Goal: Information Seeking & Learning: Learn about a topic

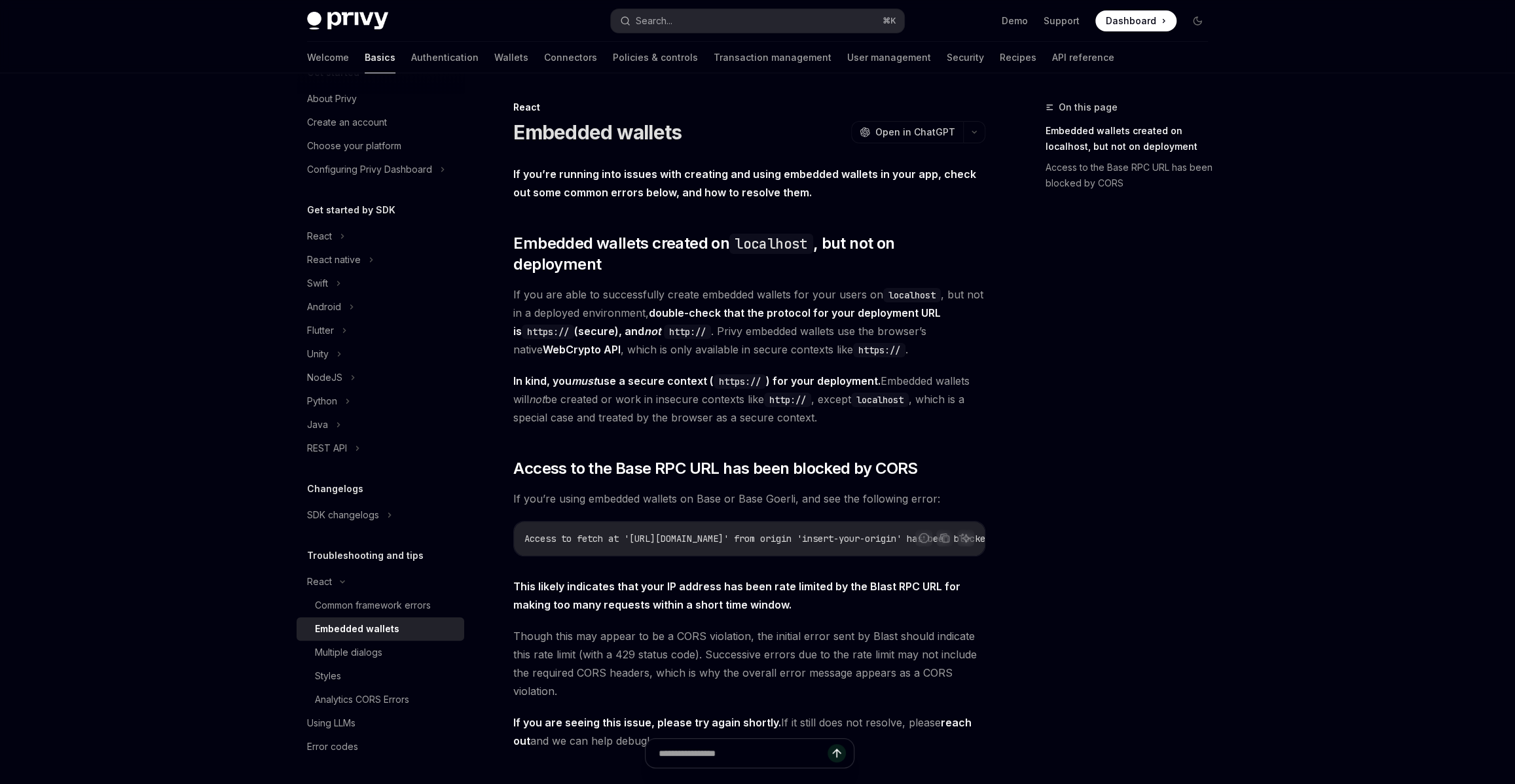
type textarea "*"
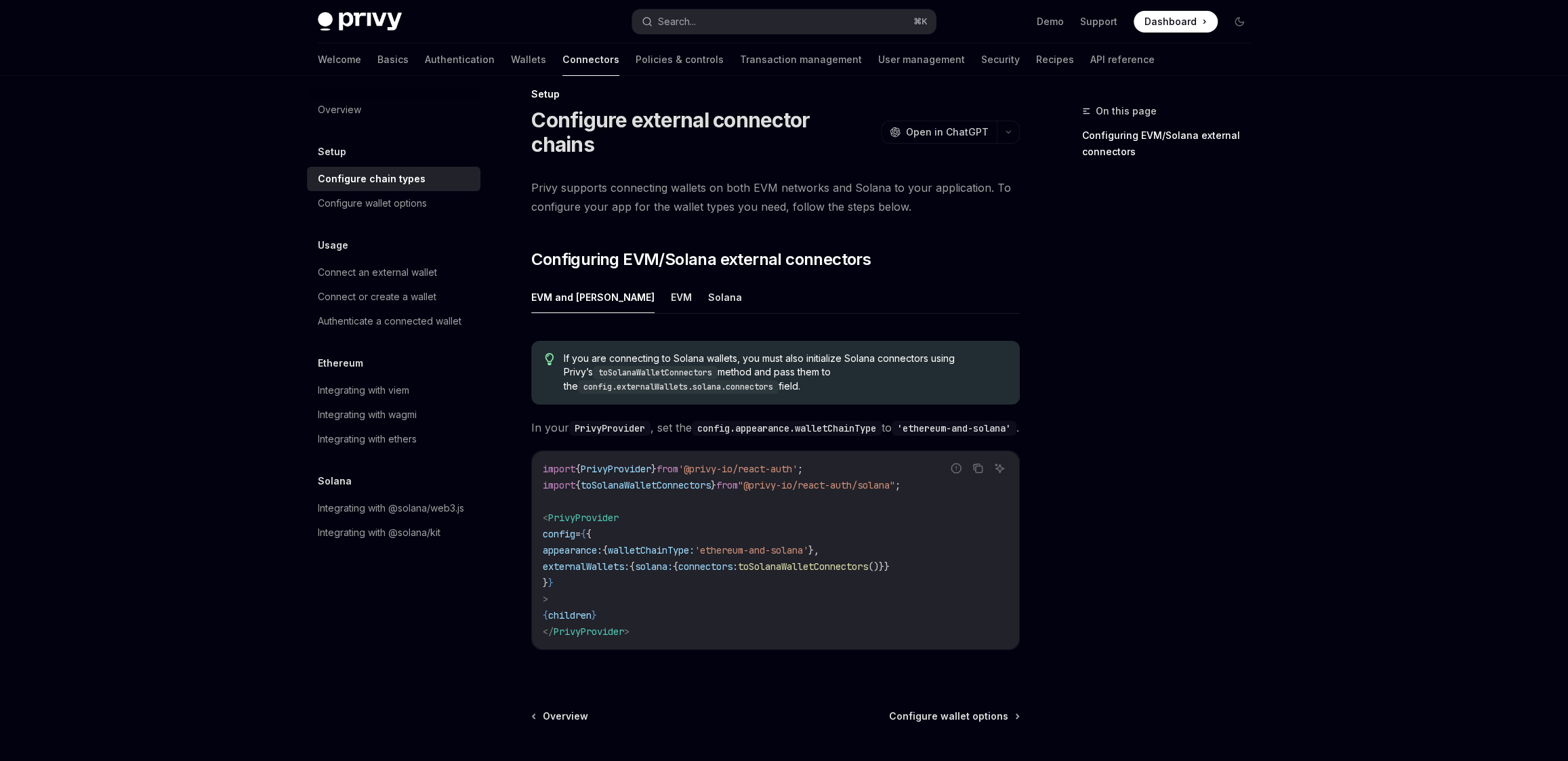
scroll to position [22, 0]
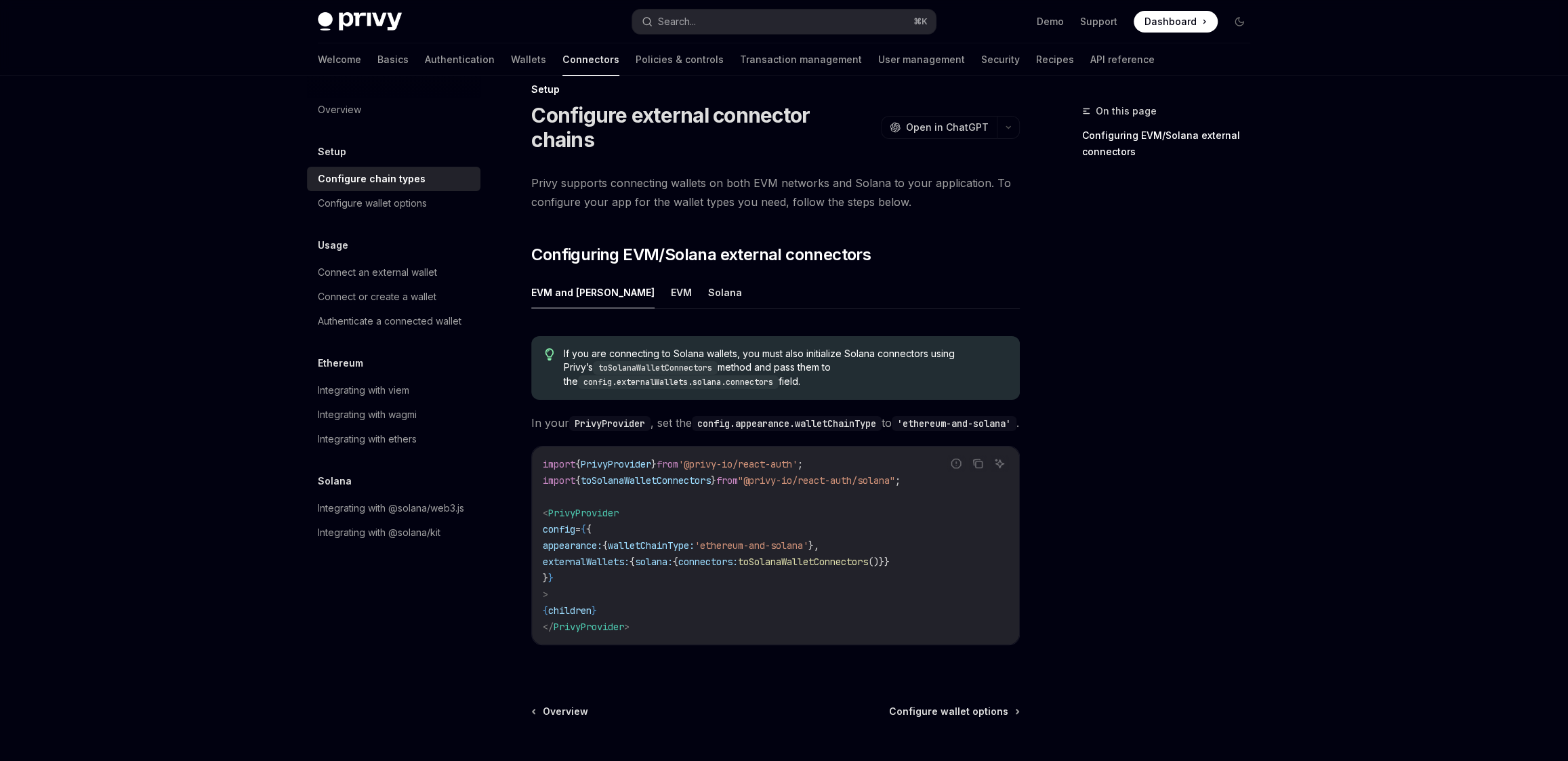
click at [868, 556] on span "toSolanaWalletConnectors" at bounding box center [803, 562] width 130 height 12
click at [848, 474] on span ""@privy-io/react-auth/solana"" at bounding box center [816, 480] width 157 height 12
click at [847, 474] on span ""@privy-io/react-auth/solana"" at bounding box center [816, 480] width 157 height 12
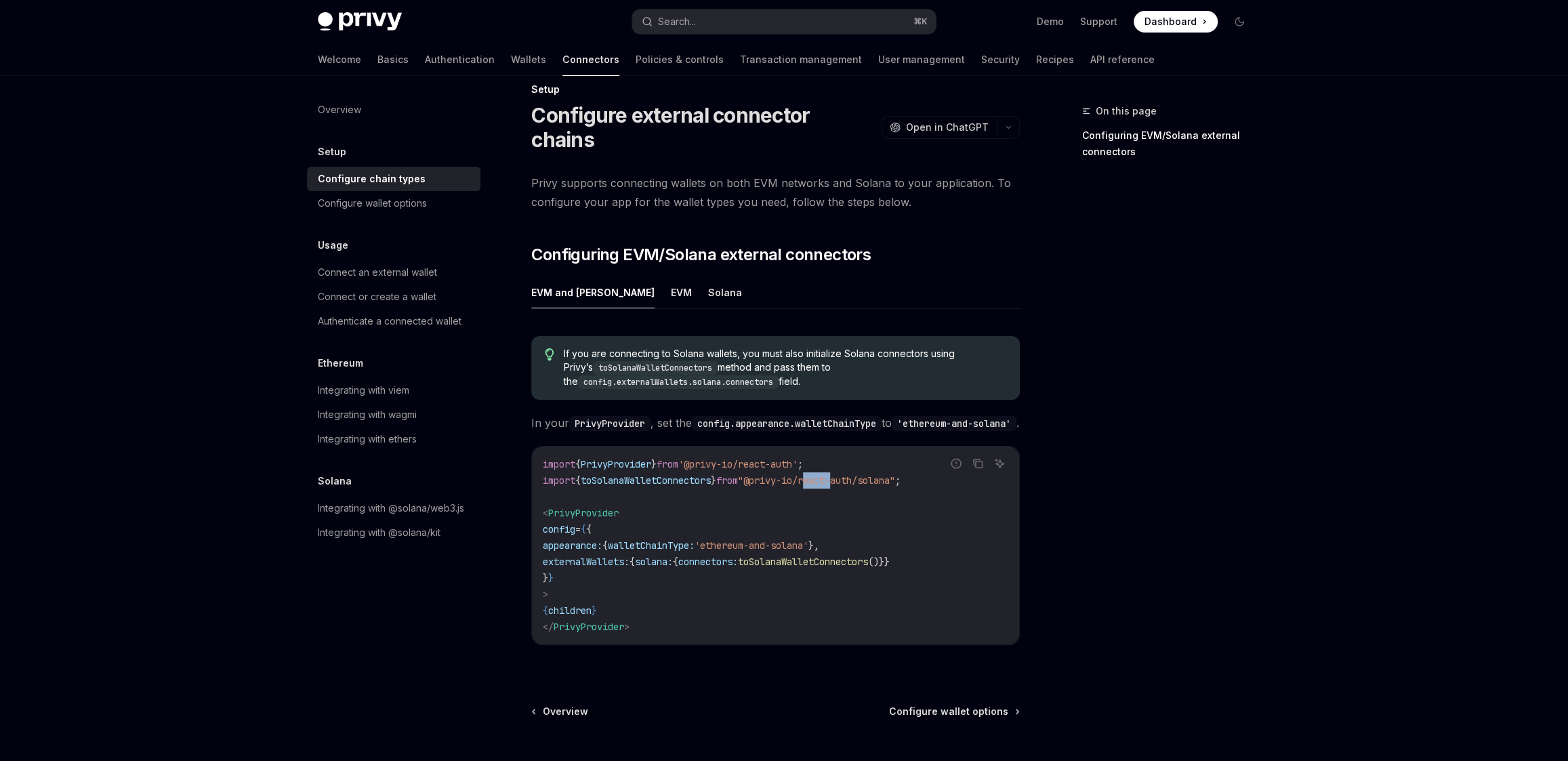
click at [847, 474] on span ""@privy-io/react-auth/solana"" at bounding box center [816, 480] width 157 height 12
click at [962, 551] on code "import { PrivyProvider } from '@privy-io/react-auth' ; import { toSolanaWalletC…" at bounding box center [775, 545] width 465 height 179
drag, startPoint x: 941, startPoint y: 525, endPoint x: 911, endPoint y: 546, distance: 36.6
click at [939, 526] on code "import { PrivyProvider } from '@privy-io/react-auth' ; import { toSolanaWalletC…" at bounding box center [775, 545] width 465 height 179
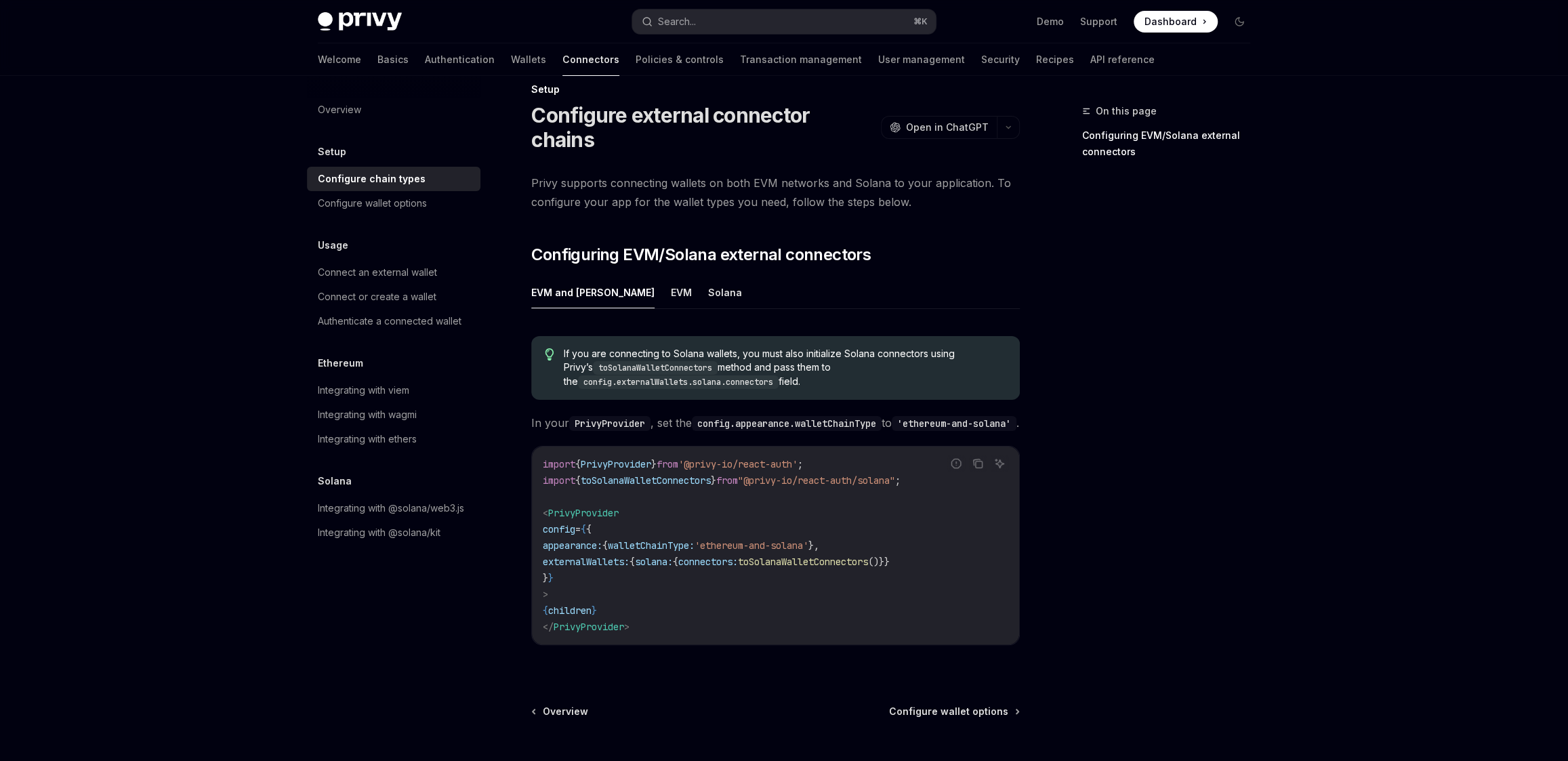
drag, startPoint x: 933, startPoint y: 553, endPoint x: 858, endPoint y: 553, distance: 75.0
click at [890, 556] on span "()}}" at bounding box center [879, 562] width 22 height 12
drag, startPoint x: 858, startPoint y: 553, endPoint x: 803, endPoint y: 555, distance: 55.0
click at [803, 556] on span "toSolanaWalletConnectors" at bounding box center [803, 562] width 130 height 12
drag, startPoint x: 782, startPoint y: 573, endPoint x: 782, endPoint y: 563, distance: 10.0
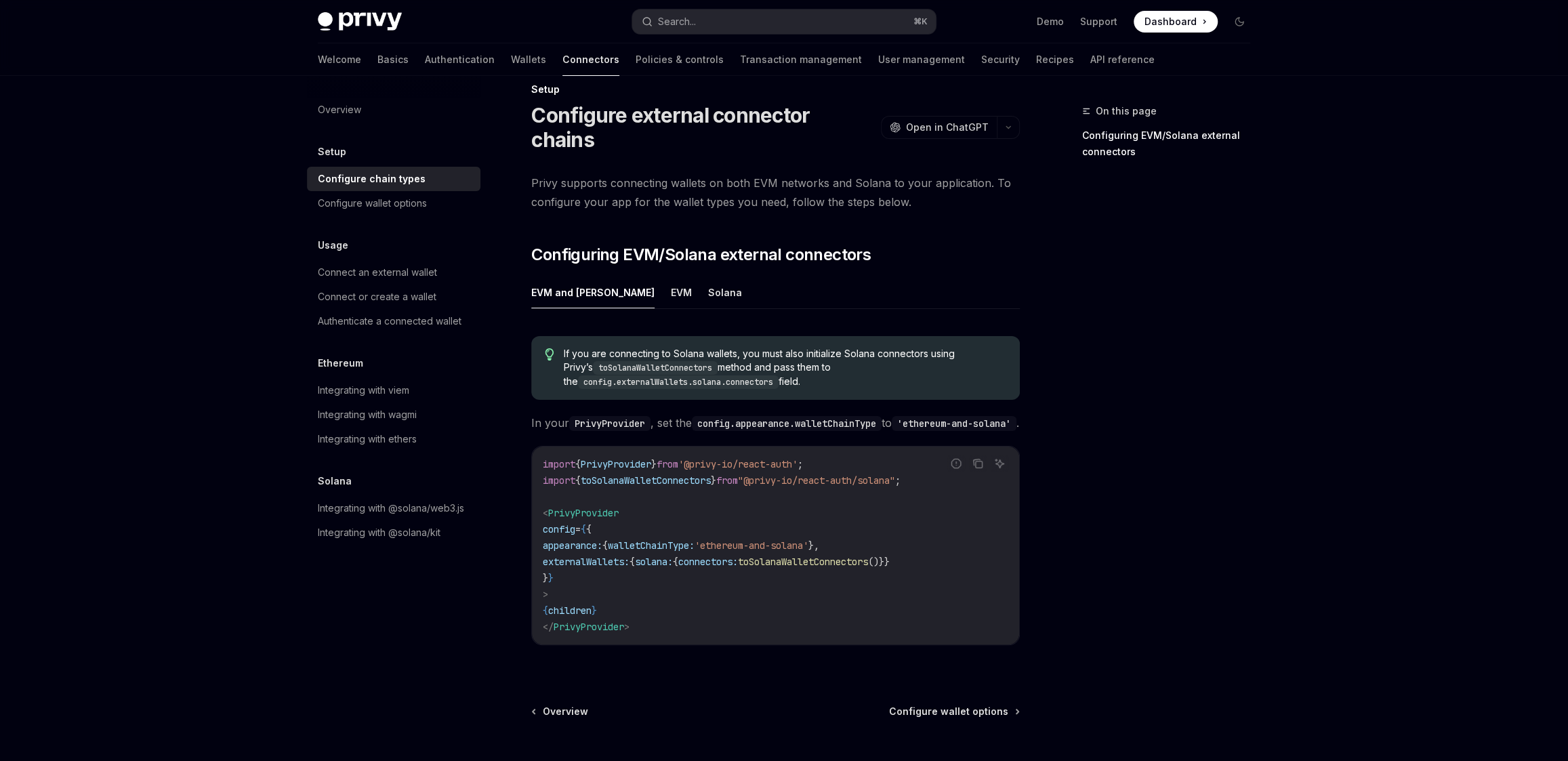
click at [782, 573] on code "import { PrivyProvider } from '@privy-io/react-auth' ; import { toSolanaWalletC…" at bounding box center [775, 545] width 465 height 179
click at [787, 556] on span "toSolanaWalletConnectors" at bounding box center [803, 562] width 130 height 12
drag, startPoint x: 787, startPoint y: 552, endPoint x: 951, endPoint y: 547, distance: 164.1
click at [951, 547] on code "import { PrivyProvider } from '@privy-io/react-auth' ; import { toSolanaWalletC…" at bounding box center [775, 545] width 465 height 179
click at [890, 556] on span "()}}" at bounding box center [879, 562] width 22 height 12
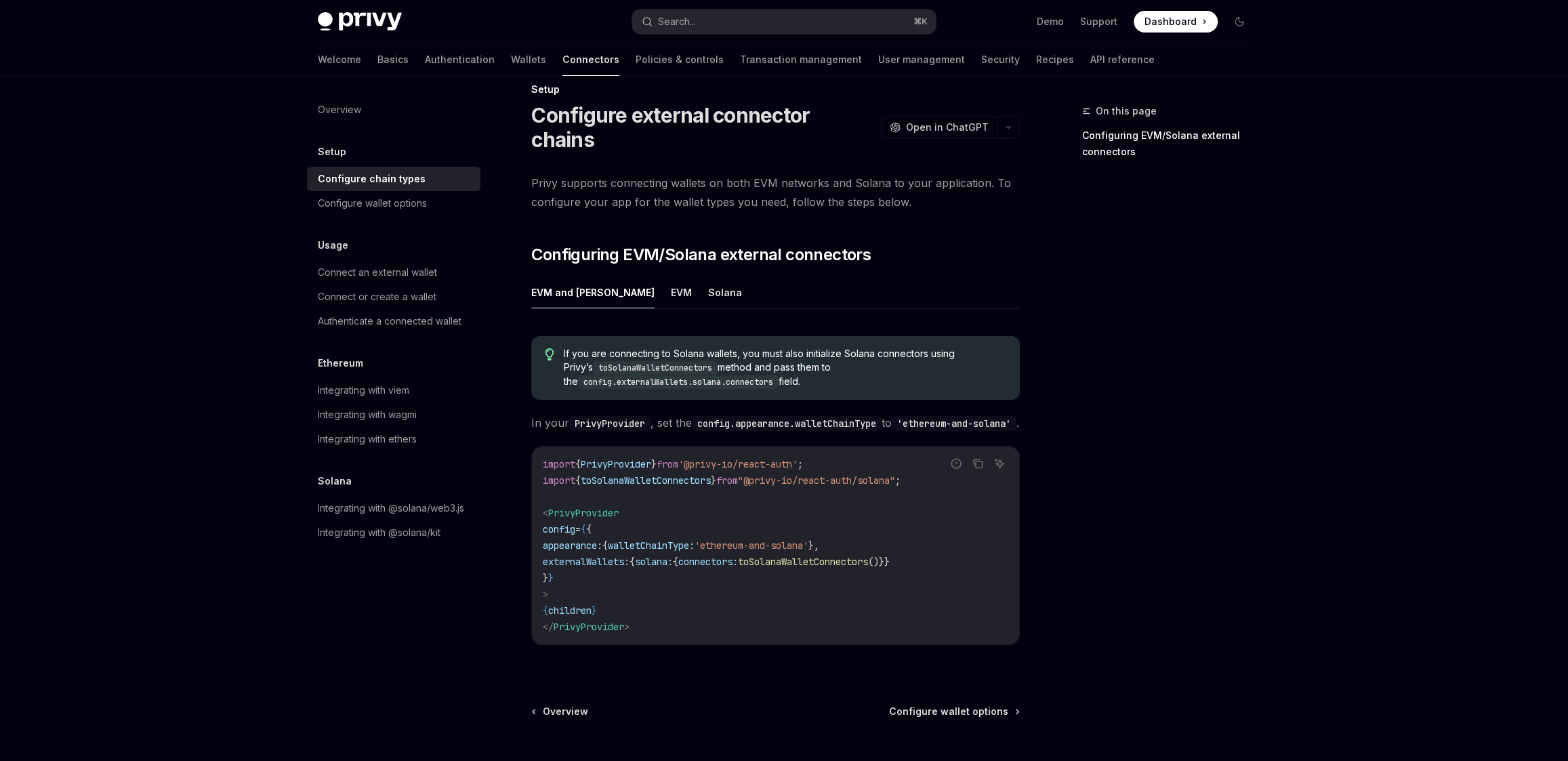
click at [890, 556] on span "()}}" at bounding box center [879, 562] width 22 height 12
copy span "toSolanaWalletConnectors ()}"
drag, startPoint x: 936, startPoint y: 553, endPoint x: 828, endPoint y: 554, distance: 108.0
click at [828, 556] on span "externalWallets: { solana: { connectors: toSolanaWalletConnectors ()}}" at bounding box center [716, 562] width 347 height 12
click at [828, 556] on span "toSolanaWalletConnectors" at bounding box center [803, 562] width 130 height 12
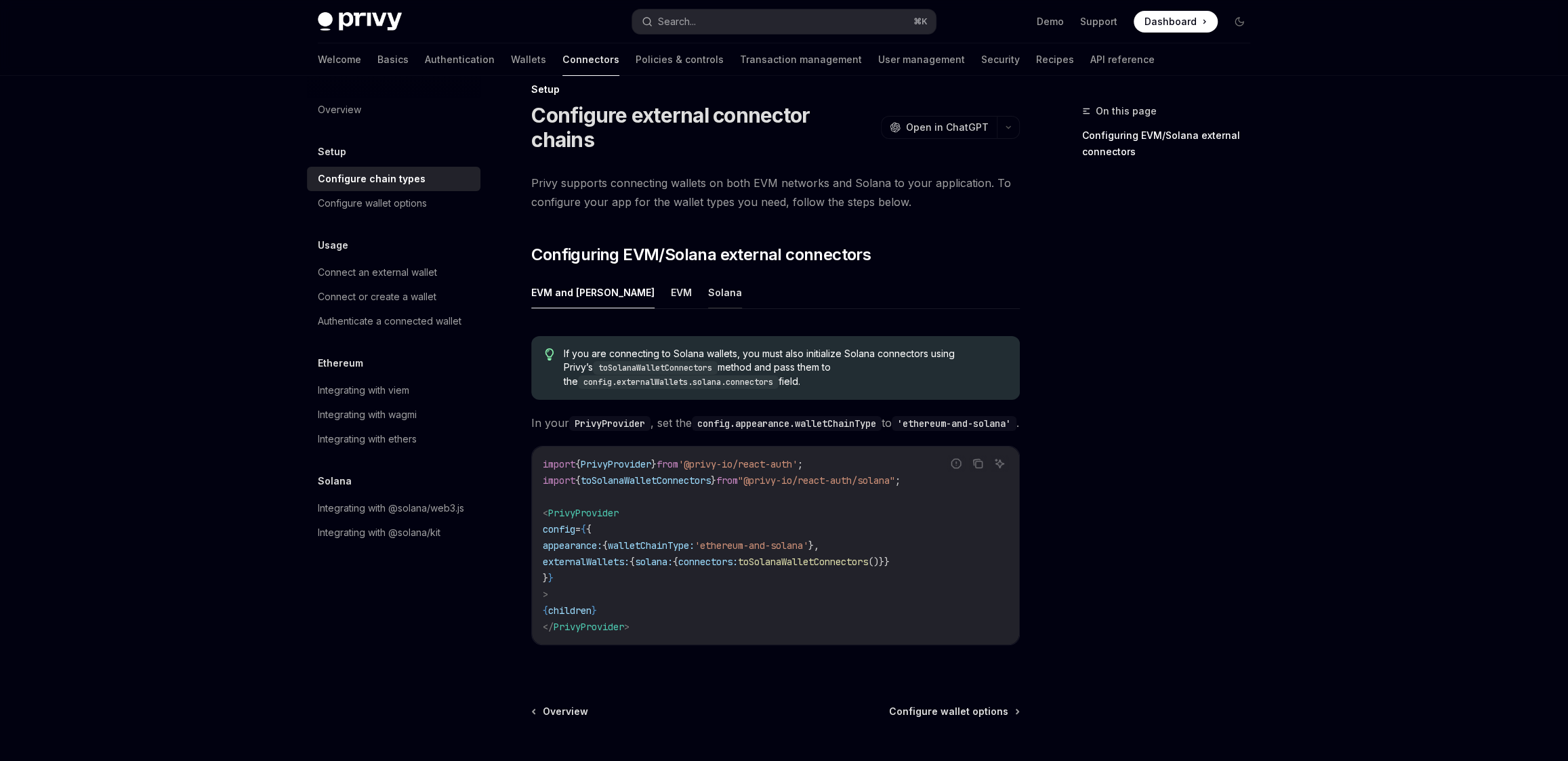
click at [708, 277] on button "Solana" at bounding box center [725, 292] width 34 height 32
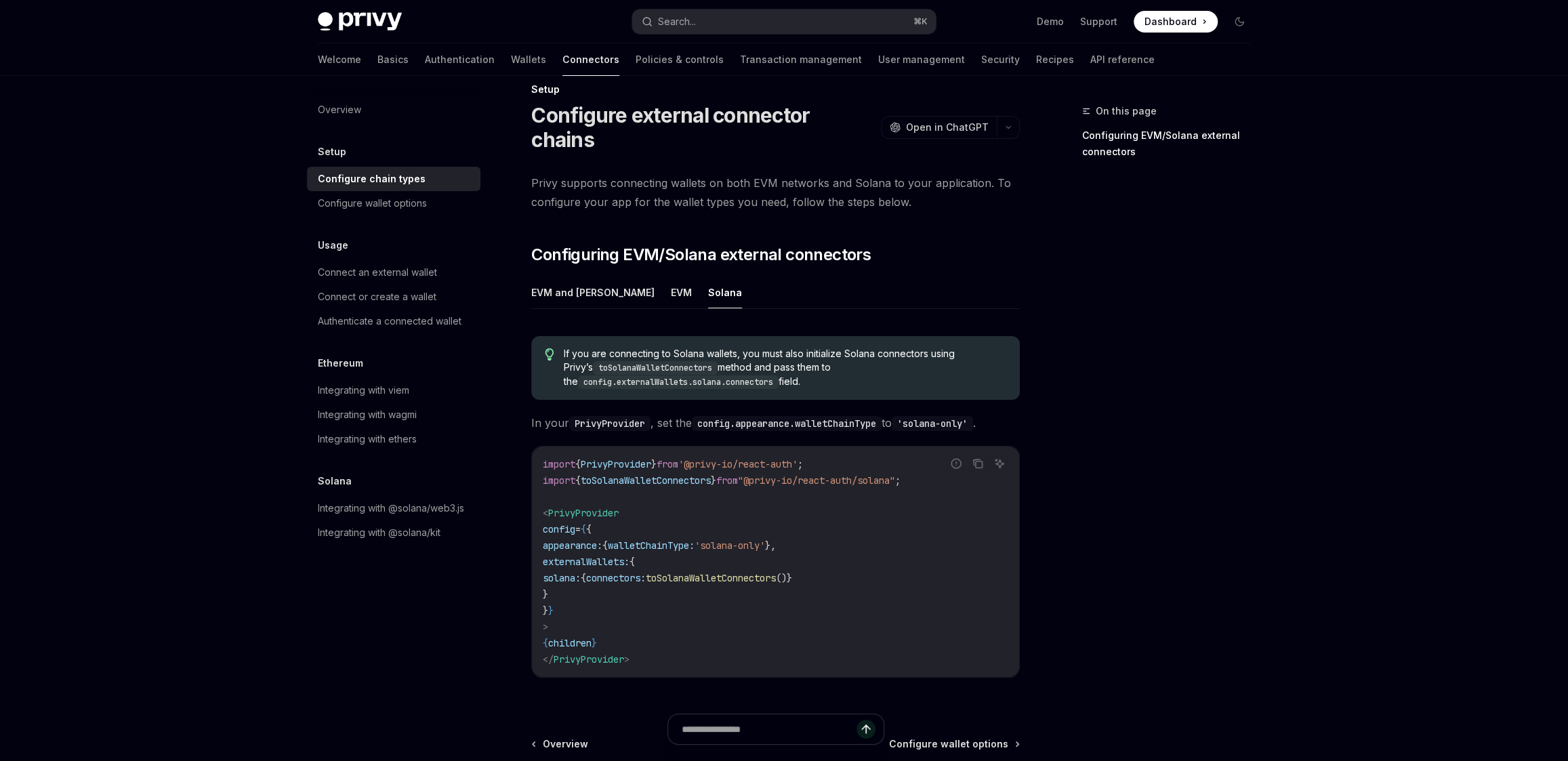
click at [776, 572] on span "toSolanaWalletConnectors" at bounding box center [711, 578] width 130 height 12
click at [587, 277] on button "EVM and Solana" at bounding box center [592, 292] width 123 height 32
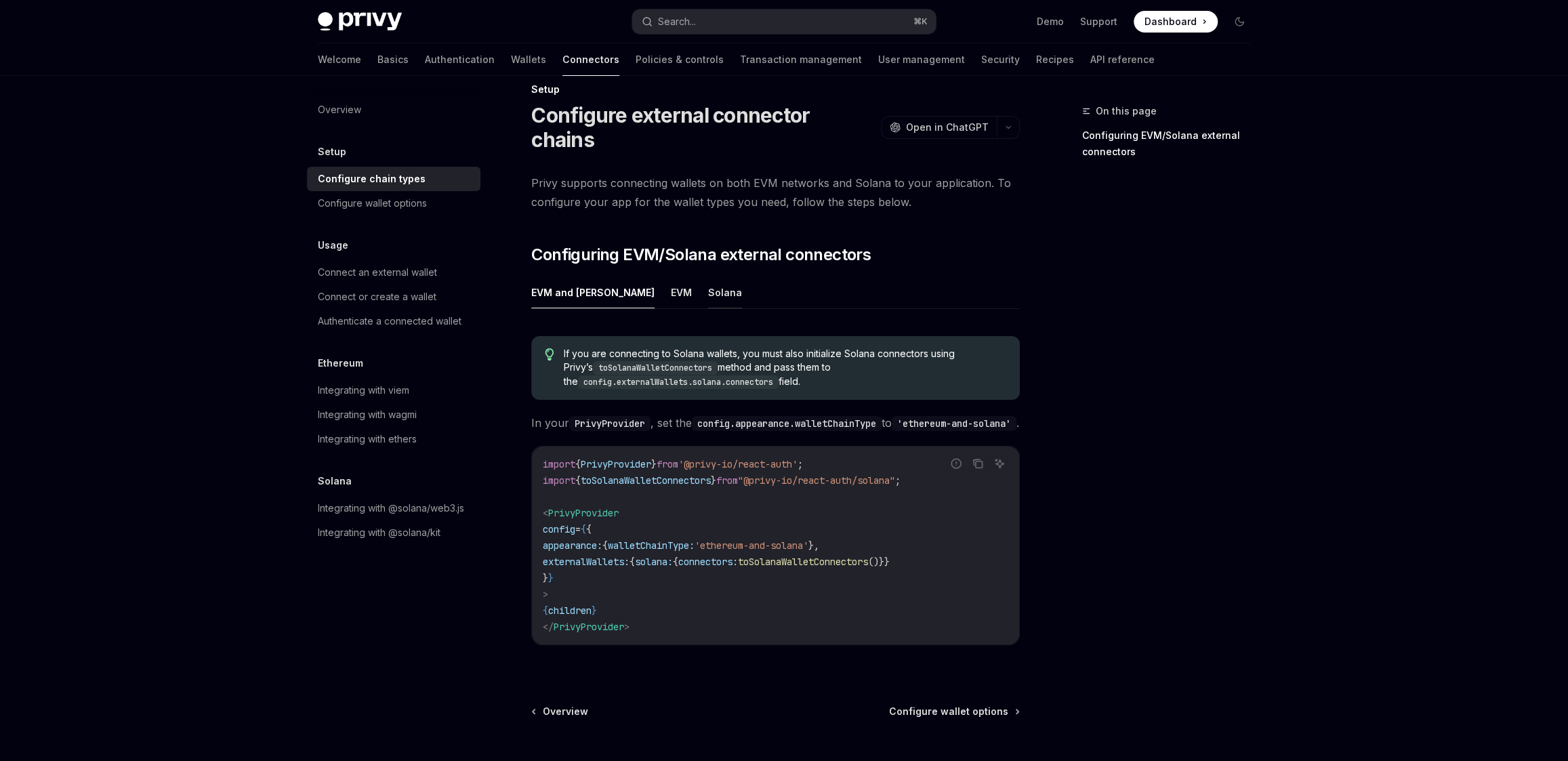
click at [708, 277] on button "Solana" at bounding box center [725, 292] width 34 height 32
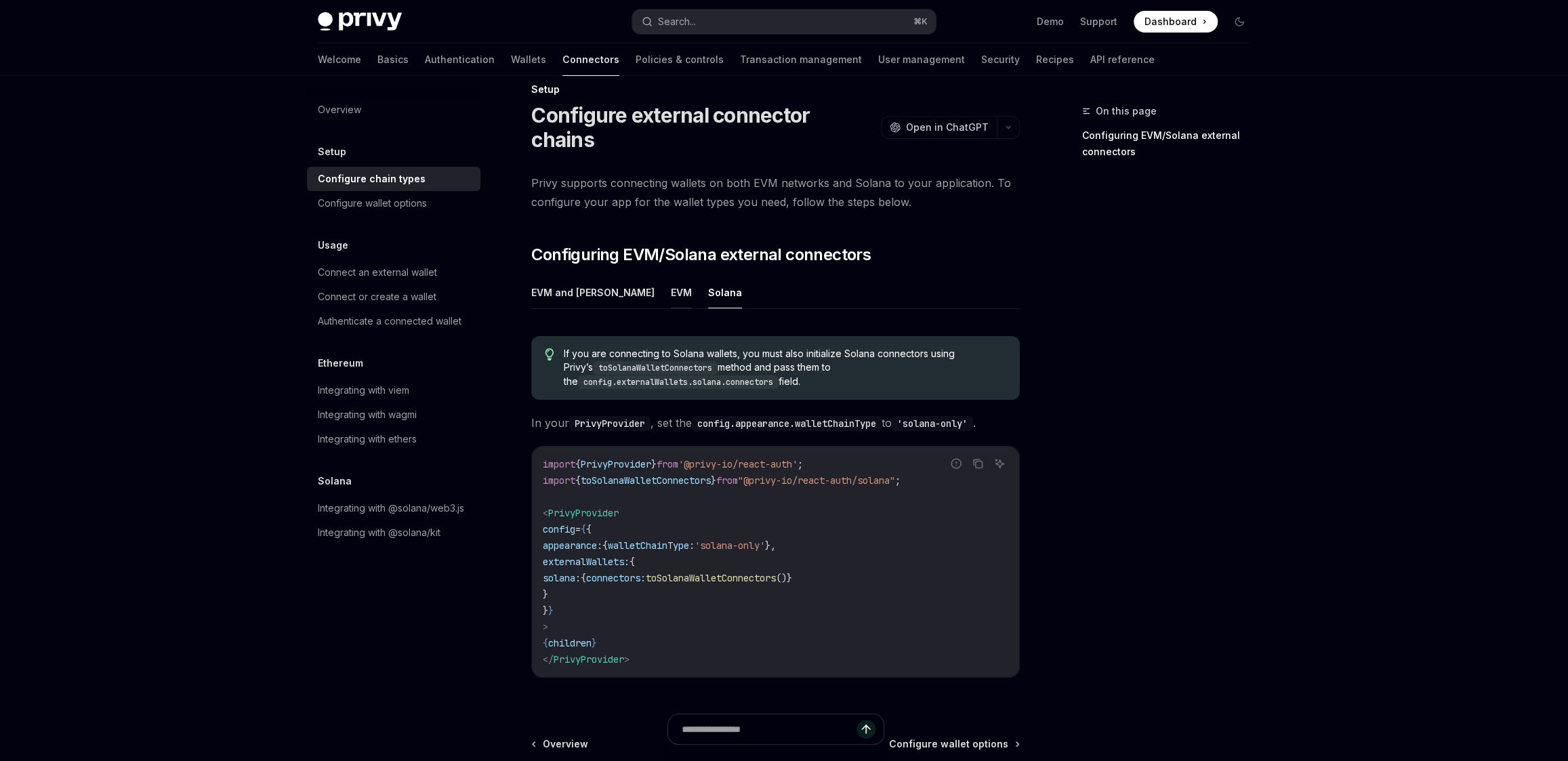
click at [670, 277] on button "EVM" at bounding box center [681, 292] width 21 height 32
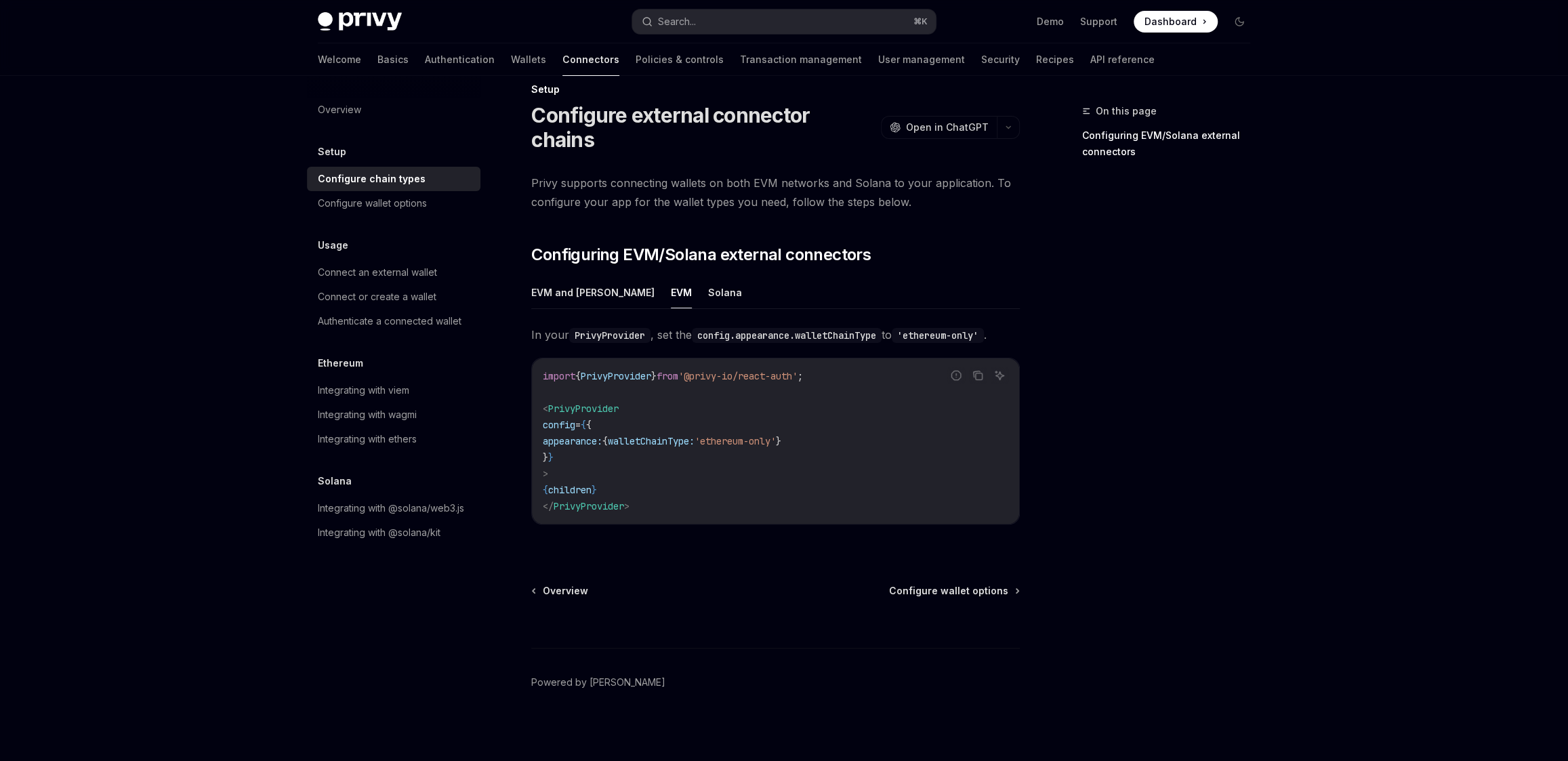
scroll to position [1, 0]
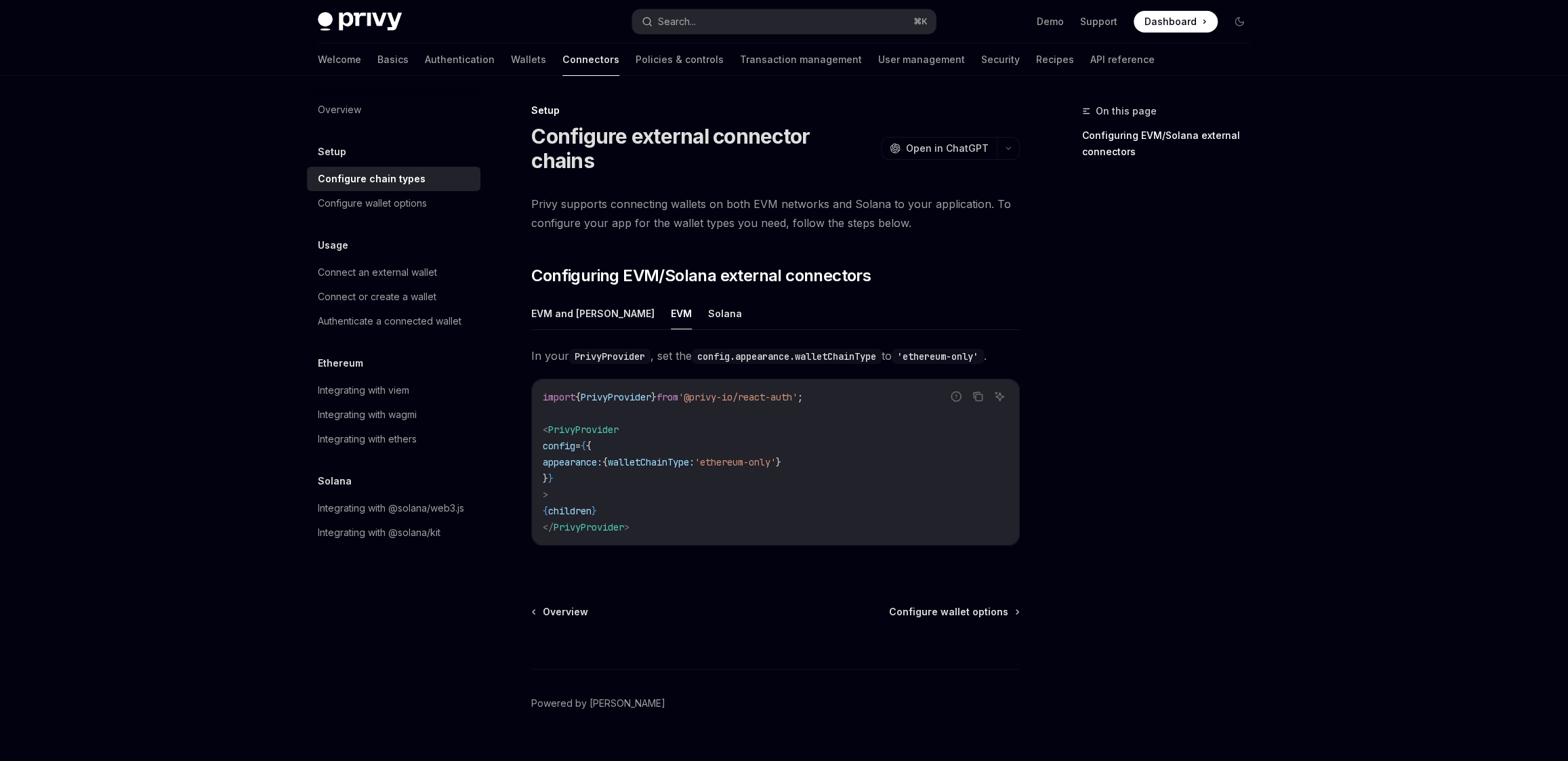
click at [574, 265] on div "Privy supports connecting wallets on both EVM networks and Solana to your appli…" at bounding box center [775, 380] width 488 height 373
click at [575, 298] on button "EVM and Solana" at bounding box center [592, 313] width 123 height 32
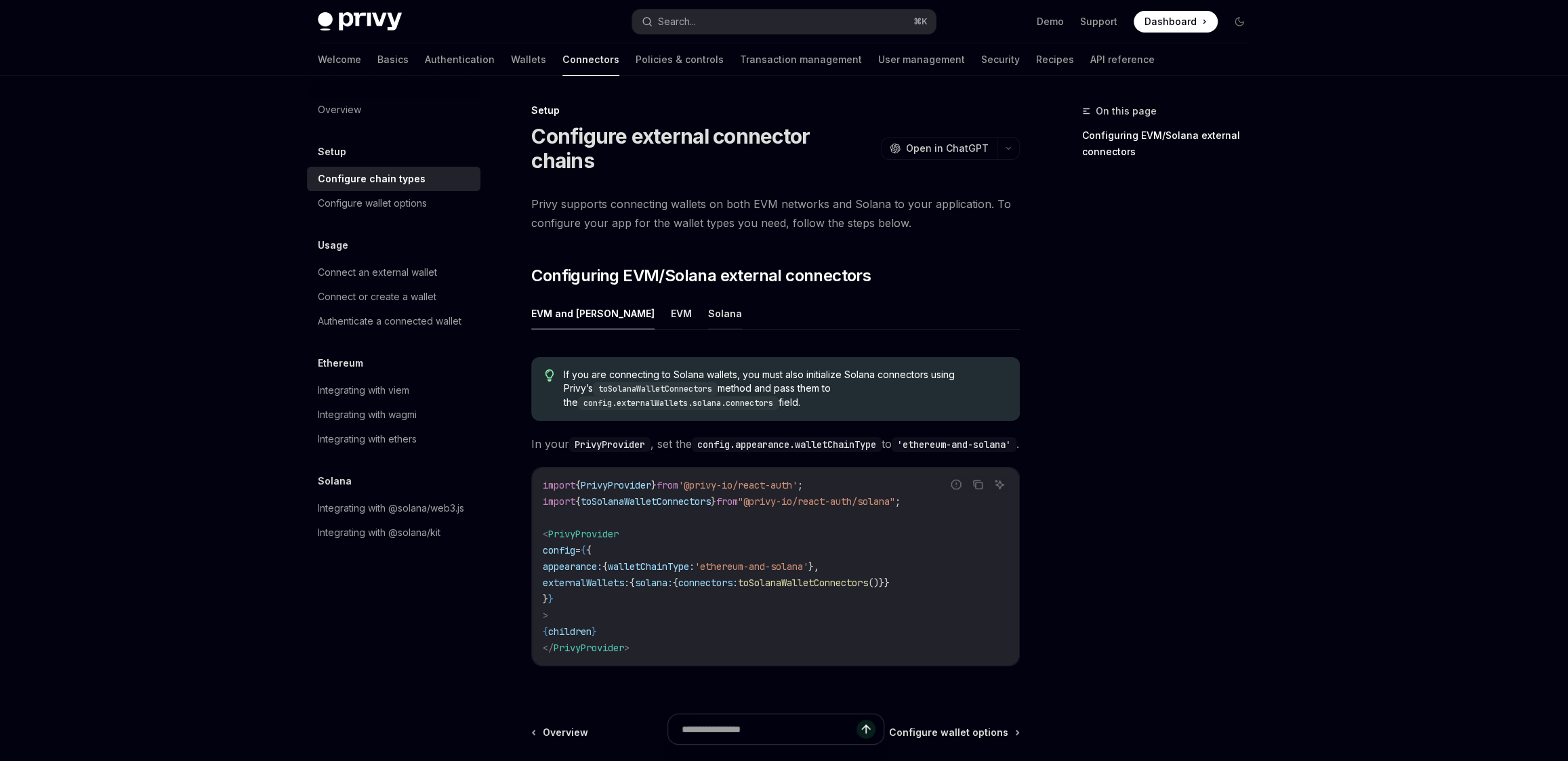
click at [708, 298] on button "Solana" at bounding box center [725, 313] width 34 height 32
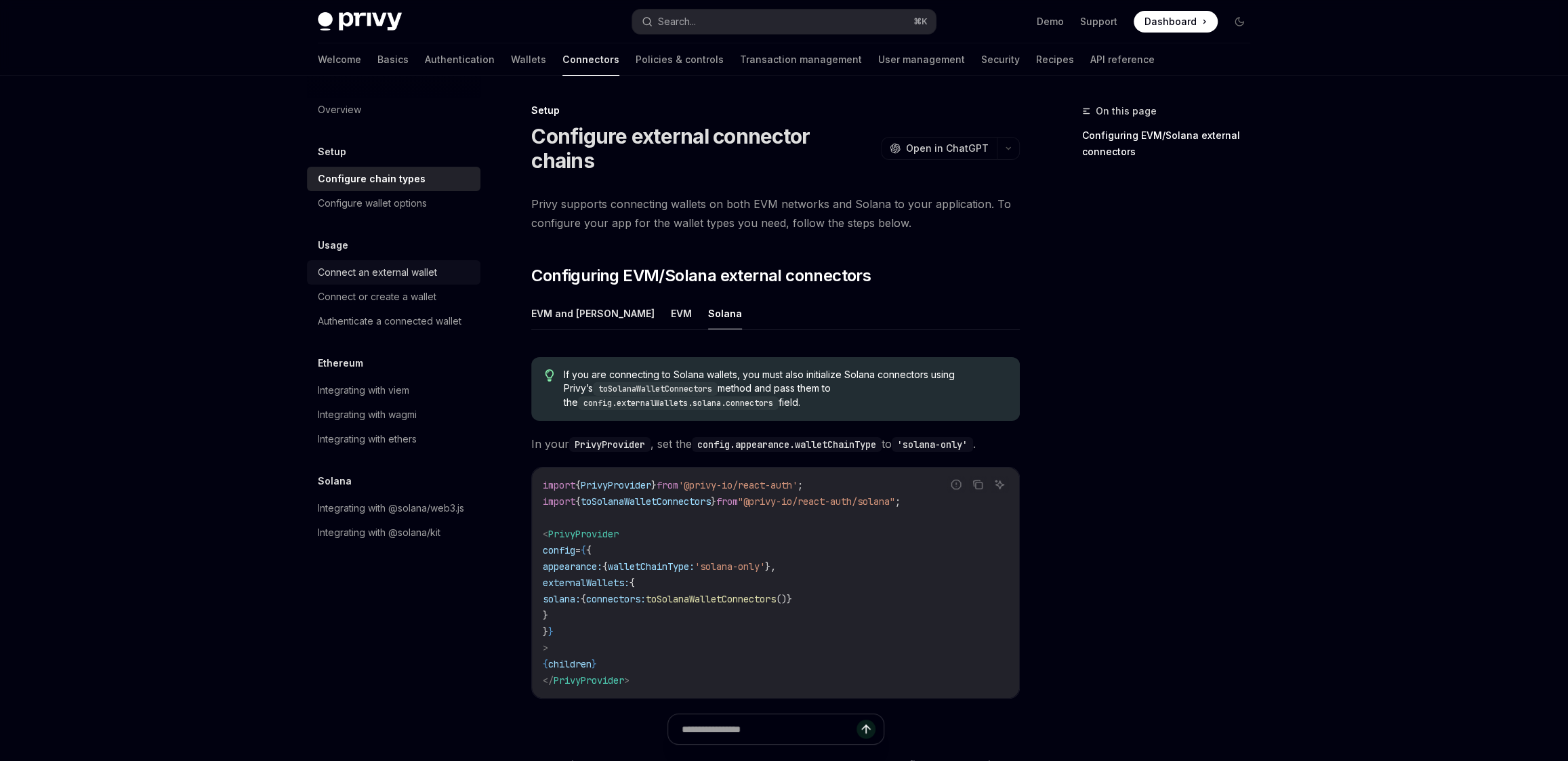
click at [417, 273] on div "Connect an external wallet" at bounding box center [377, 272] width 119 height 16
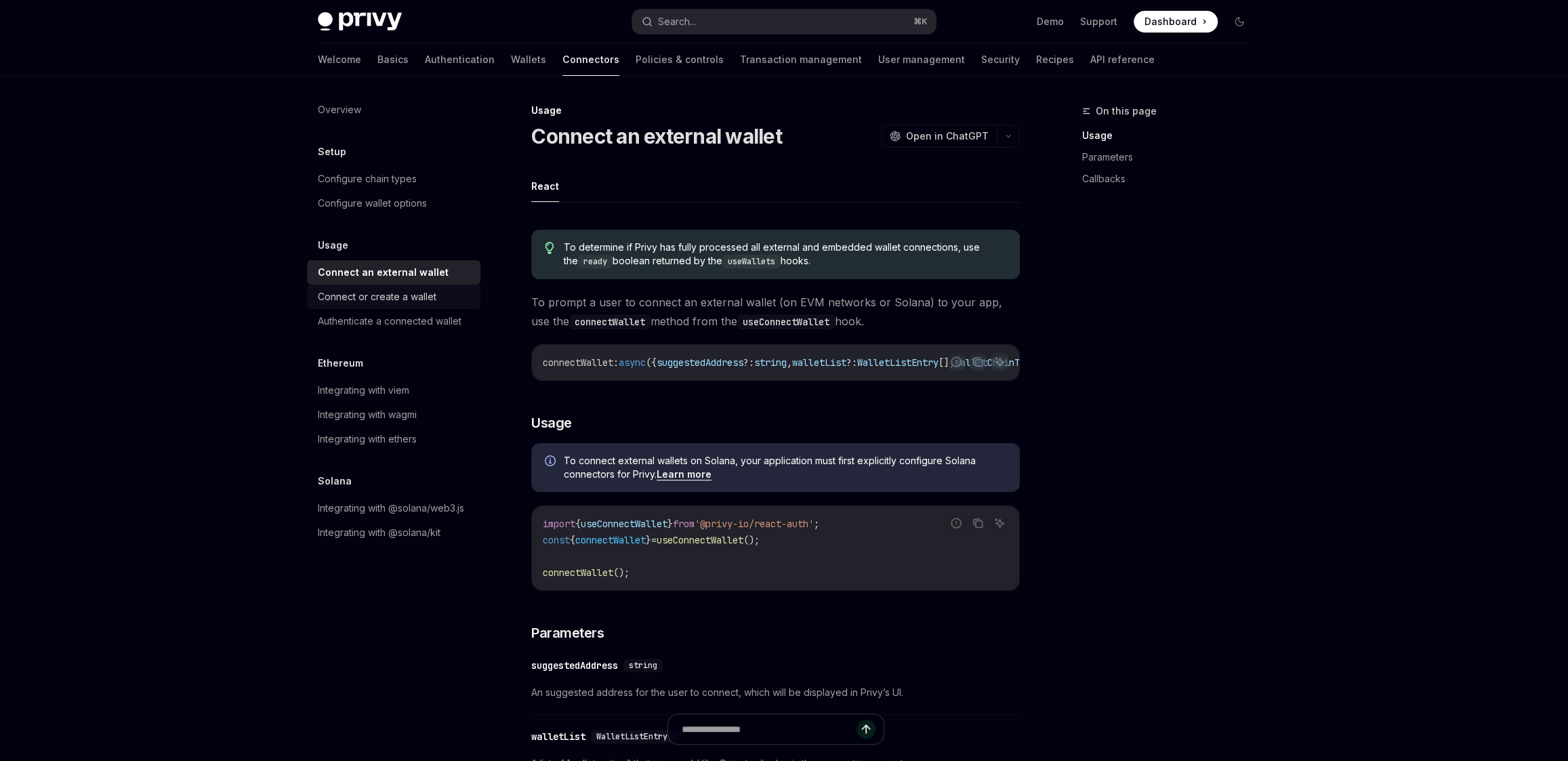
click at [440, 307] on link "Connect or create a wallet" at bounding box center [394, 296] width 174 height 24
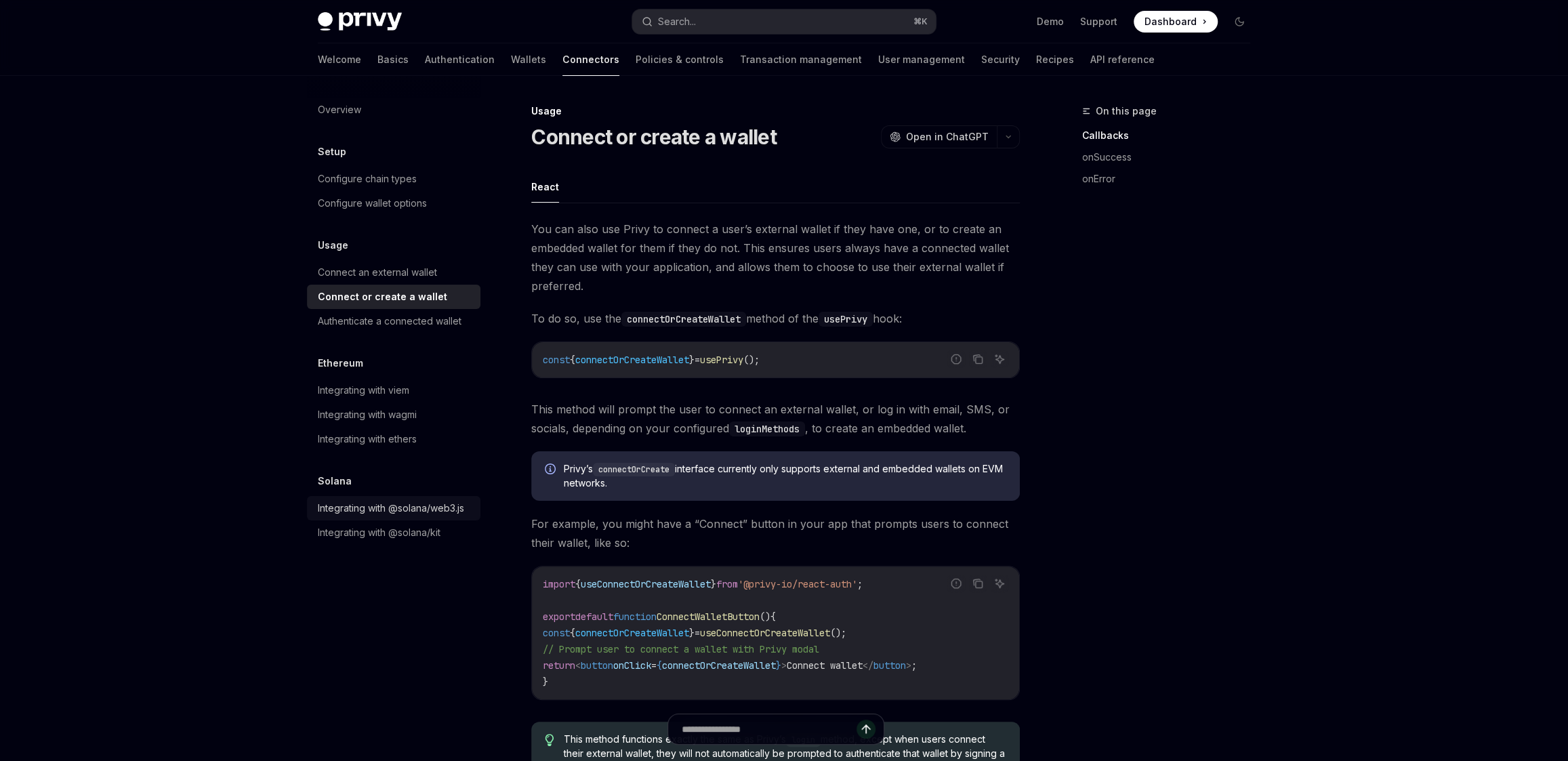
click at [399, 503] on div "Integrating with @solana/web3.js" at bounding box center [391, 508] width 146 height 16
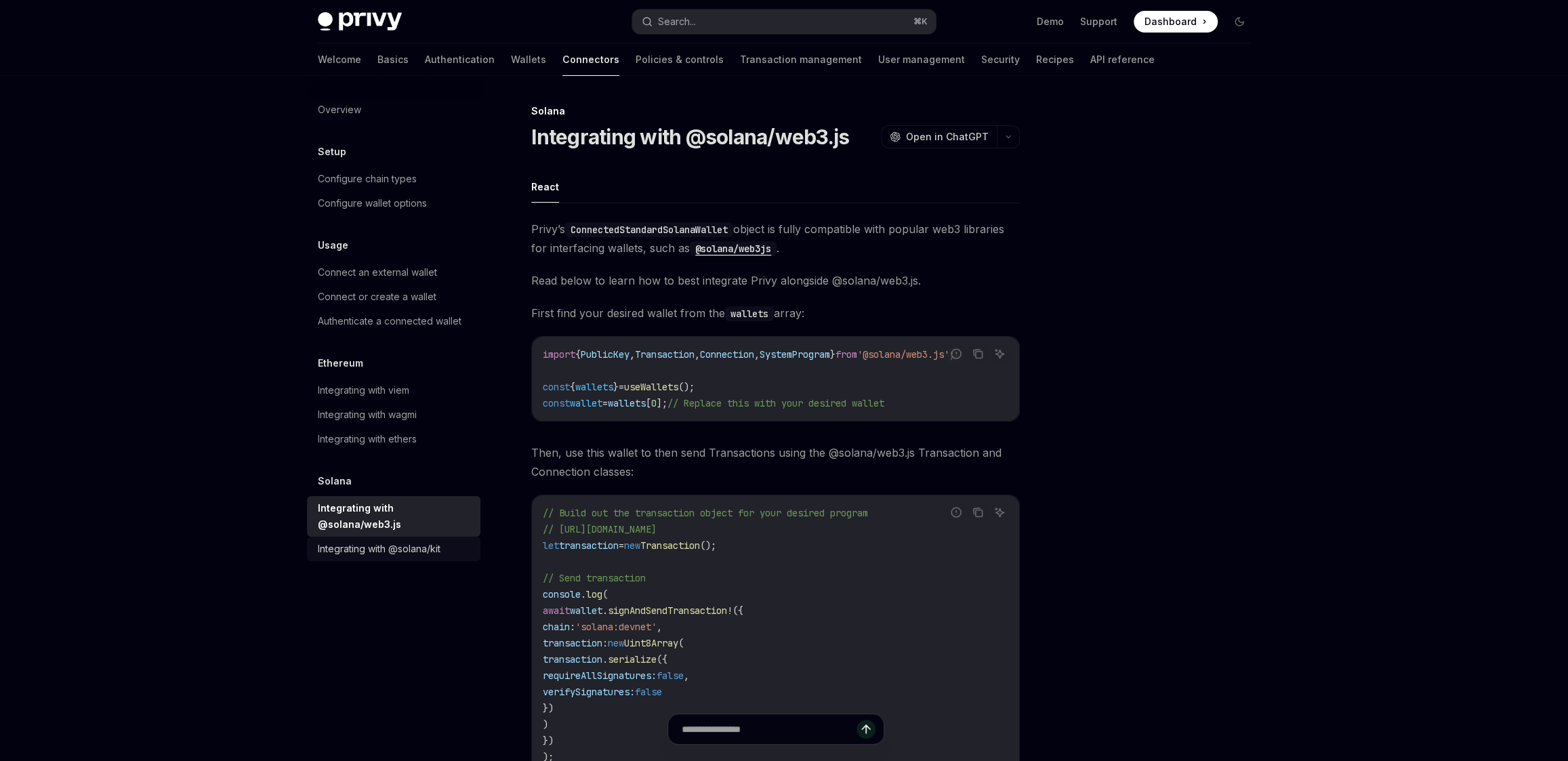
click at [398, 540] on div "Integrating with @solana/kit" at bounding box center [379, 548] width 122 height 16
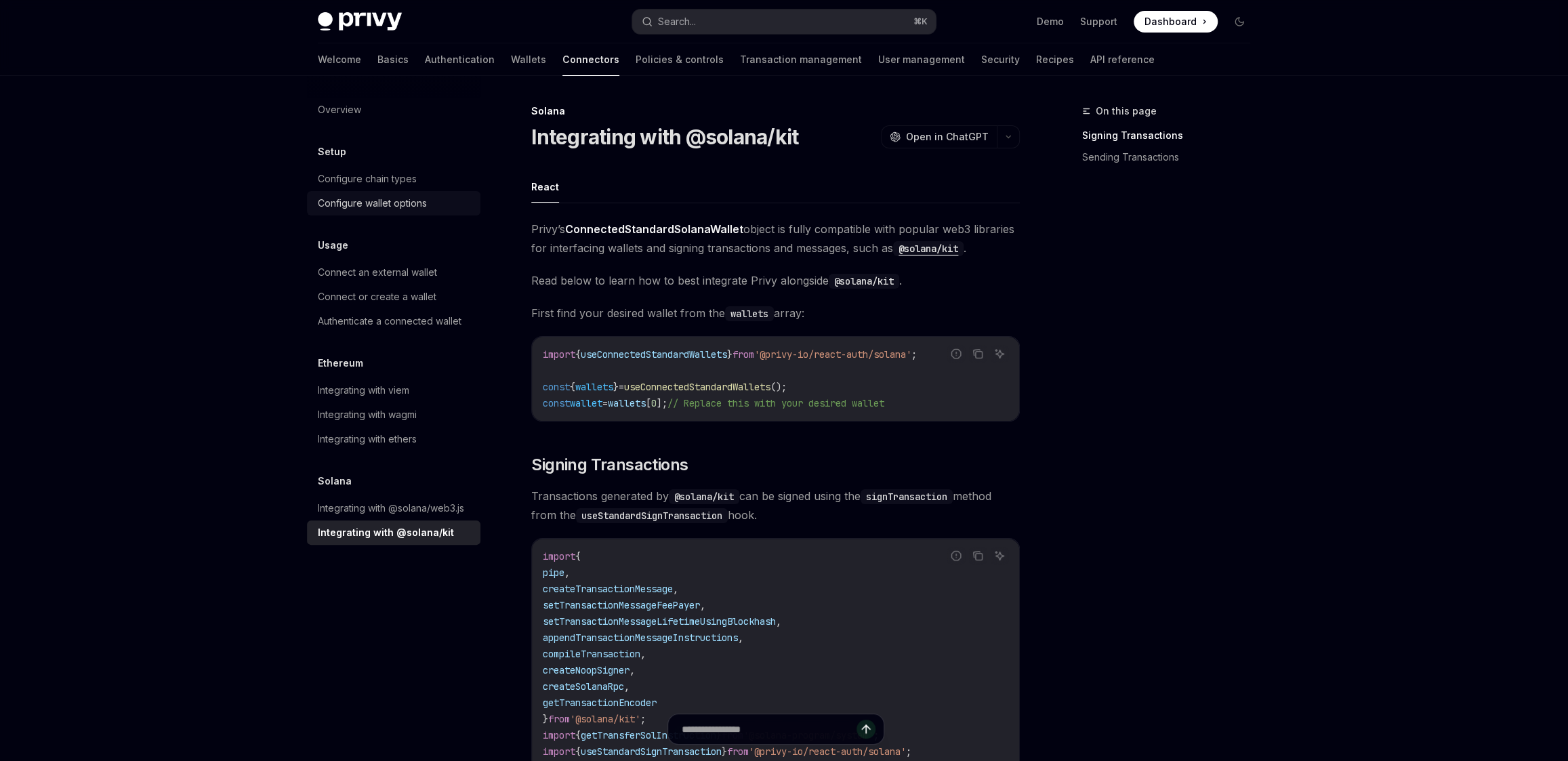
click at [346, 200] on div "Configure wallet options" at bounding box center [372, 203] width 109 height 16
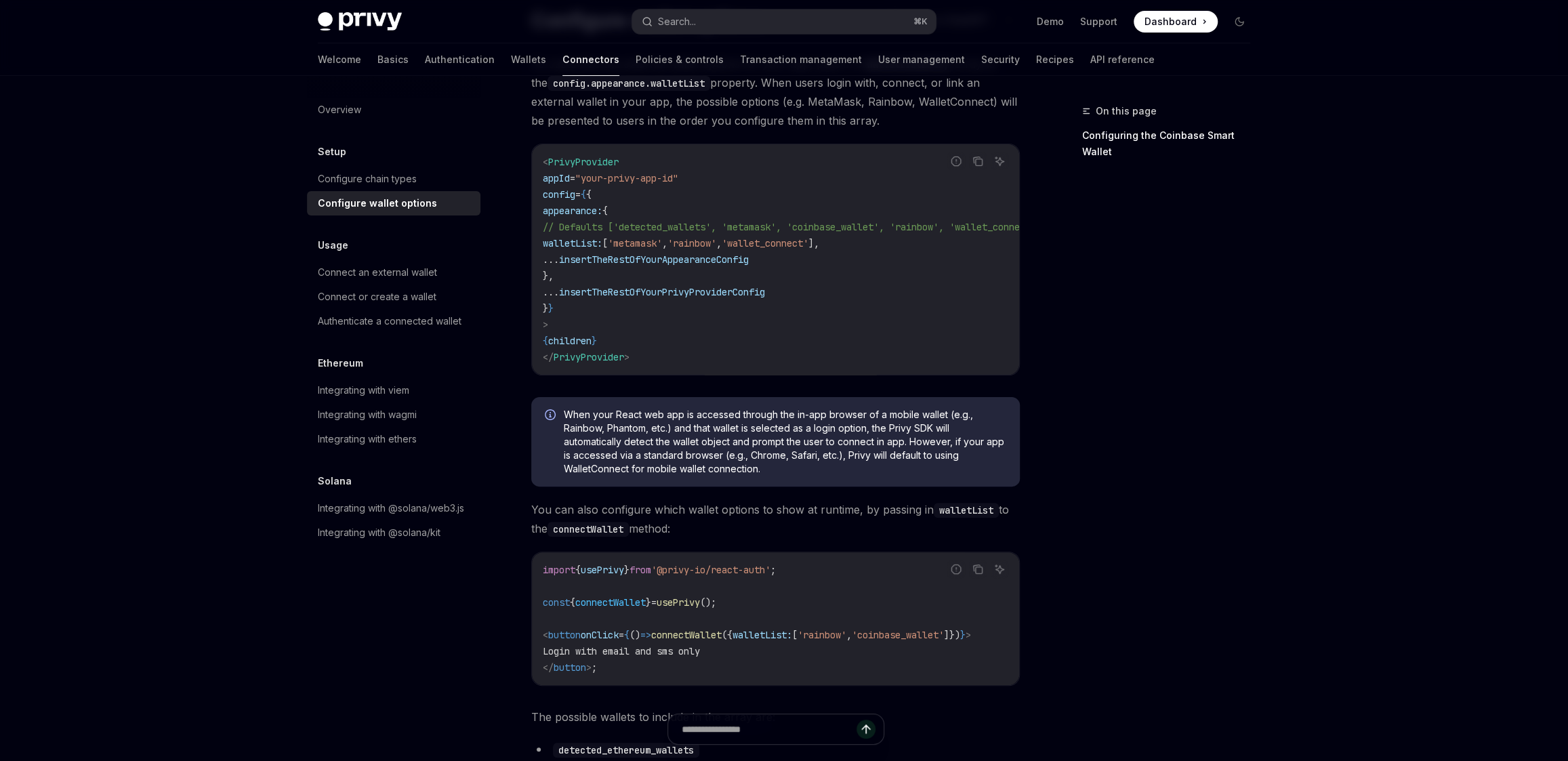
scroll to position [248, 0]
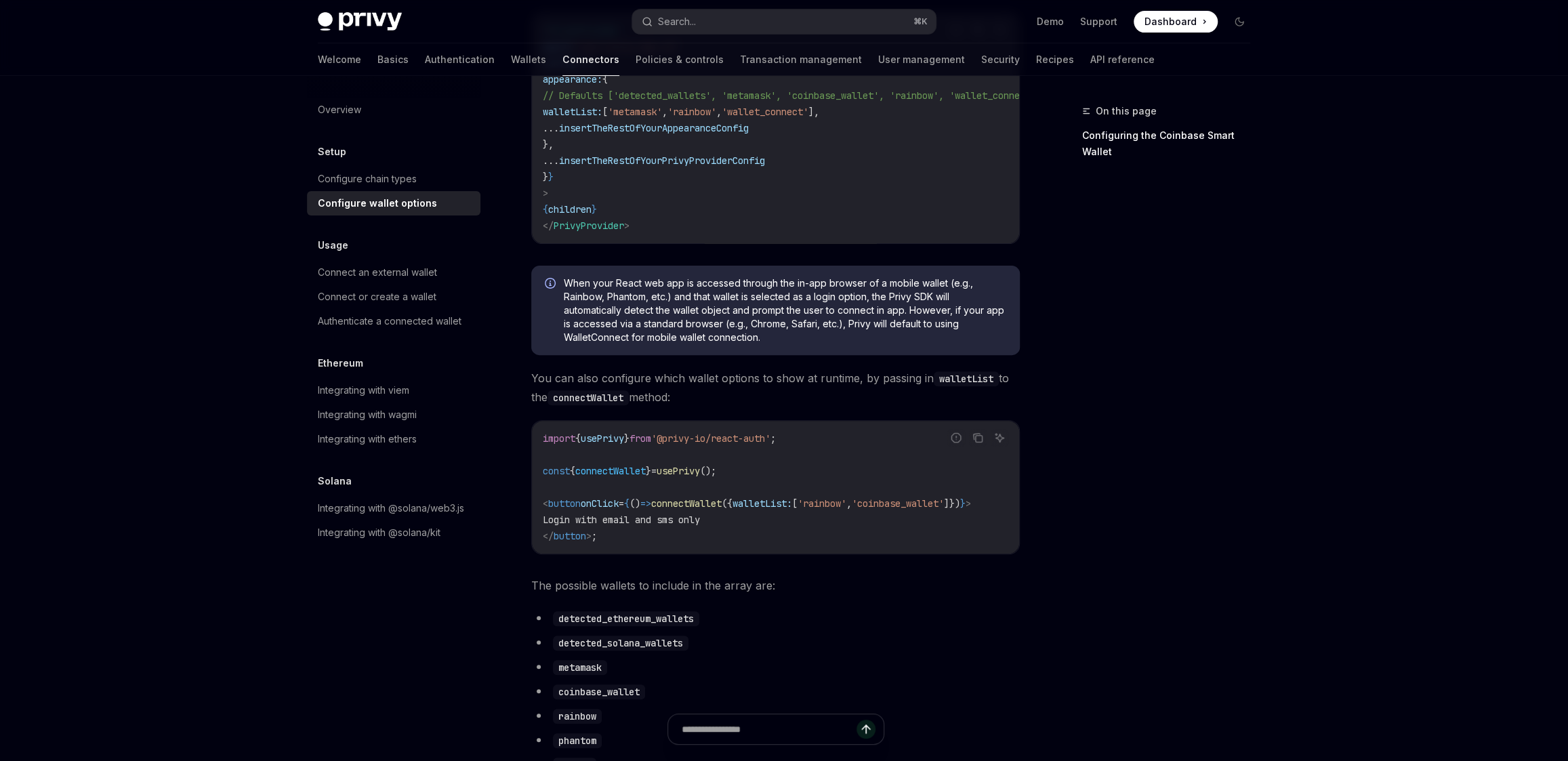
type textarea "*"
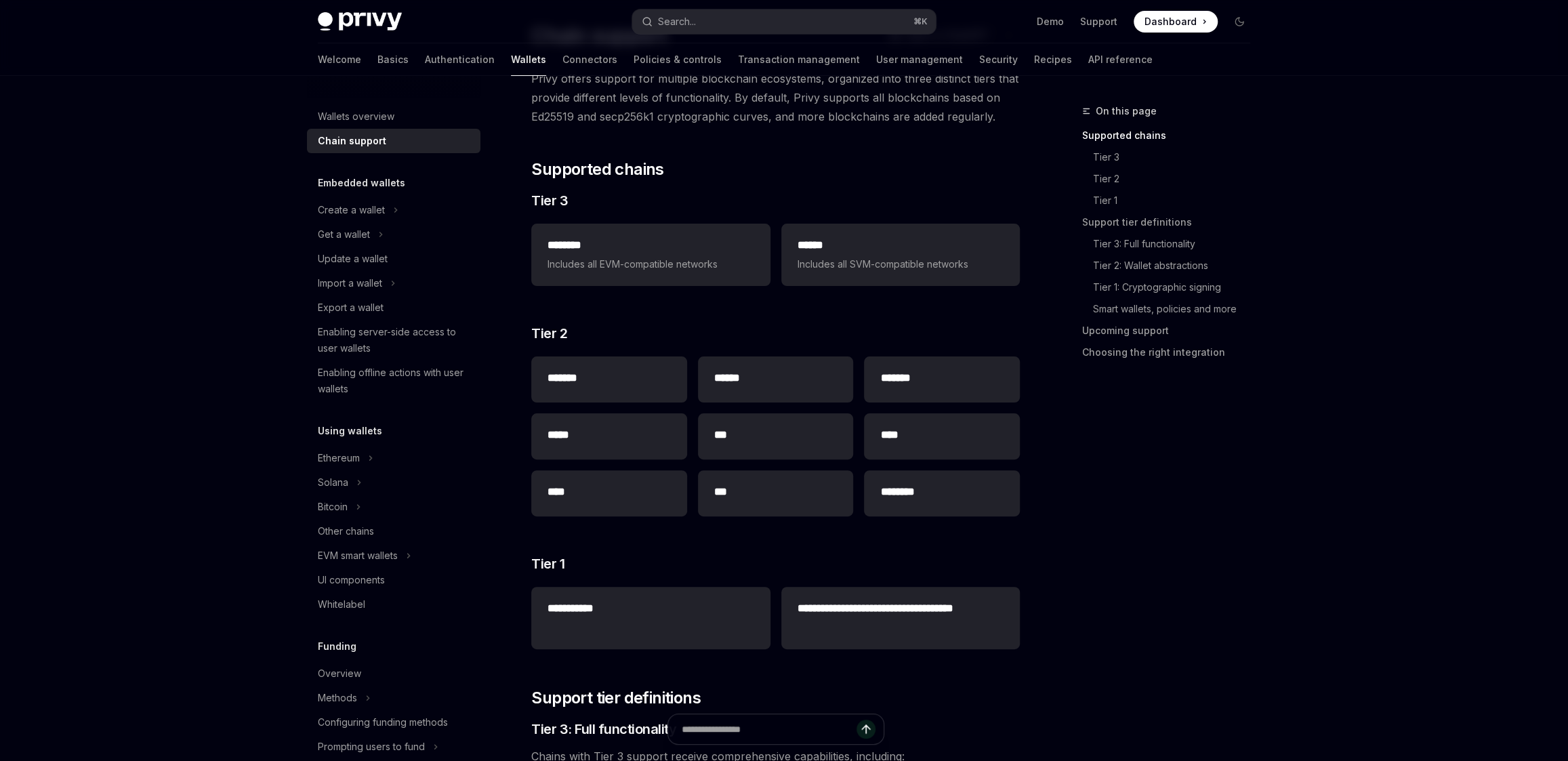
scroll to position [91, 0]
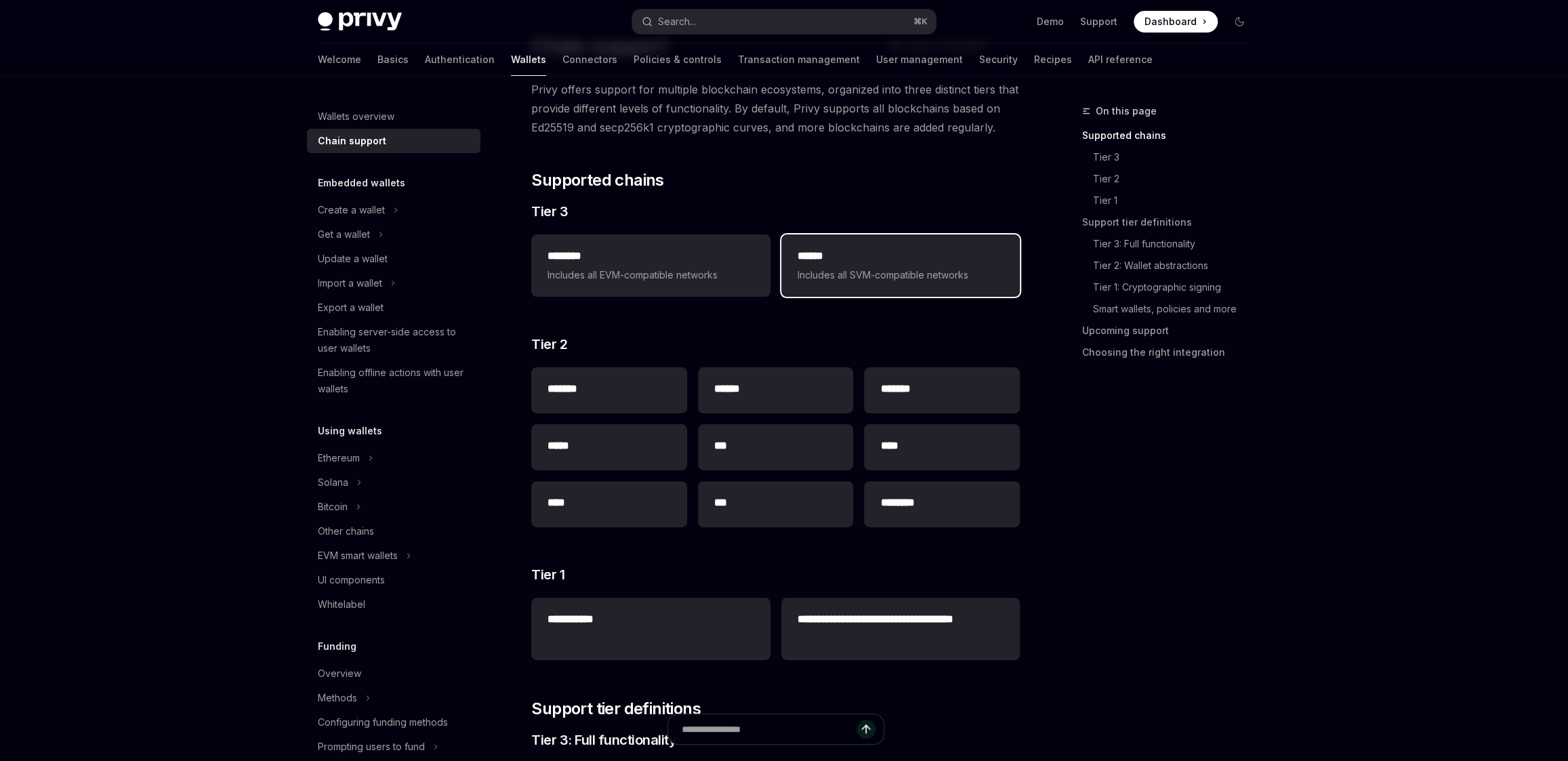
click at [887, 275] on span "Includes all SVM-compatible networks" at bounding box center [901, 274] width 206 height 16
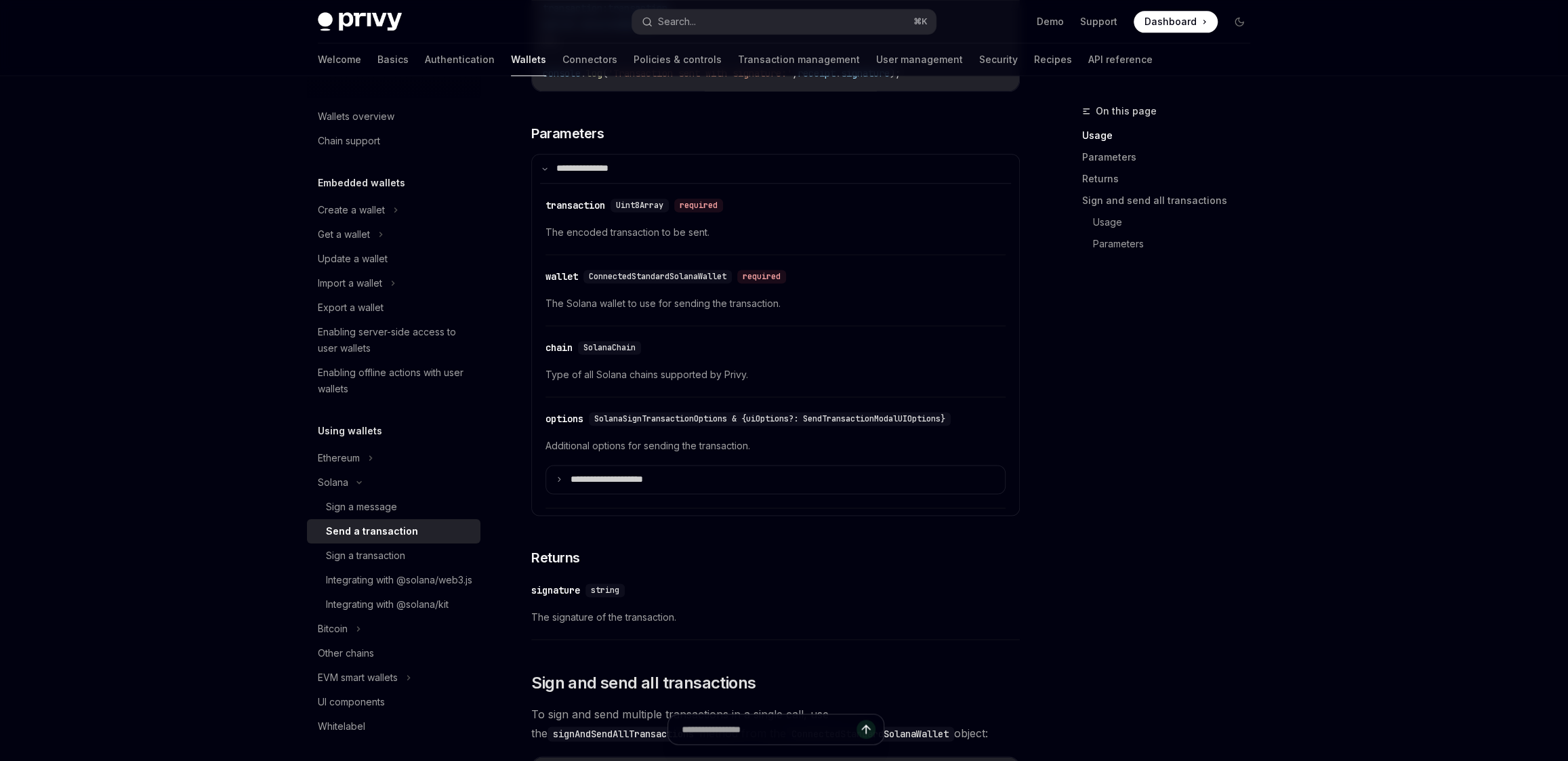
scroll to position [1417, 0]
click at [620, 353] on div "SolanaChain" at bounding box center [609, 346] width 63 height 13
click at [619, 348] on span "SolanaChain" at bounding box center [609, 347] width 52 height 11
click at [533, 350] on icon "Navigate to header" at bounding box center [531, 348] width 9 height 8
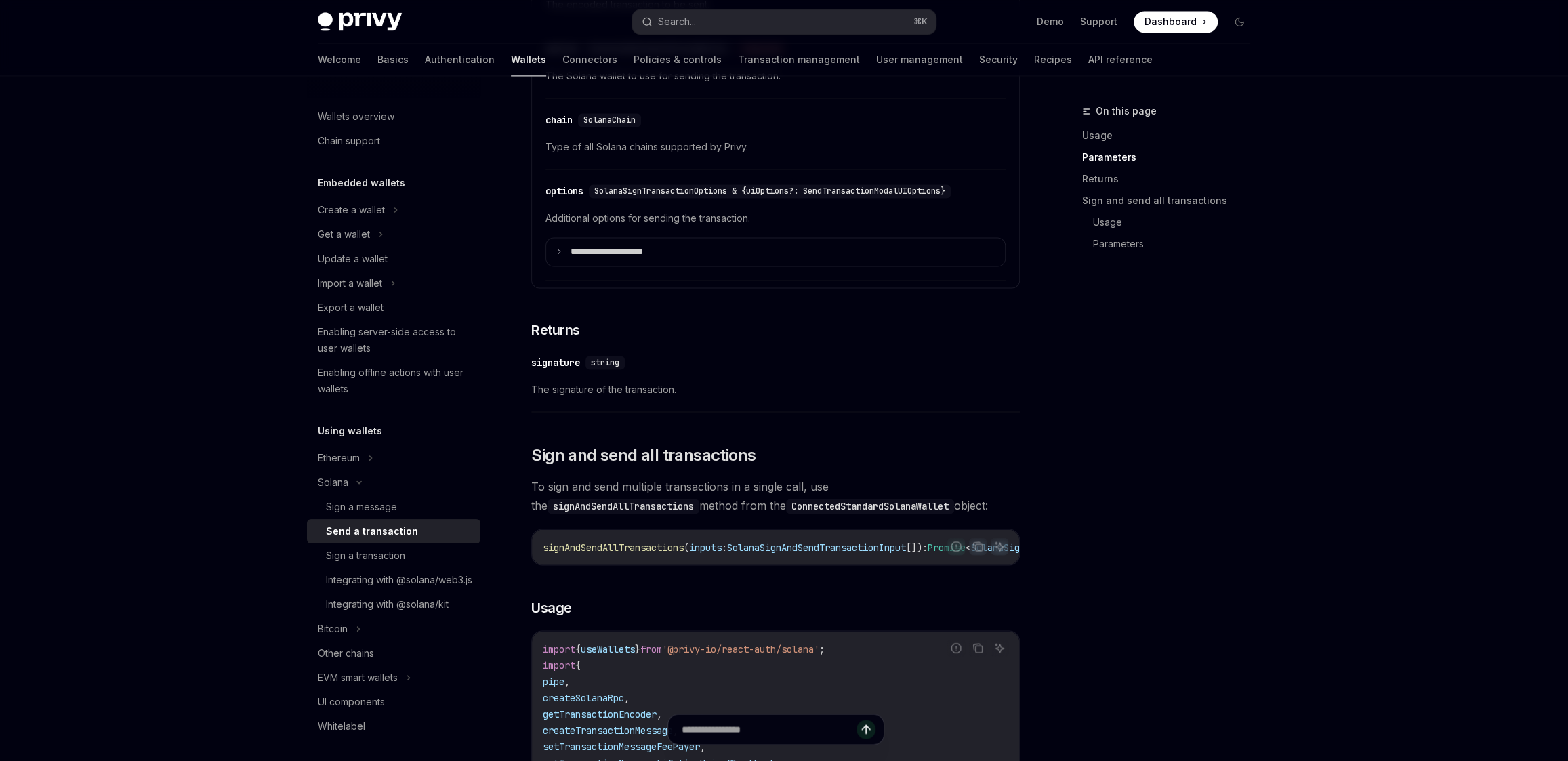
scroll to position [1490, 0]
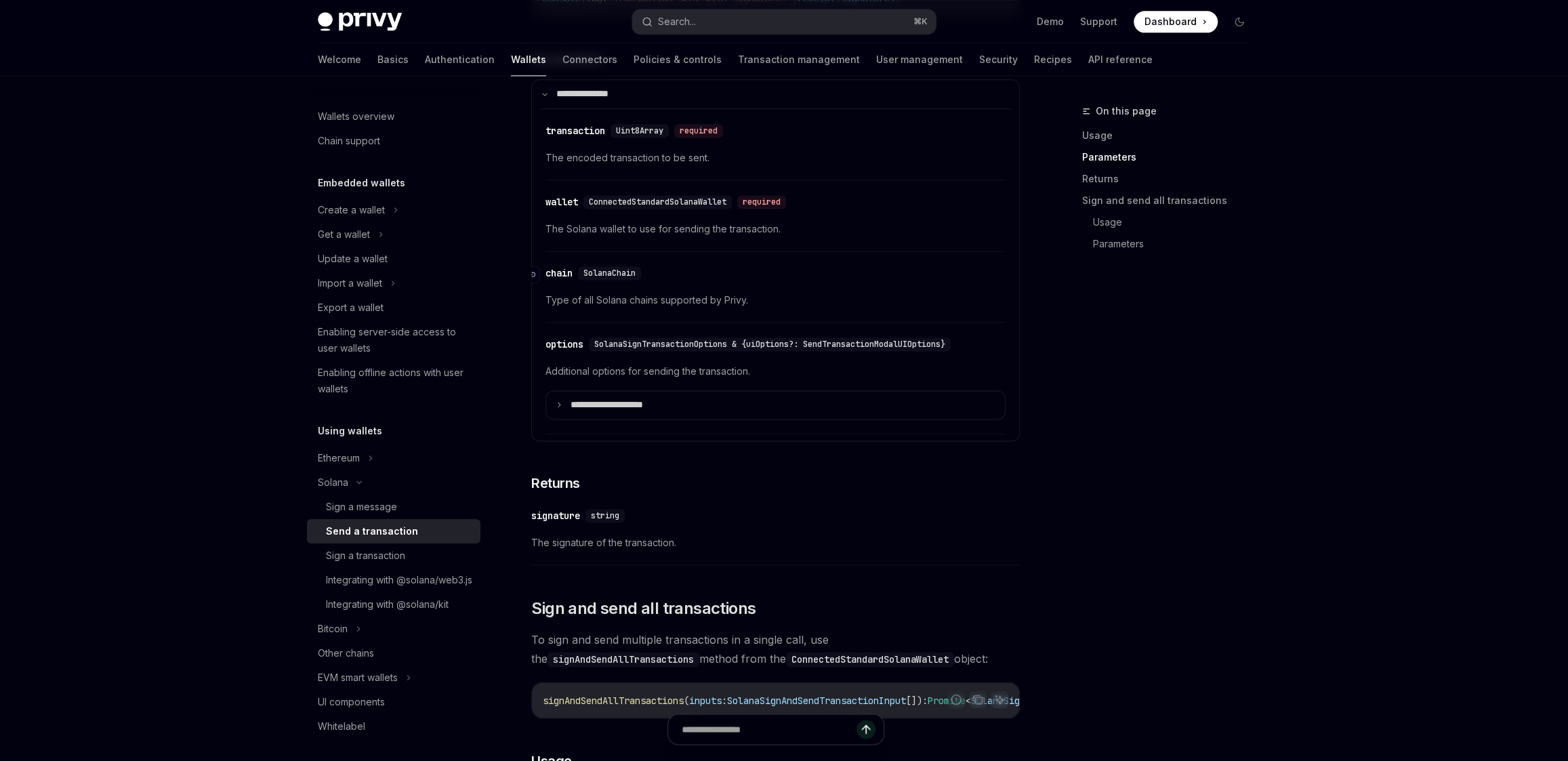
click at [630, 274] on span "SolanaChain" at bounding box center [609, 273] width 52 height 11
copy span "SolanaChain"
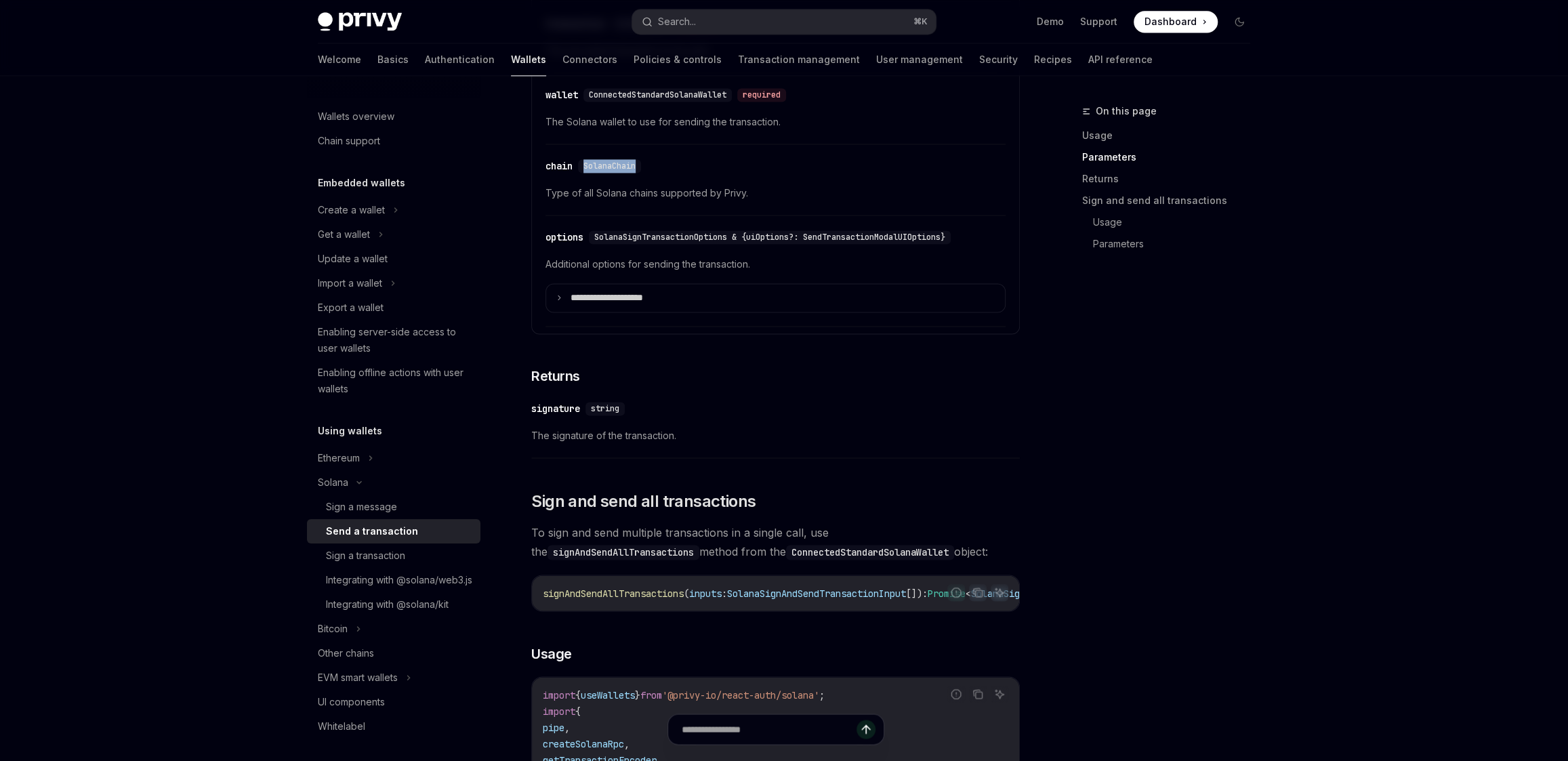
scroll to position [1419, 0]
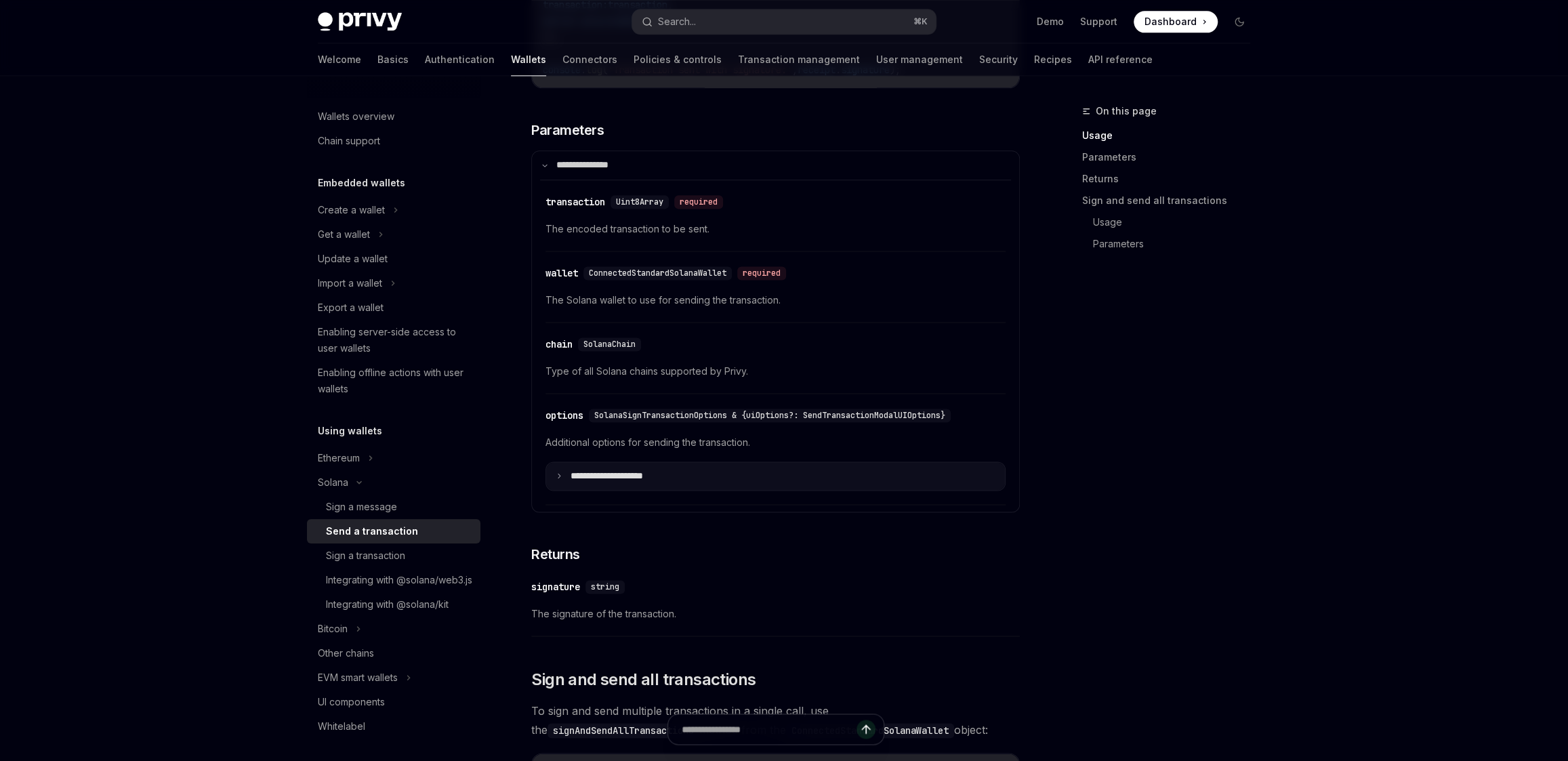
click at [553, 477] on summary "**********" at bounding box center [775, 476] width 459 height 29
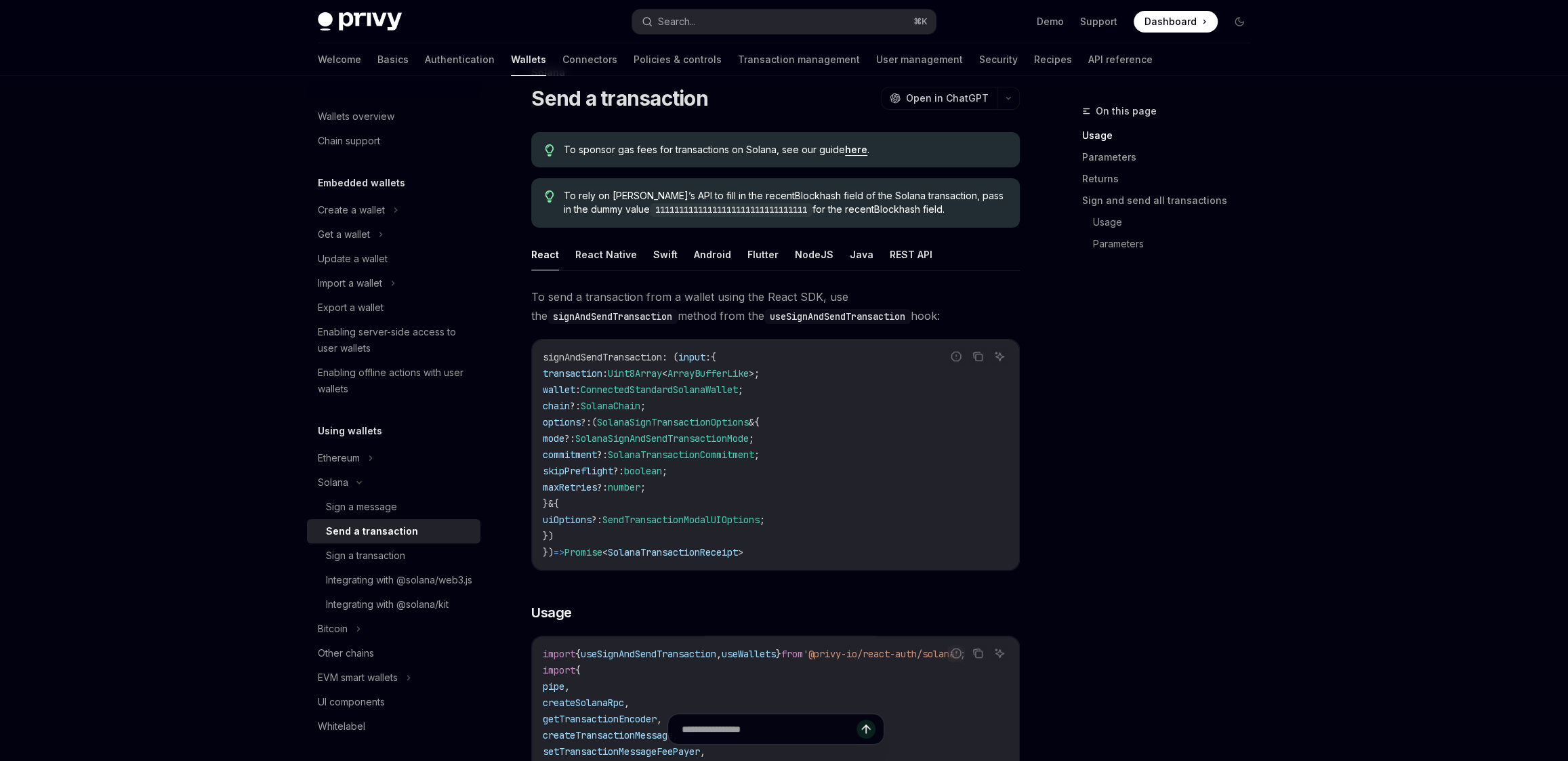
scroll to position [0, 0]
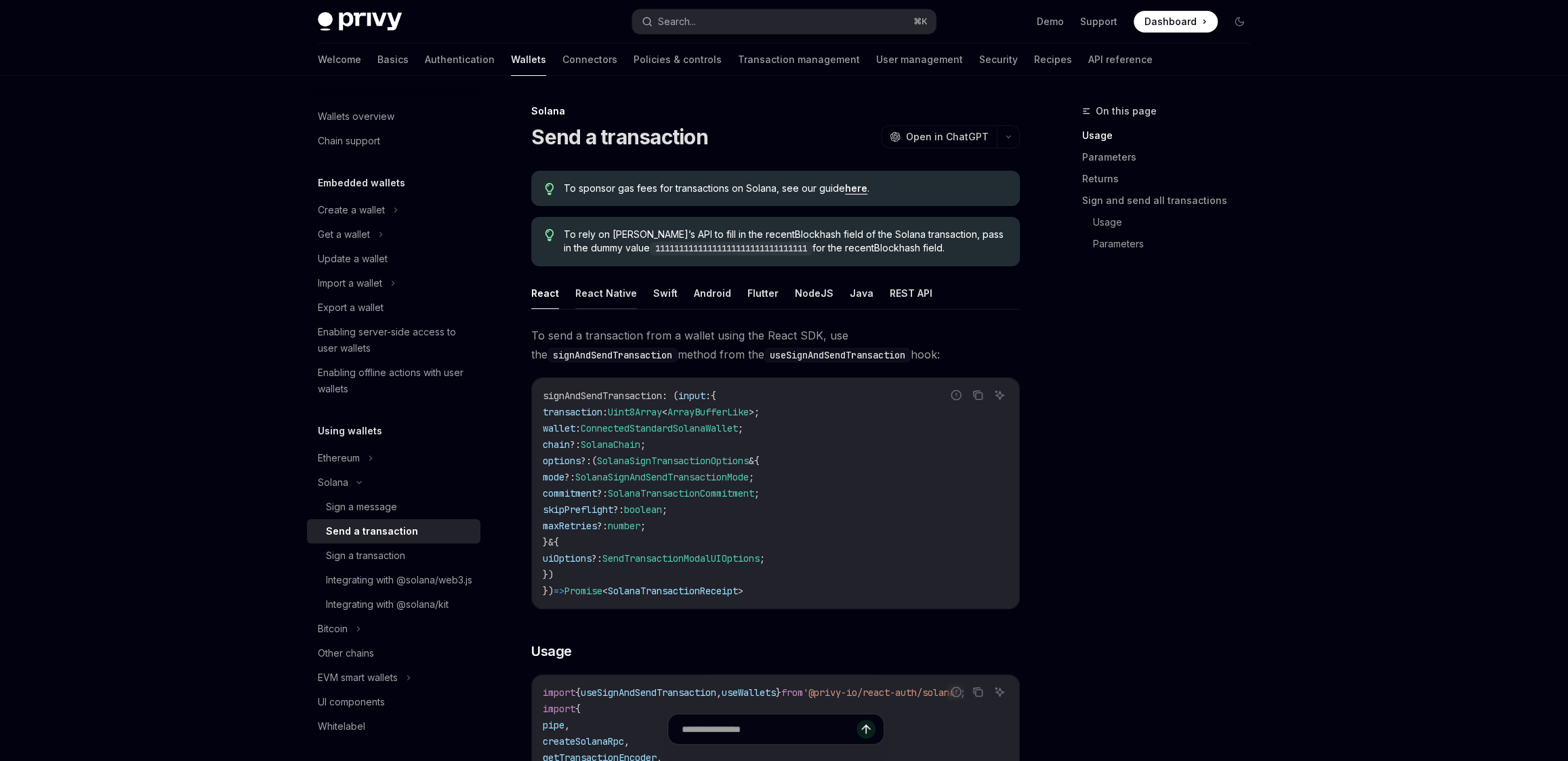
click at [603, 288] on button "React Native" at bounding box center [606, 292] width 62 height 32
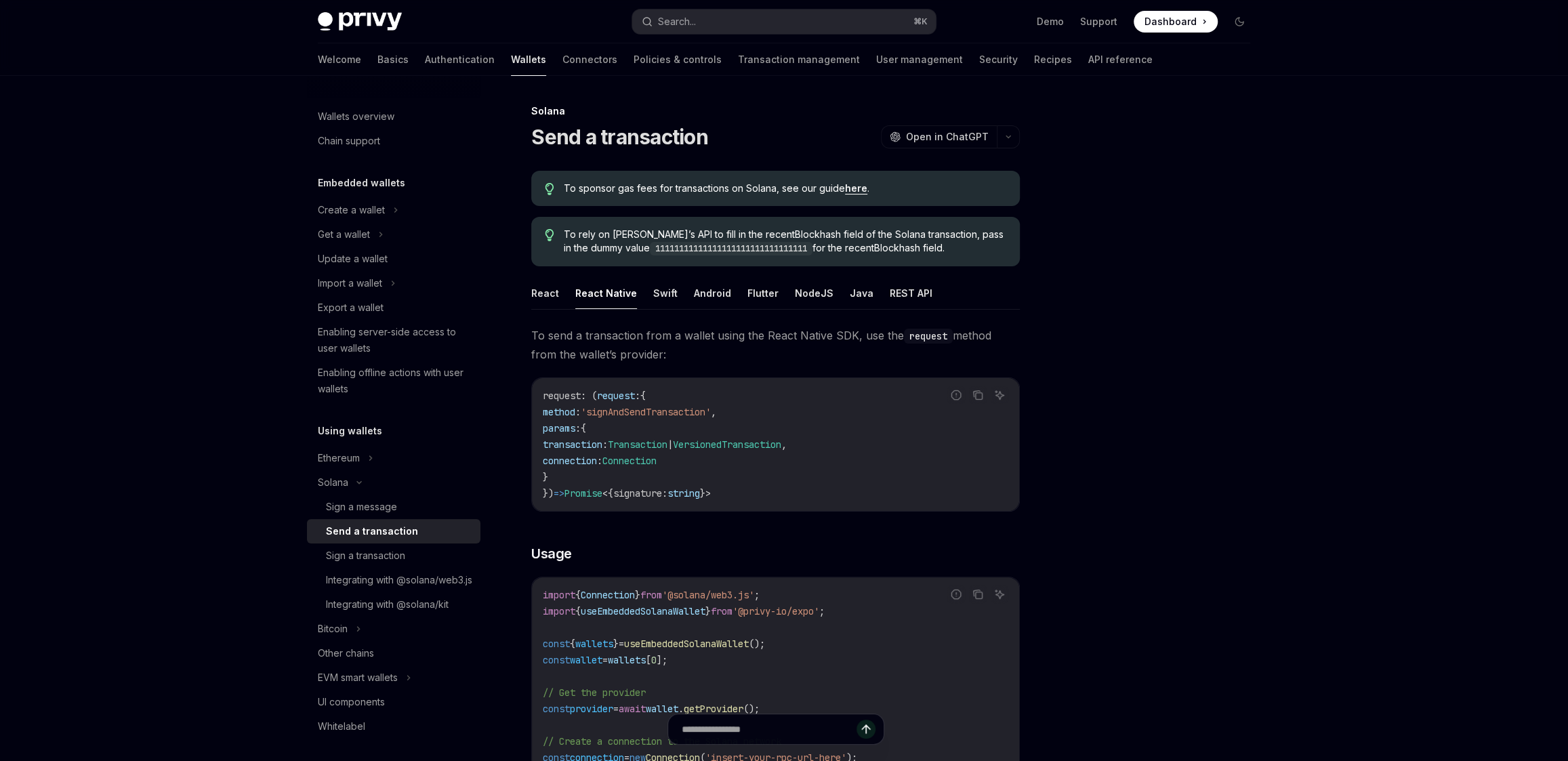
click at [562, 294] on ul "React React Native Swift Android Flutter NodeJS Java REST API" at bounding box center [775, 293] width 488 height 33
click at [912, 295] on button "REST API" at bounding box center [911, 292] width 43 height 32
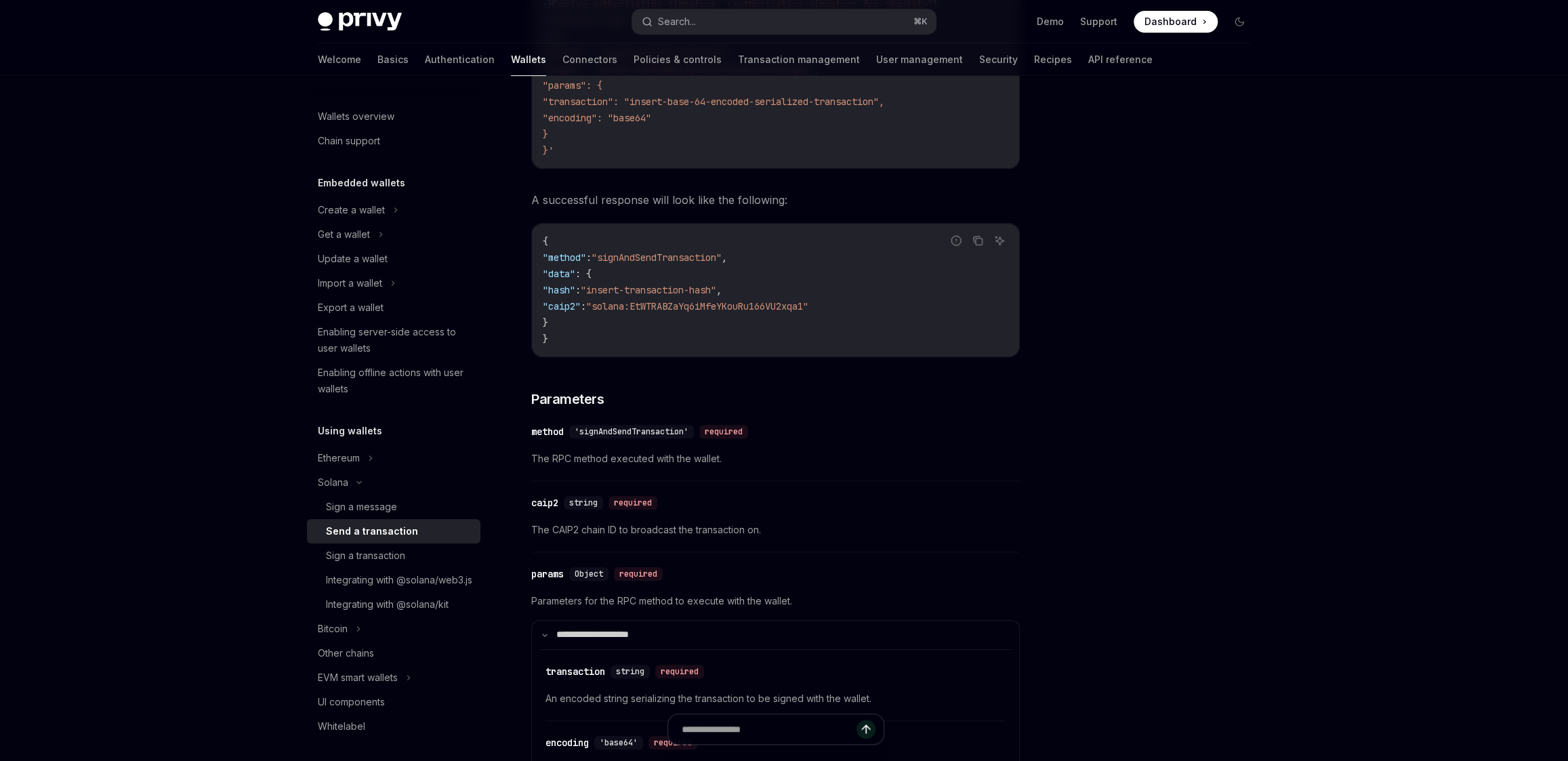
scroll to position [515, 0]
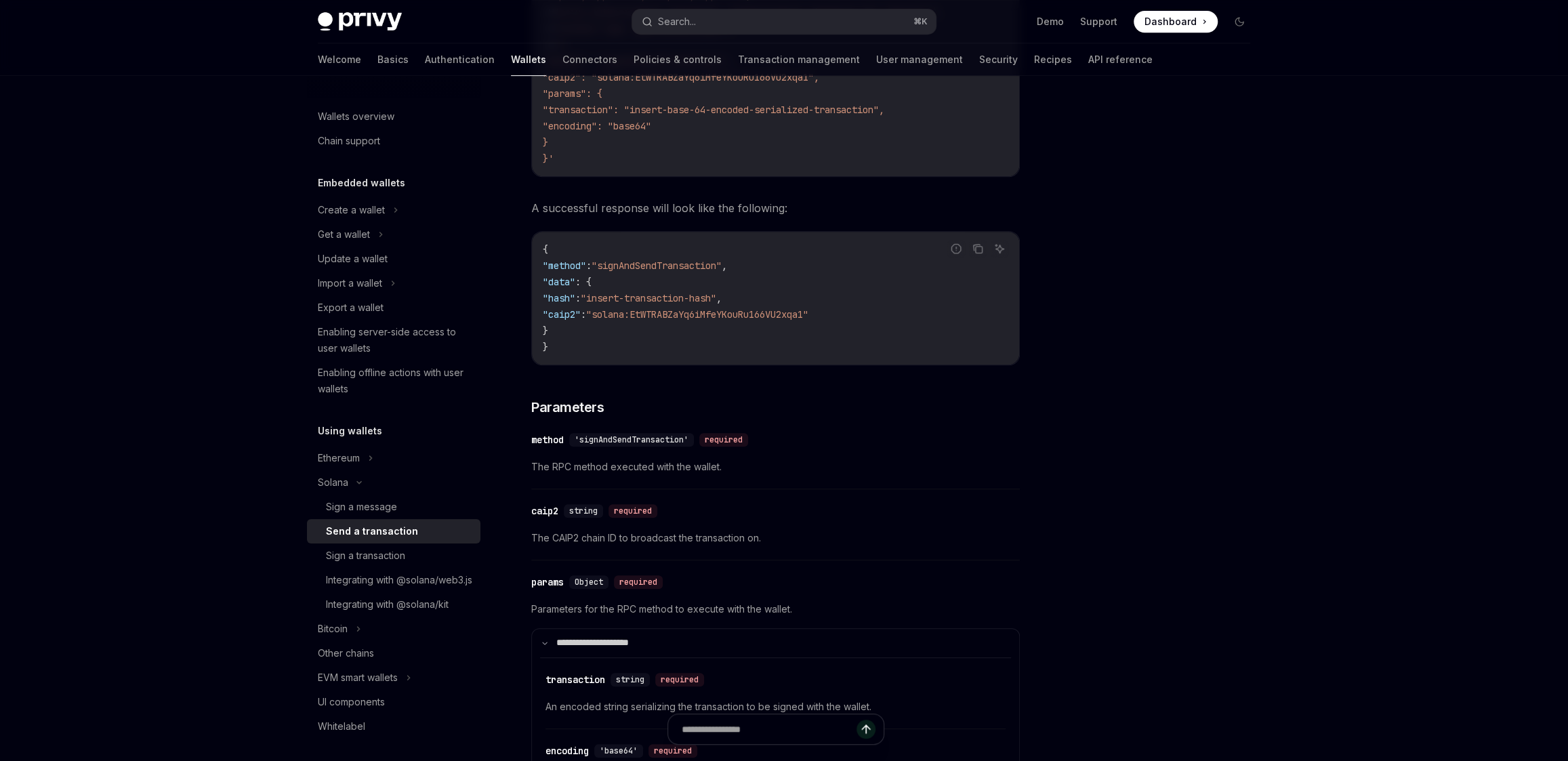
click at [755, 315] on span ""solana:EtWTRABZaYq6iMfeYKouRu166VU2xqa1"" at bounding box center [697, 315] width 222 height 12
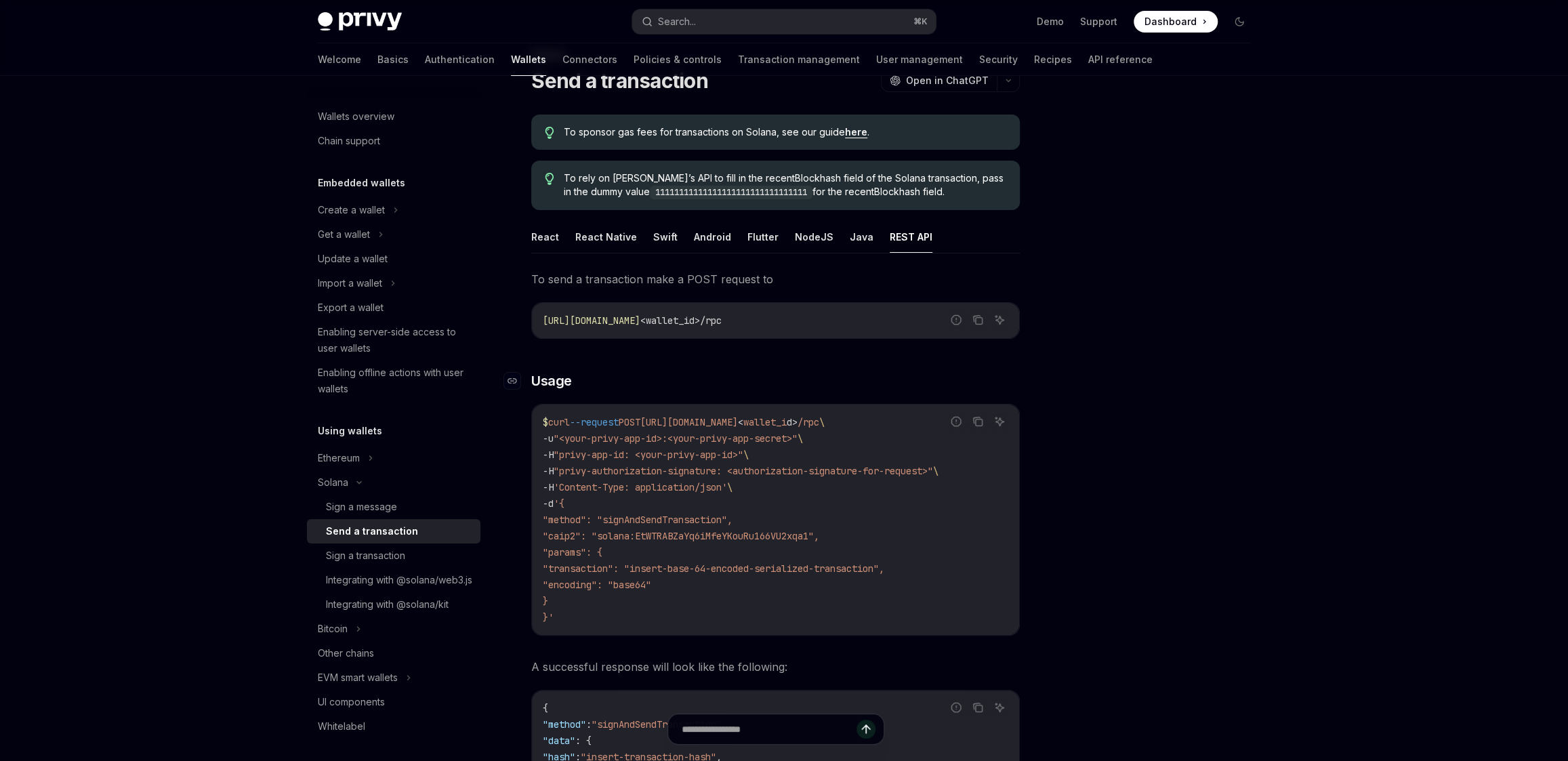
scroll to position [0, 0]
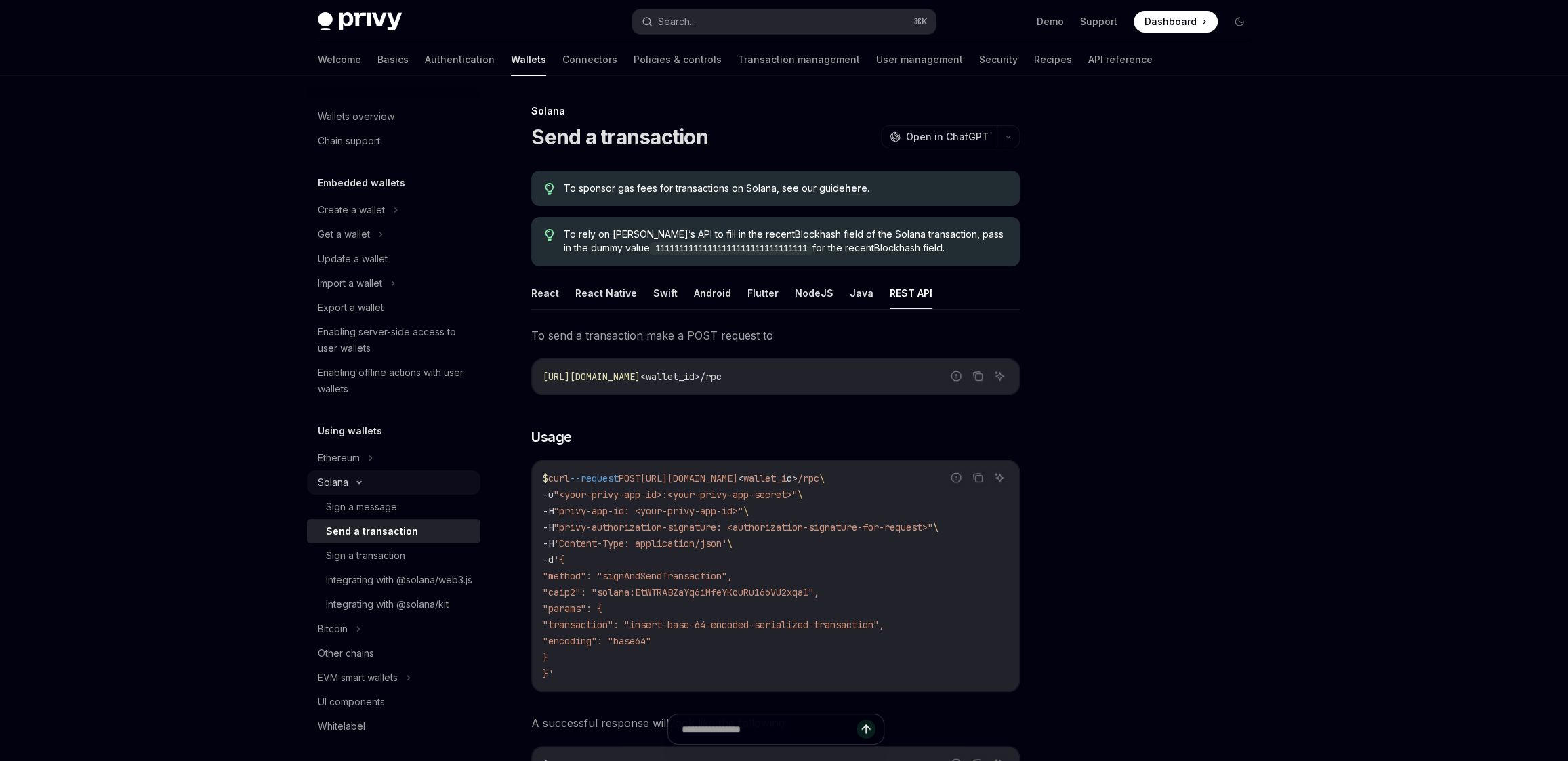
click at [394, 482] on div "Solana" at bounding box center [394, 482] width 174 height 24
click at [394, 505] on div "Sign a message" at bounding box center [361, 506] width 71 height 16
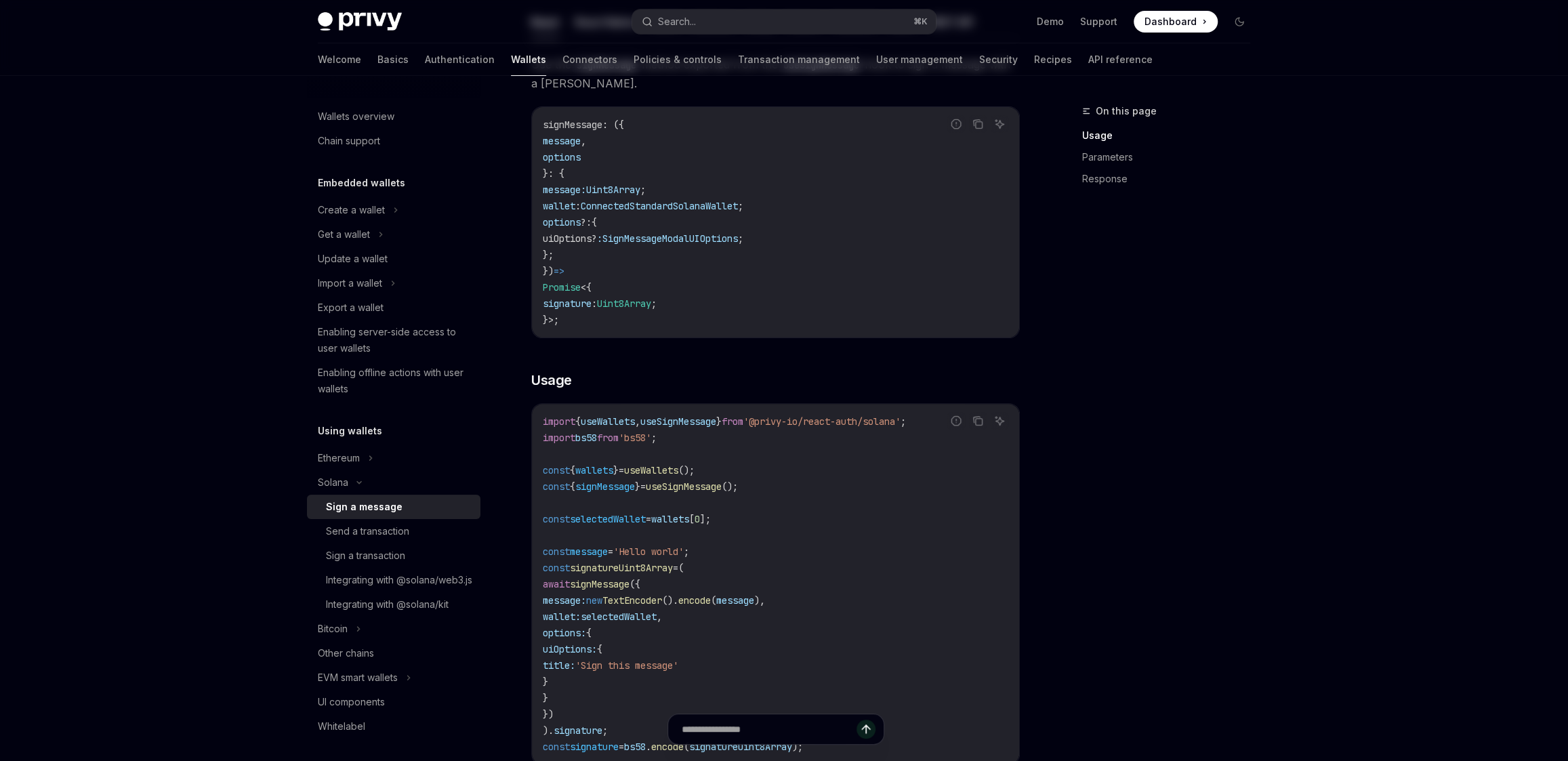
scroll to position [256, 0]
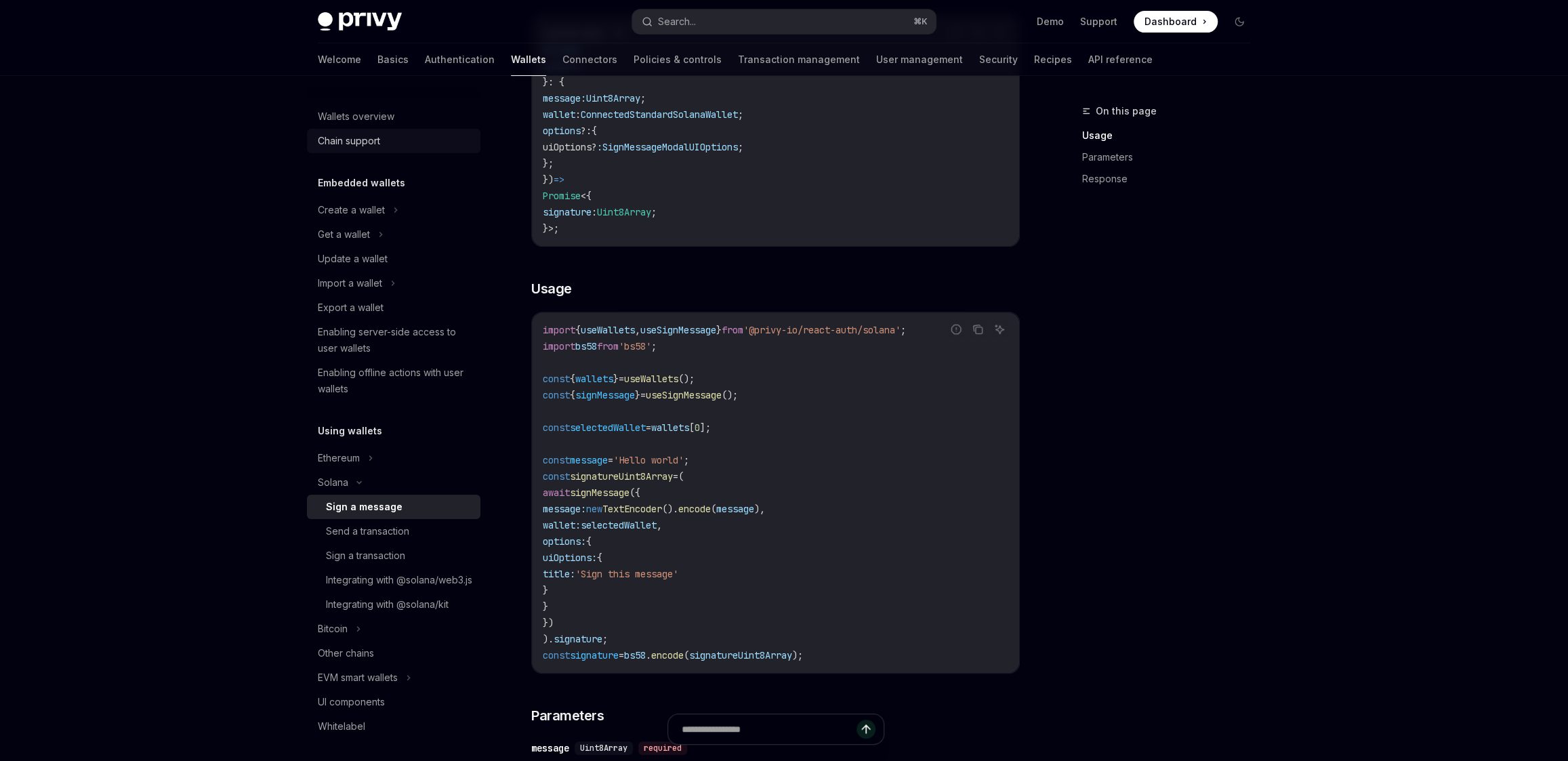
click at [386, 146] on div "Chain support" at bounding box center [395, 140] width 154 height 16
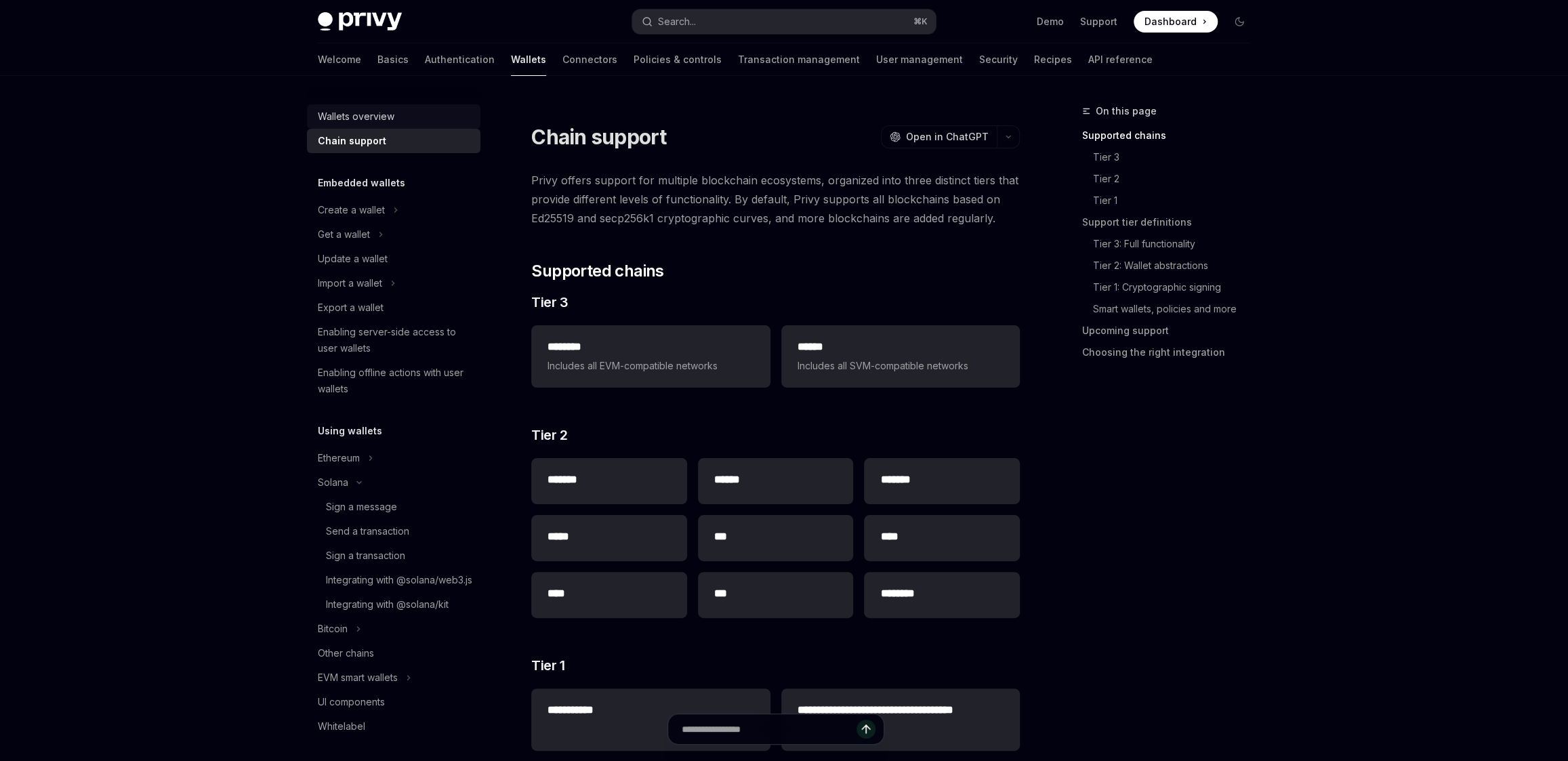
click at [352, 111] on div "Wallets overview" at bounding box center [356, 116] width 77 height 16
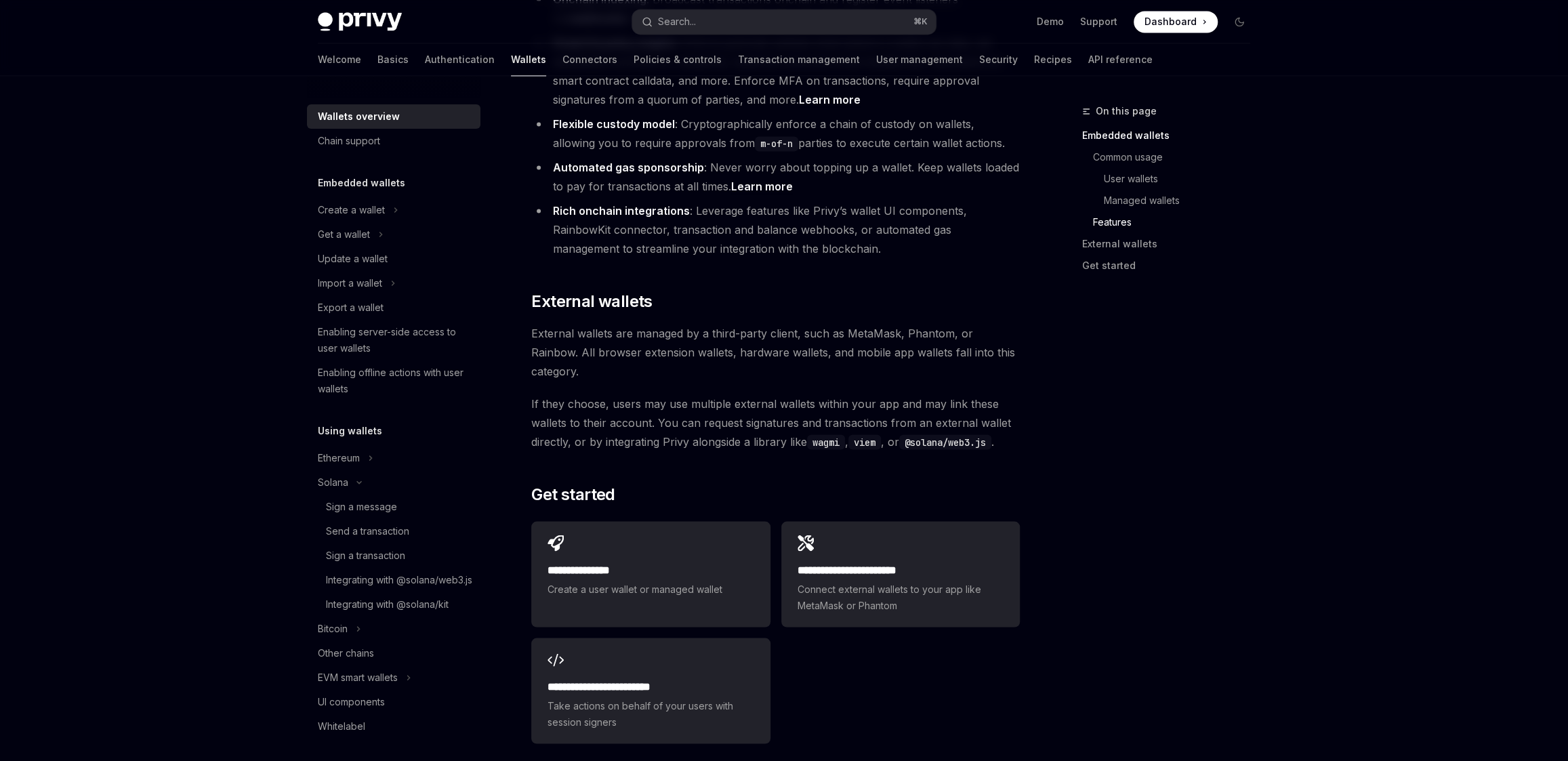
scroll to position [1876, 0]
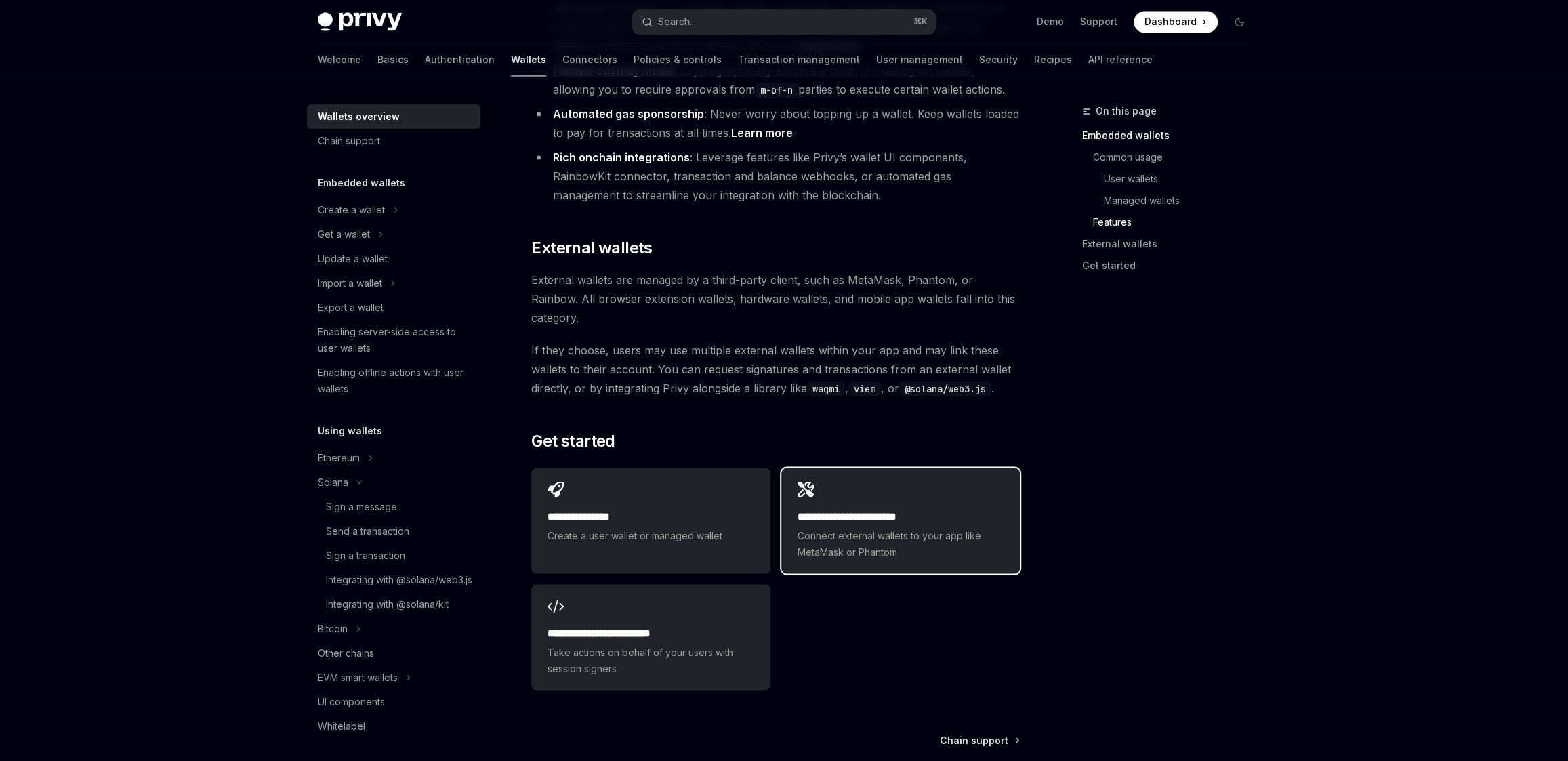
click at [883, 467] on div "**********" at bounding box center [901, 520] width 239 height 105
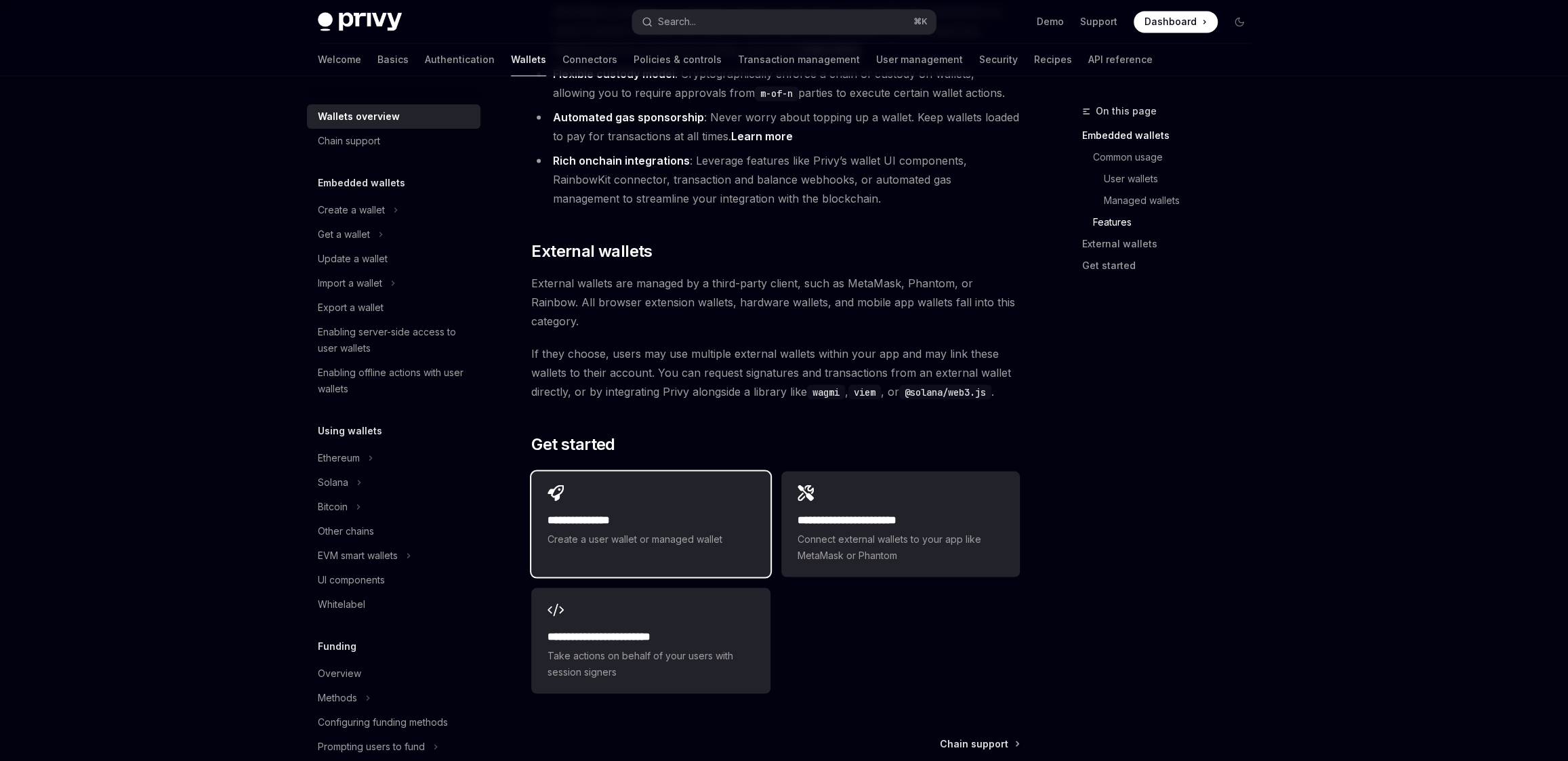
scroll to position [1876, 0]
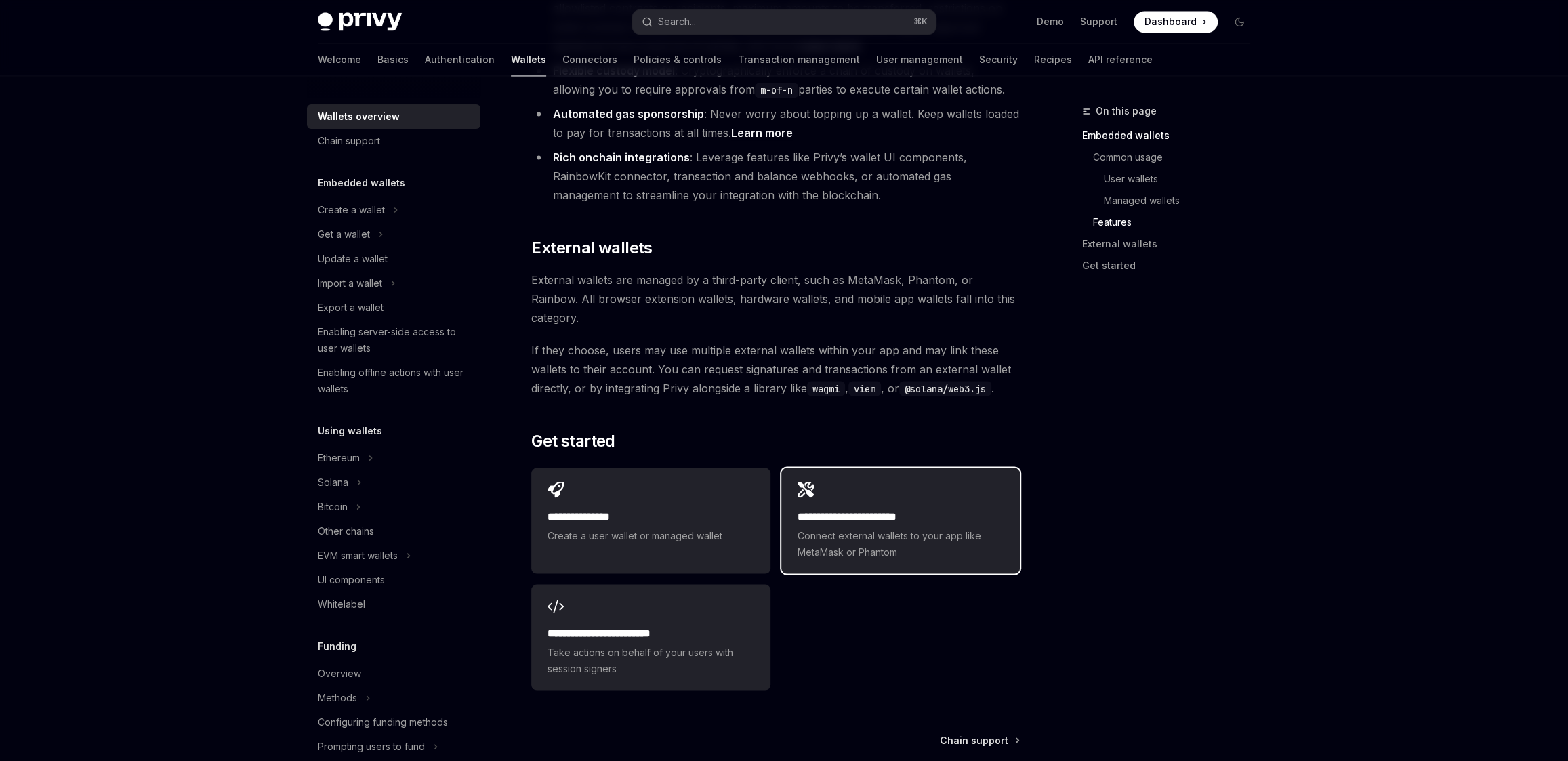
click at [879, 482] on div "**********" at bounding box center [901, 520] width 239 height 105
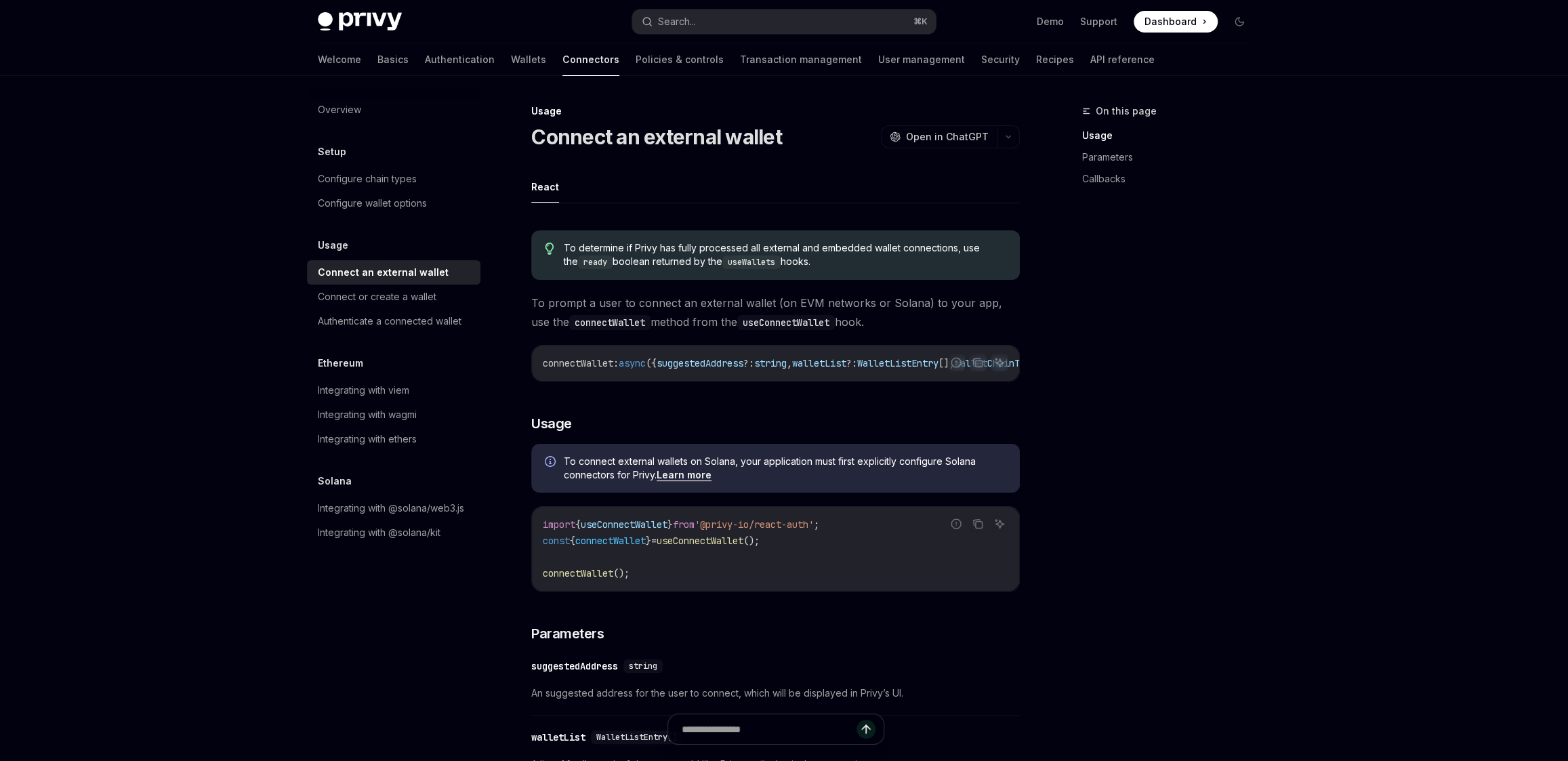
click at [603, 578] on span "connectWallet" at bounding box center [577, 573] width 71 height 12
drag, startPoint x: 643, startPoint y: 578, endPoint x: 535, endPoint y: 577, distance: 108.0
click at [535, 577] on div "import { useConnectWallet } from '@privy-io/react-auth' ; const { connectWallet…" at bounding box center [775, 549] width 487 height 84
copy span "connectWallet ();"
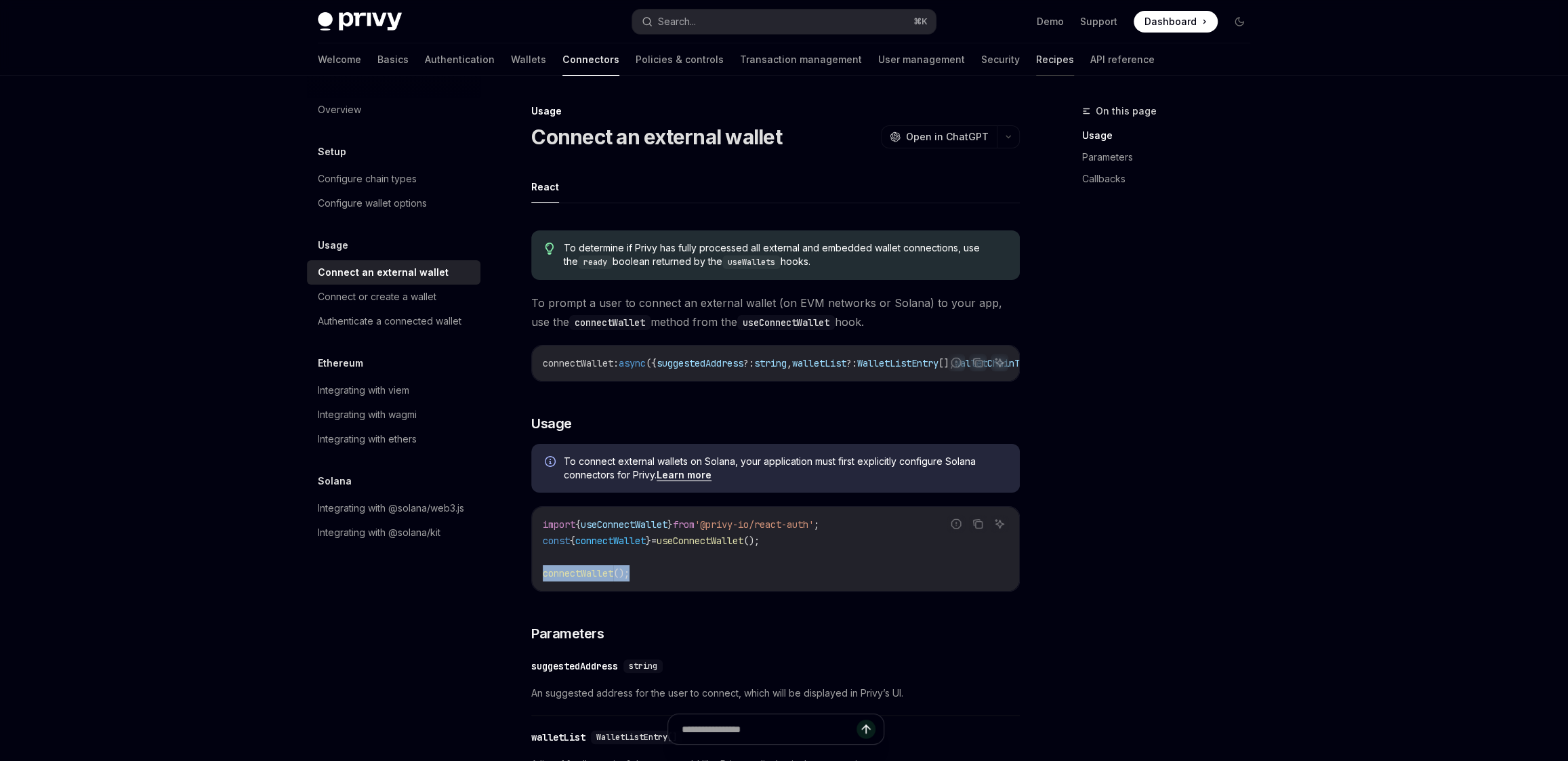
click at [1036, 67] on link "Recipes" at bounding box center [1054, 60] width 38 height 33
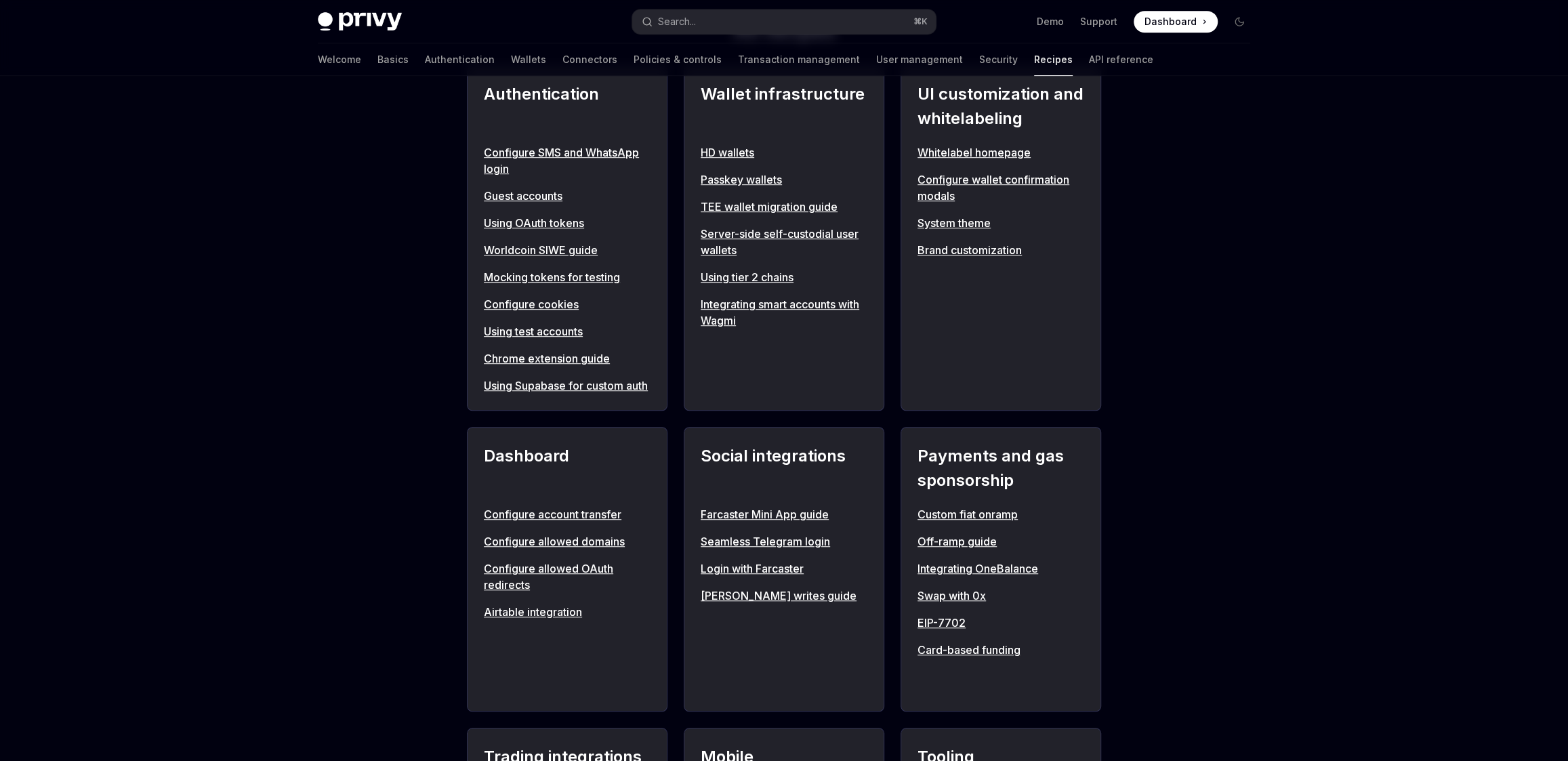
scroll to position [677, 0]
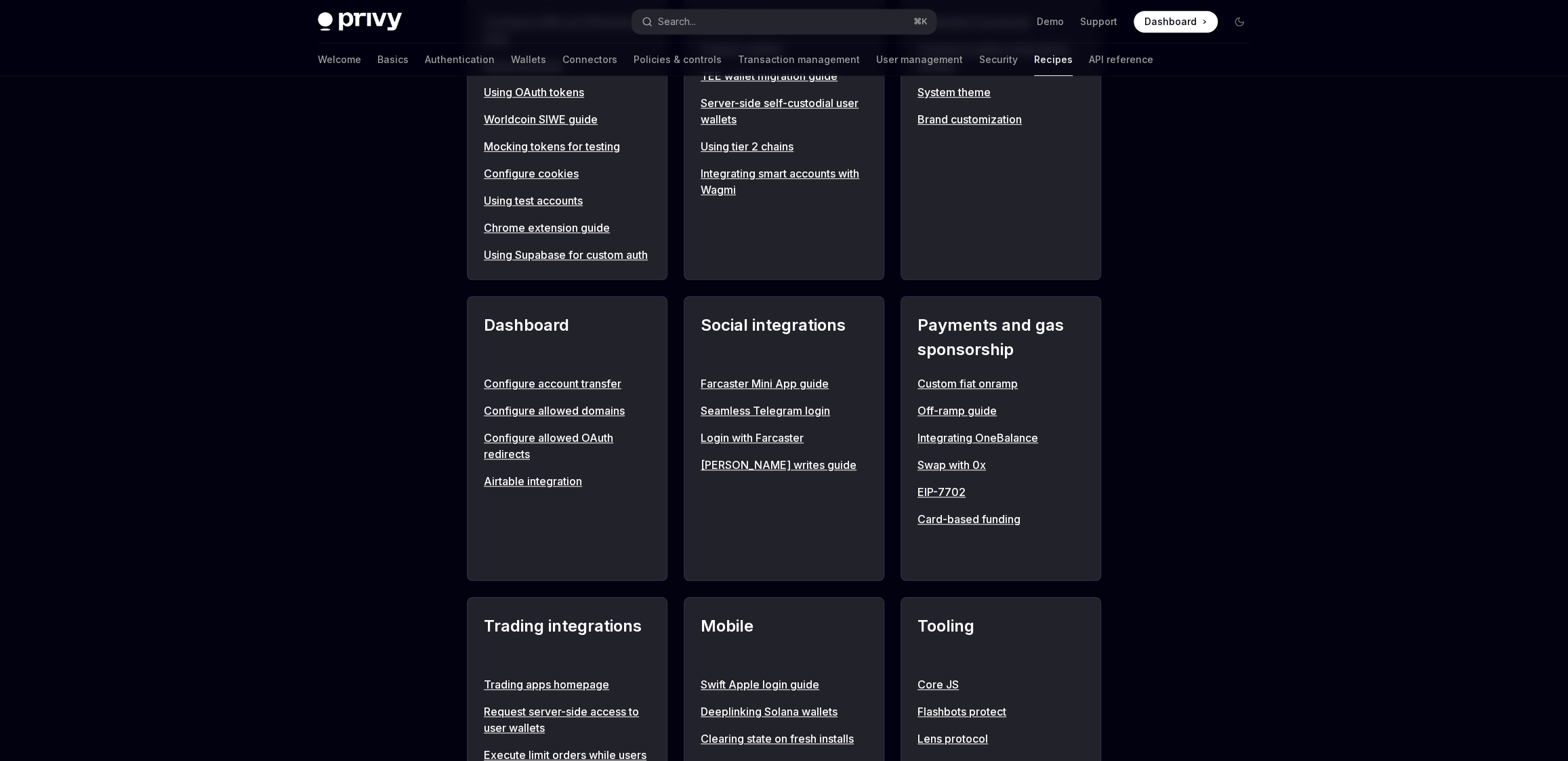
click at [594, 453] on link "Configure allowed OAuth redirects" at bounding box center [567, 446] width 167 height 33
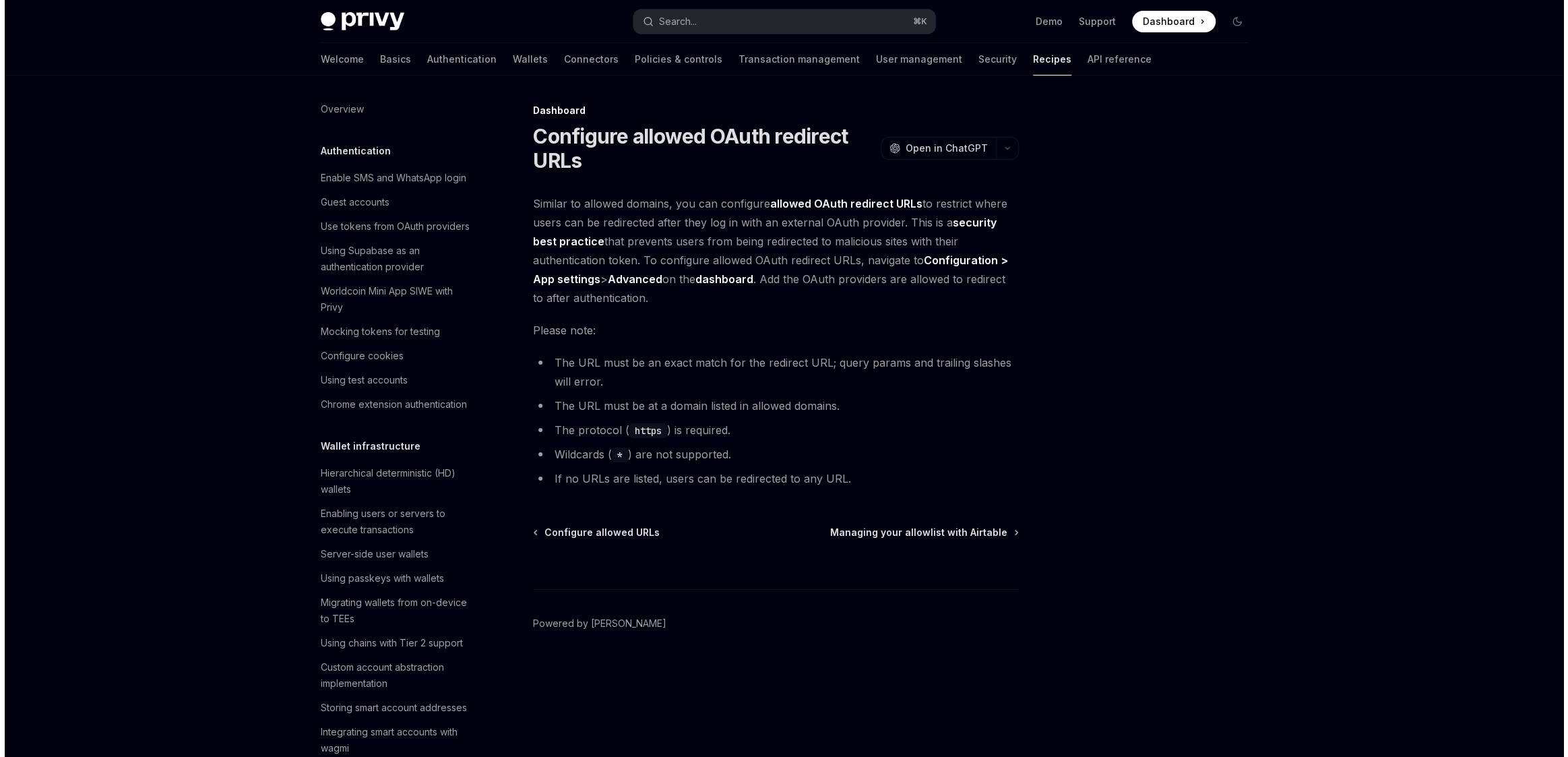
scroll to position [688, 0]
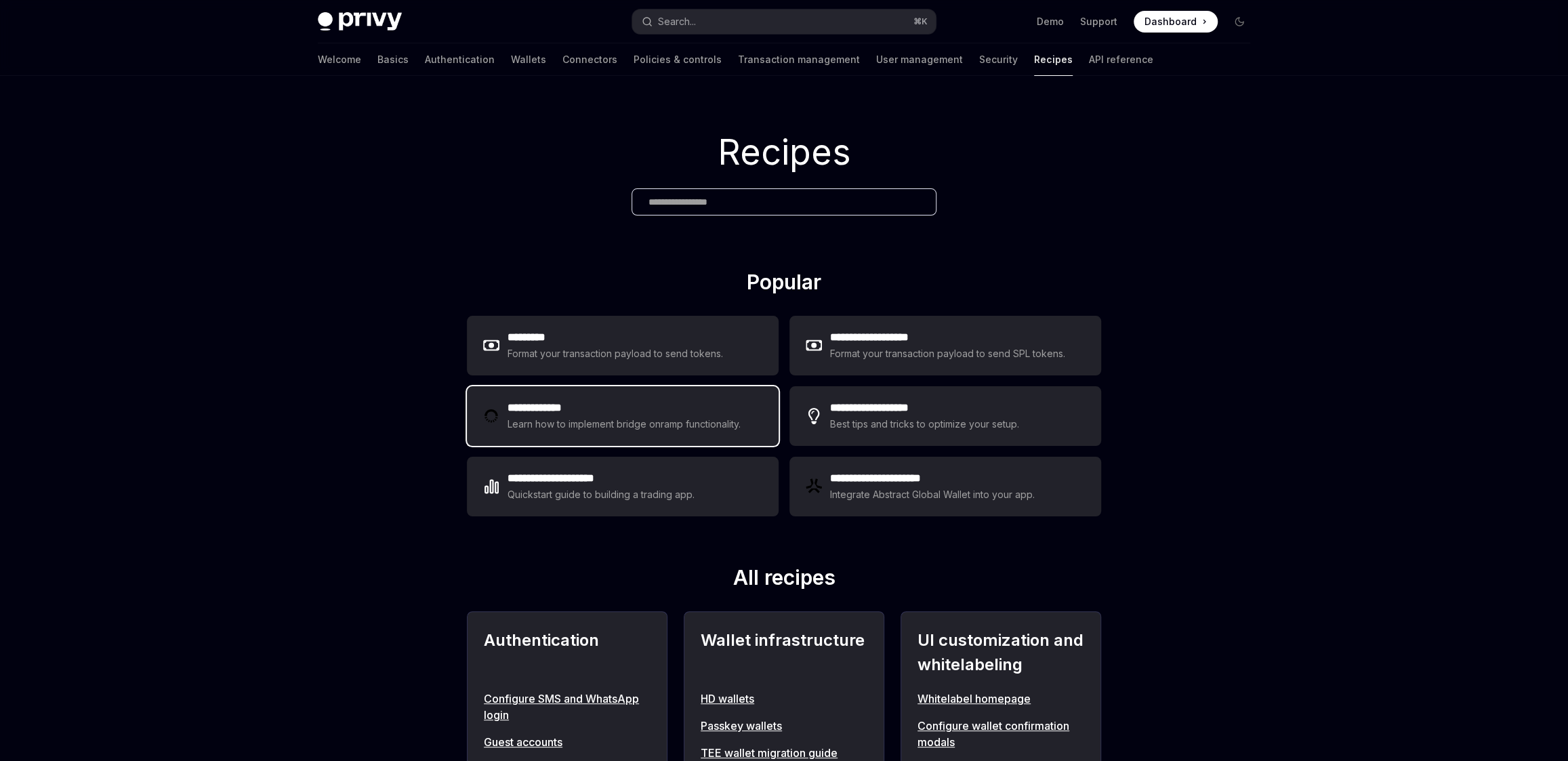
click at [656, 429] on div "Learn how to implement bridge onramp functionality." at bounding box center [626, 424] width 237 height 16
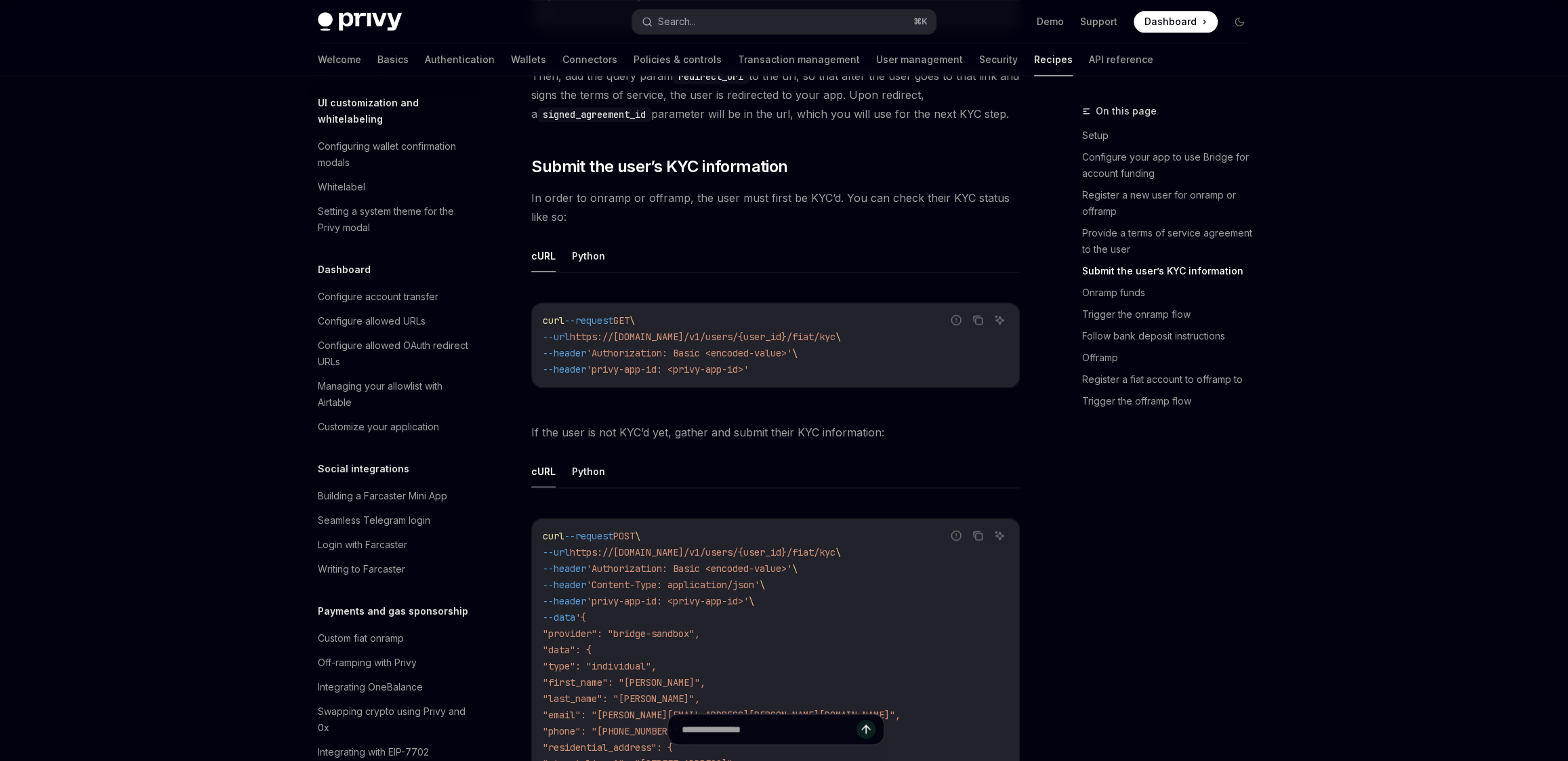
scroll to position [1518, 0]
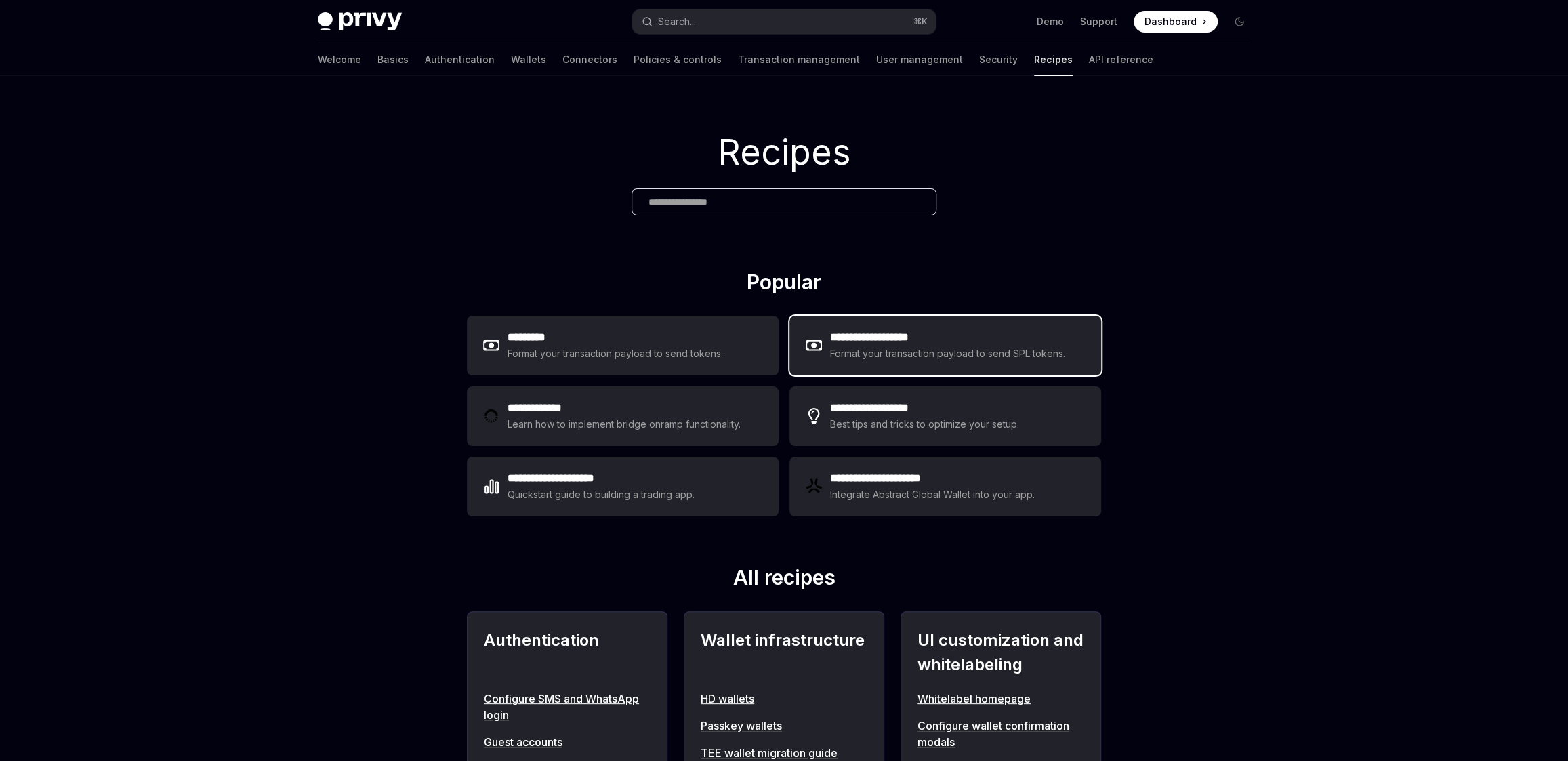
click at [905, 362] on div "**********" at bounding box center [945, 345] width 312 height 60
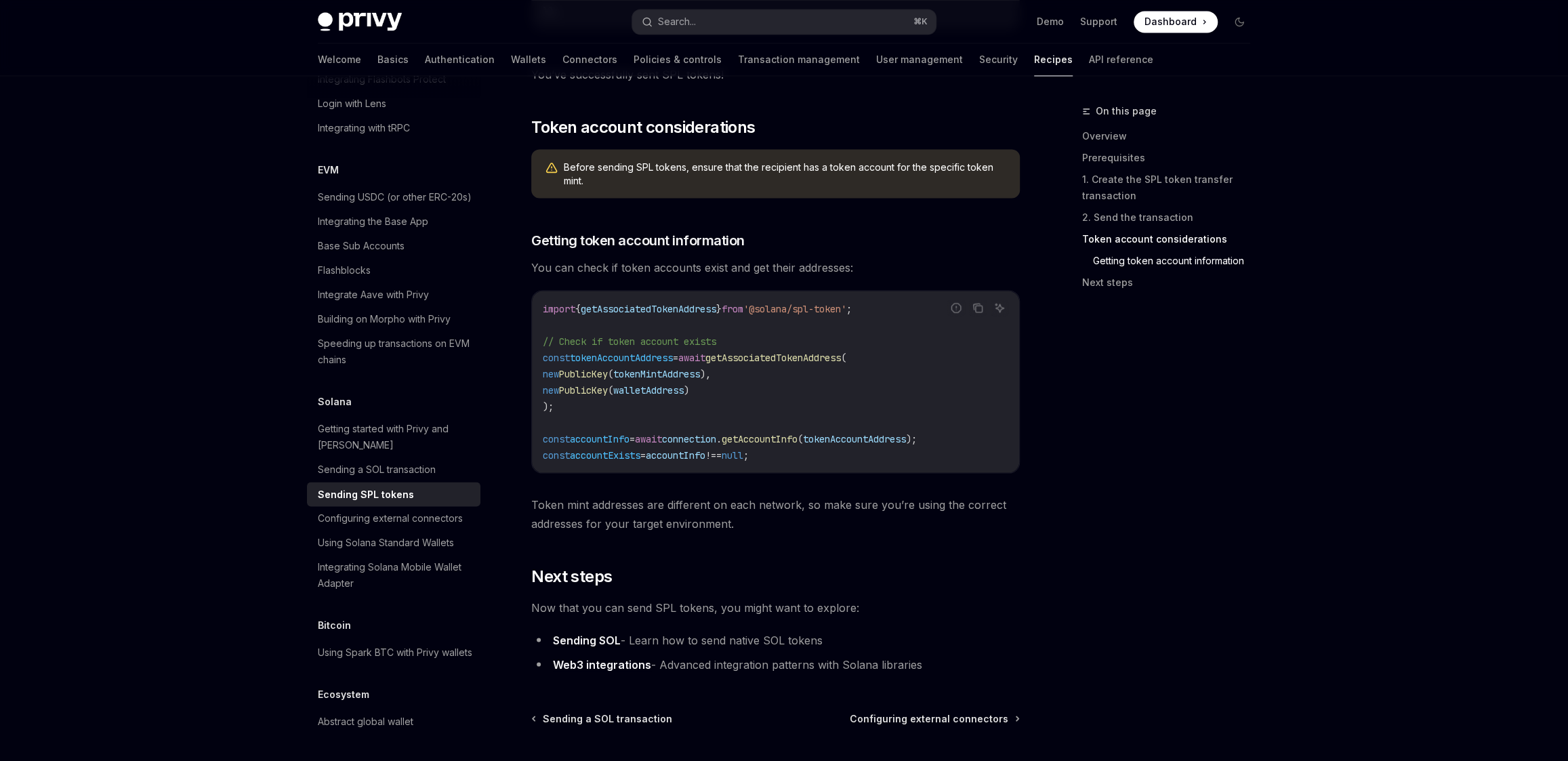
scroll to position [2147, 0]
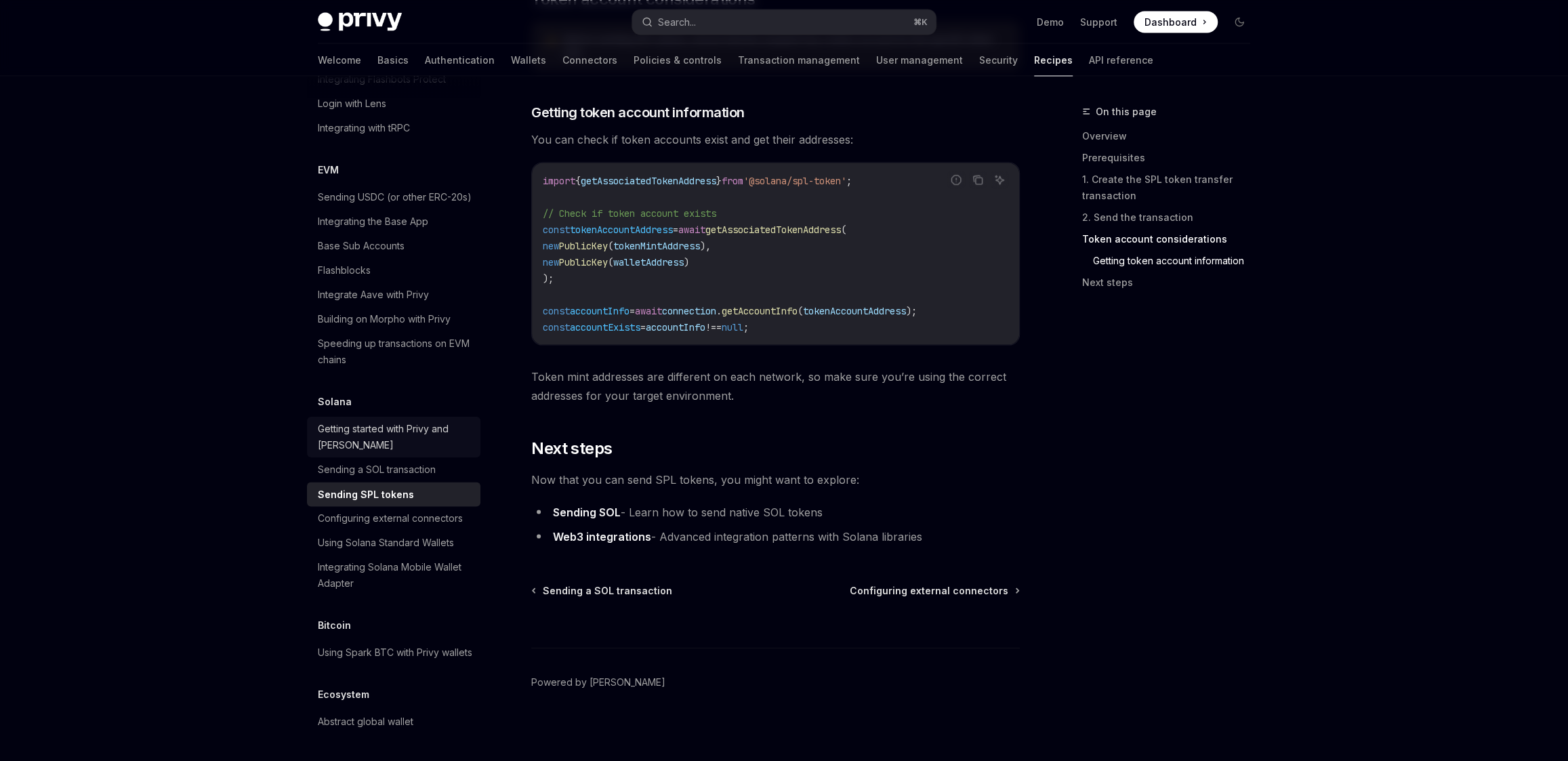
click at [449, 424] on div "Getting started with Privy and [PERSON_NAME]" at bounding box center [395, 437] width 154 height 33
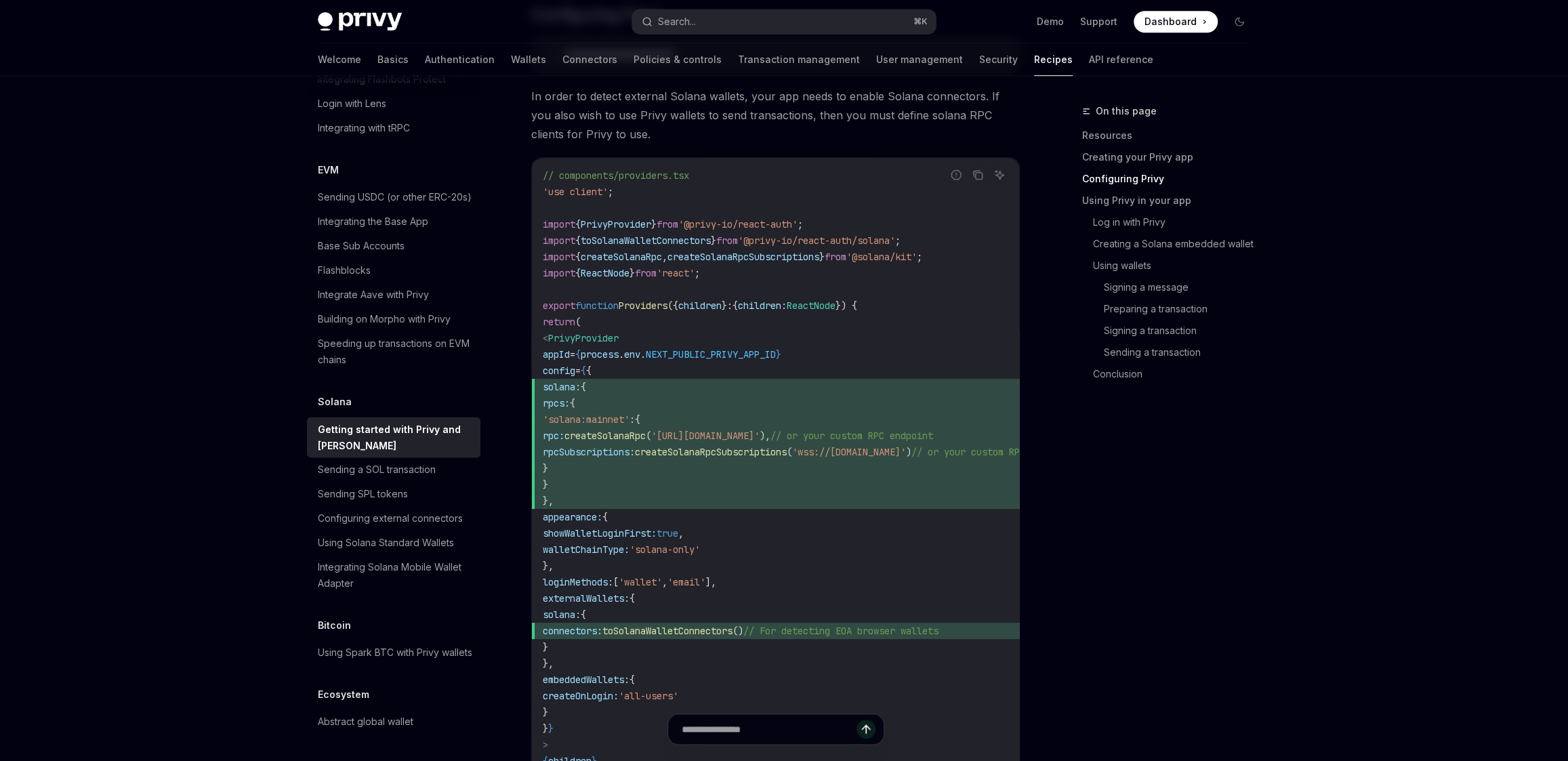
scroll to position [632, 0]
copy code "solana: { rpcs: { 'solana:mainnet' : { rpc: createSolanaRpc ( '[URL][DOMAIN_NAM…"
drag, startPoint x: 586, startPoint y: 386, endPoint x: 630, endPoint y: 503, distance: 125.0
click at [630, 503] on code "// components/providers.tsx 'use client' ; import { PrivyProvider } from '@priv…" at bounding box center [824, 494] width 563 height 650
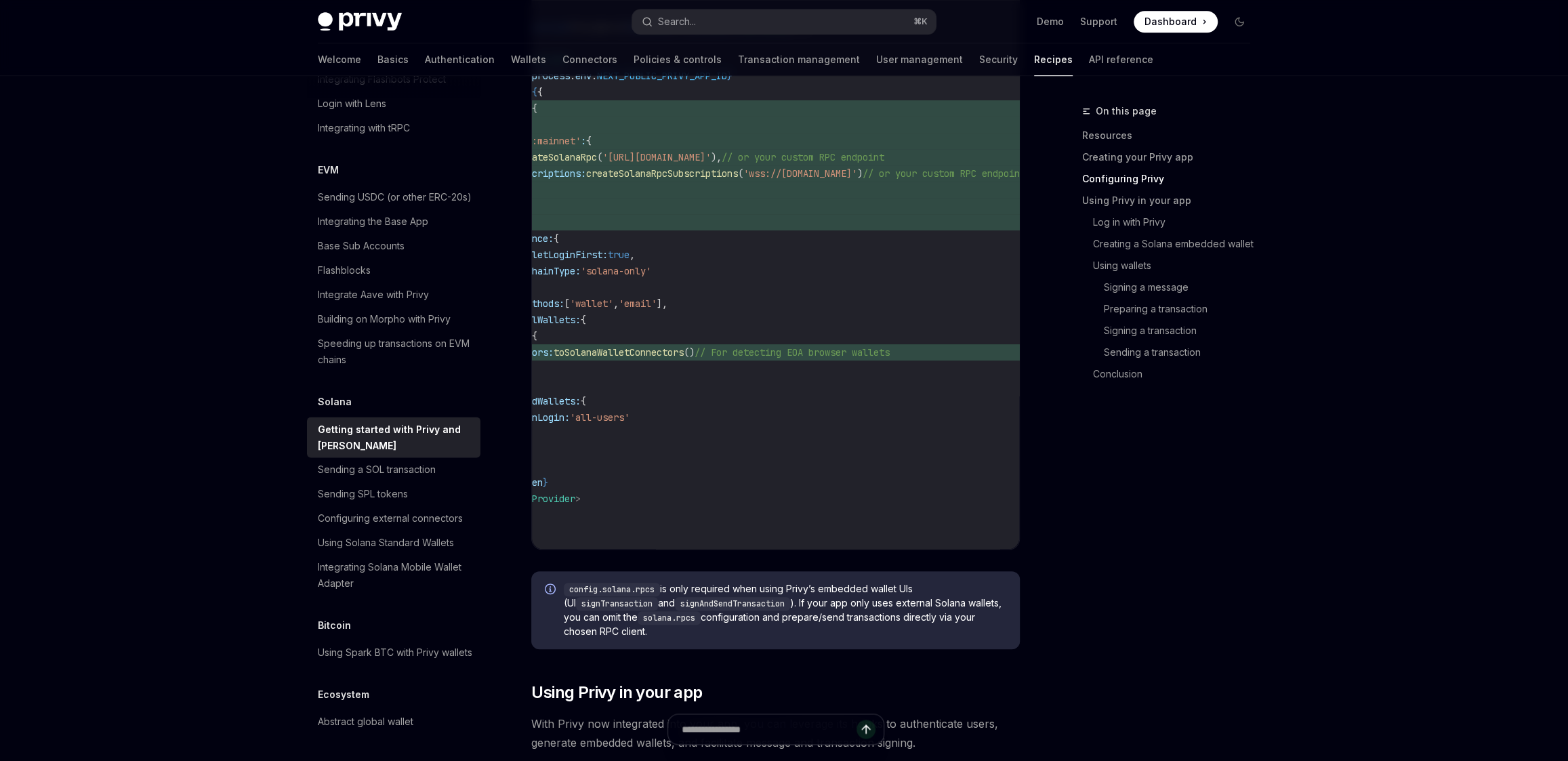
scroll to position [0, 0]
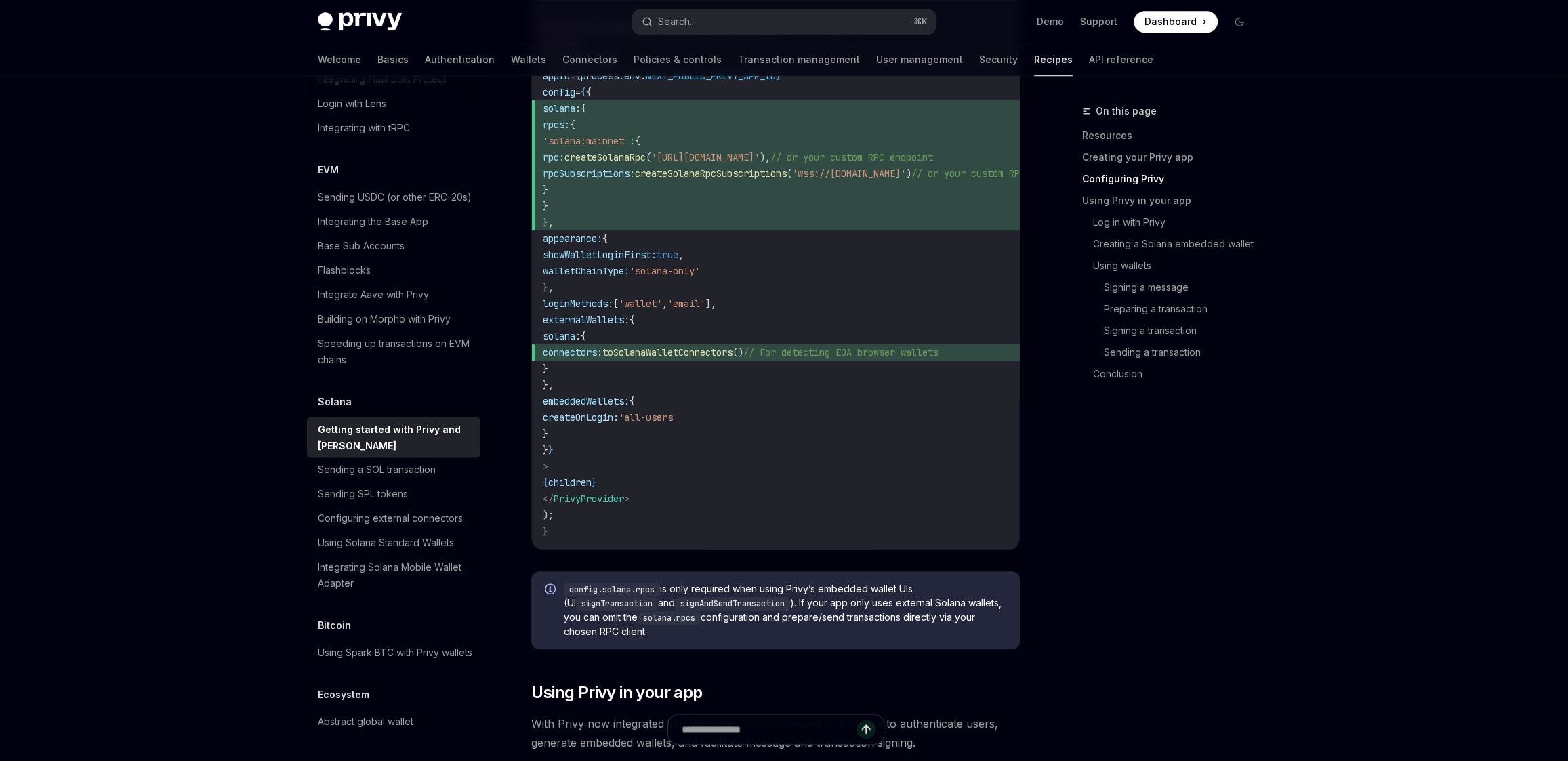
click at [732, 348] on span "toSolanaWalletConnectors" at bounding box center [667, 353] width 130 height 12
click at [619, 422] on span "createOnLogin:" at bounding box center [581, 418] width 76 height 12
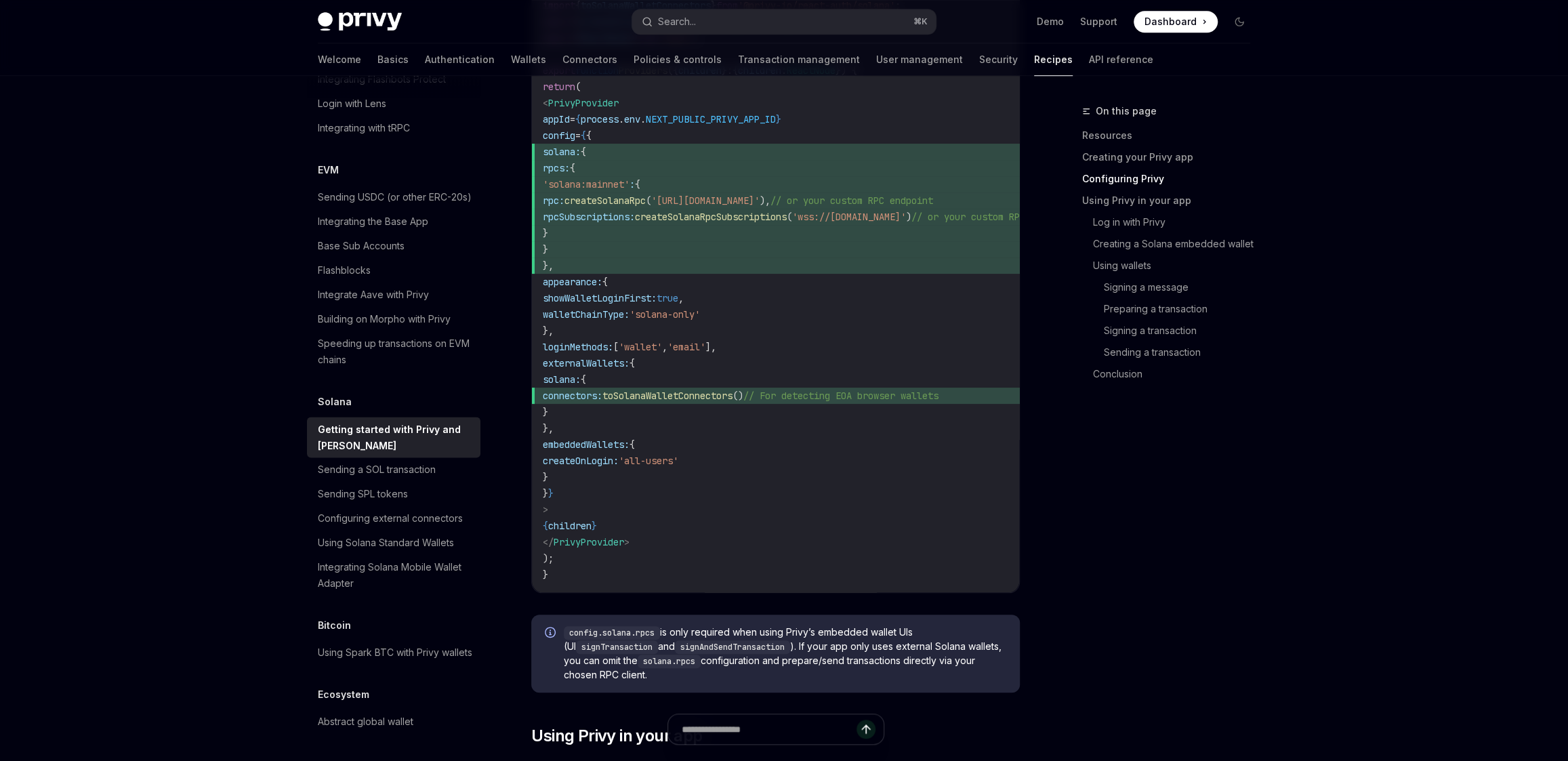
scroll to position [868, 0]
click at [656, 300] on span "showWalletLoginFirst:" at bounding box center [599, 301] width 114 height 12
copy code "showWalletLoginFirst: true ,"
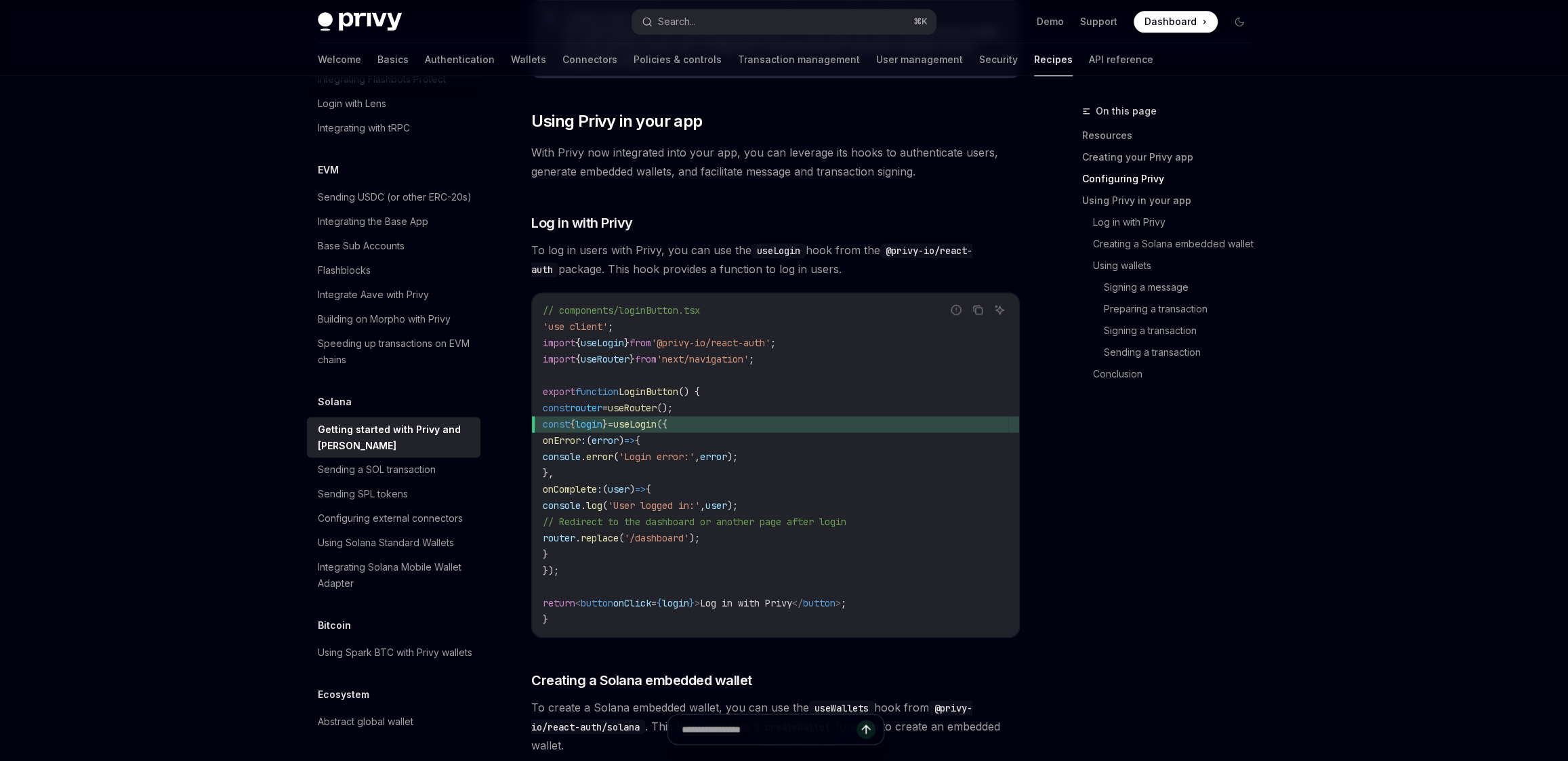
scroll to position [1496, 0]
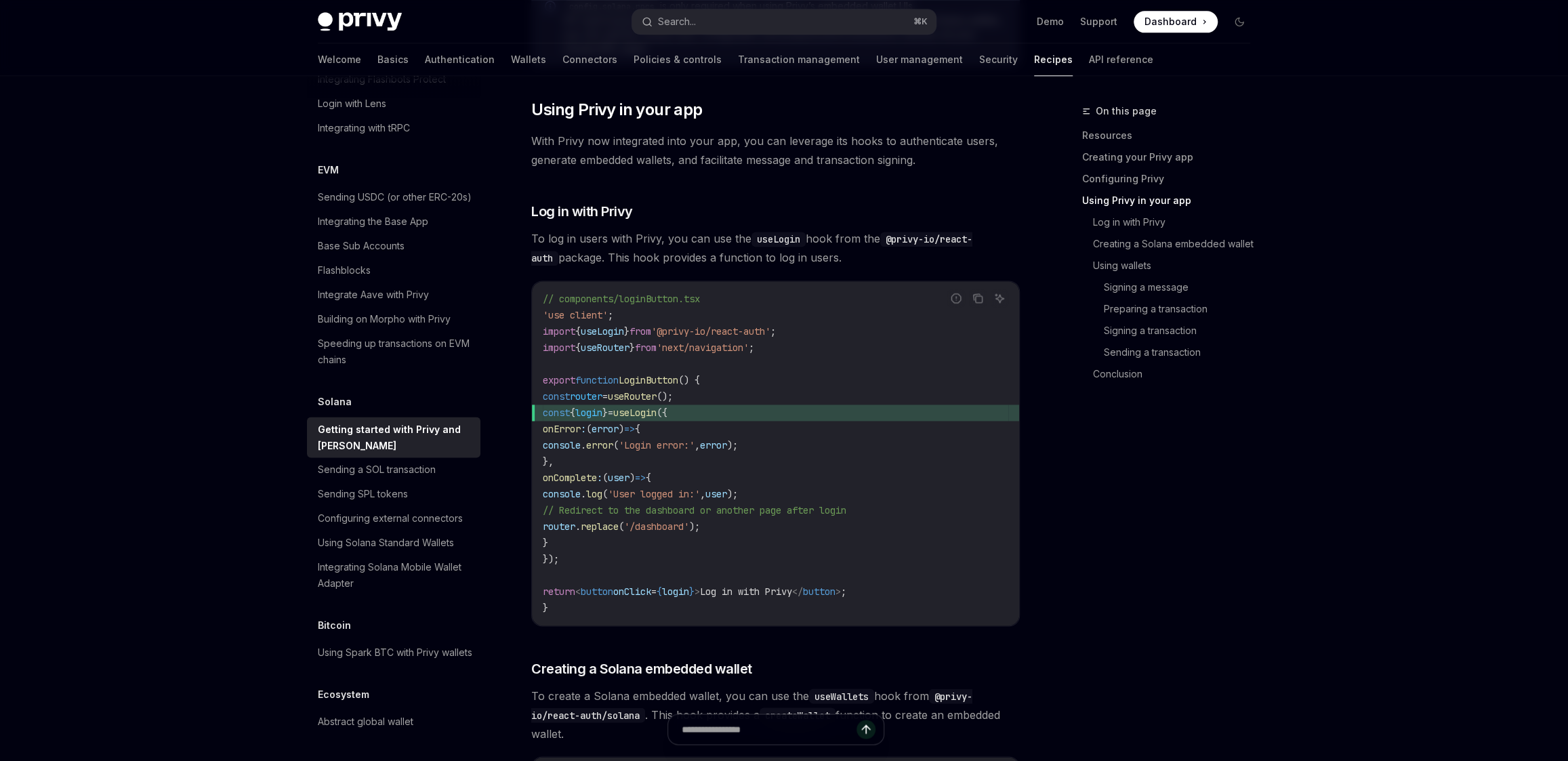
drag, startPoint x: 577, startPoint y: 562, endPoint x: 543, endPoint y: 418, distance: 148.0
click at [543, 418] on code "// components/loginButton.tsx 'use client' ; import { useLogin } from '@privy-i…" at bounding box center [775, 453] width 465 height 325
click at [714, 401] on code "// components/loginButton.tsx 'use client' ; import { useLogin } from '@privy-i…" at bounding box center [775, 453] width 465 height 325
copy code "const { login } = useLogin ({ onError : ( error ) => { console . error ( 'Login…"
drag, startPoint x: 581, startPoint y: 560, endPoint x: 539, endPoint y: 418, distance: 148.1
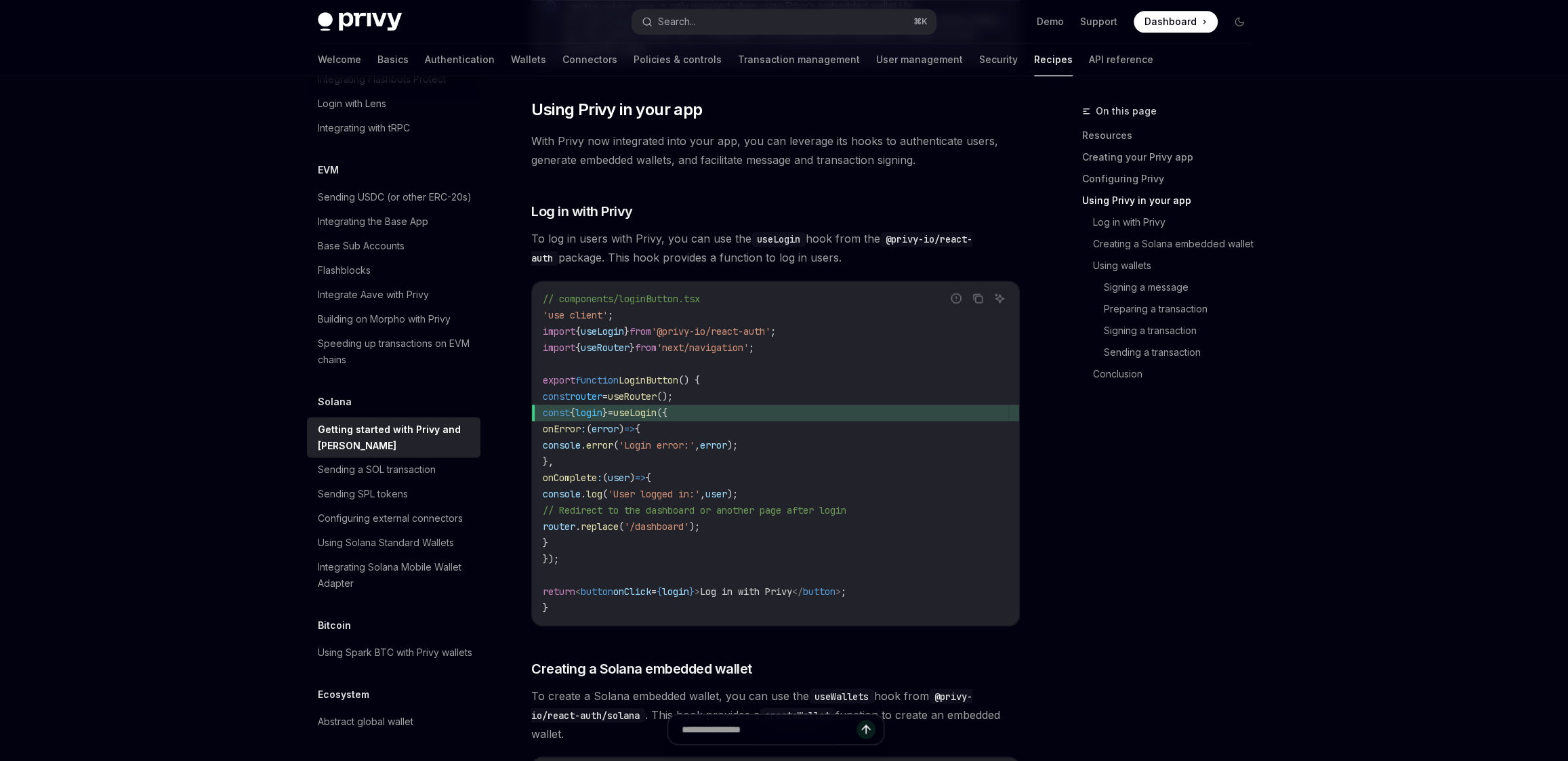
click at [543, 417] on code "// components/loginButton.tsx 'use client' ; import { useLogin } from '@privy-i…" at bounding box center [775, 453] width 465 height 325
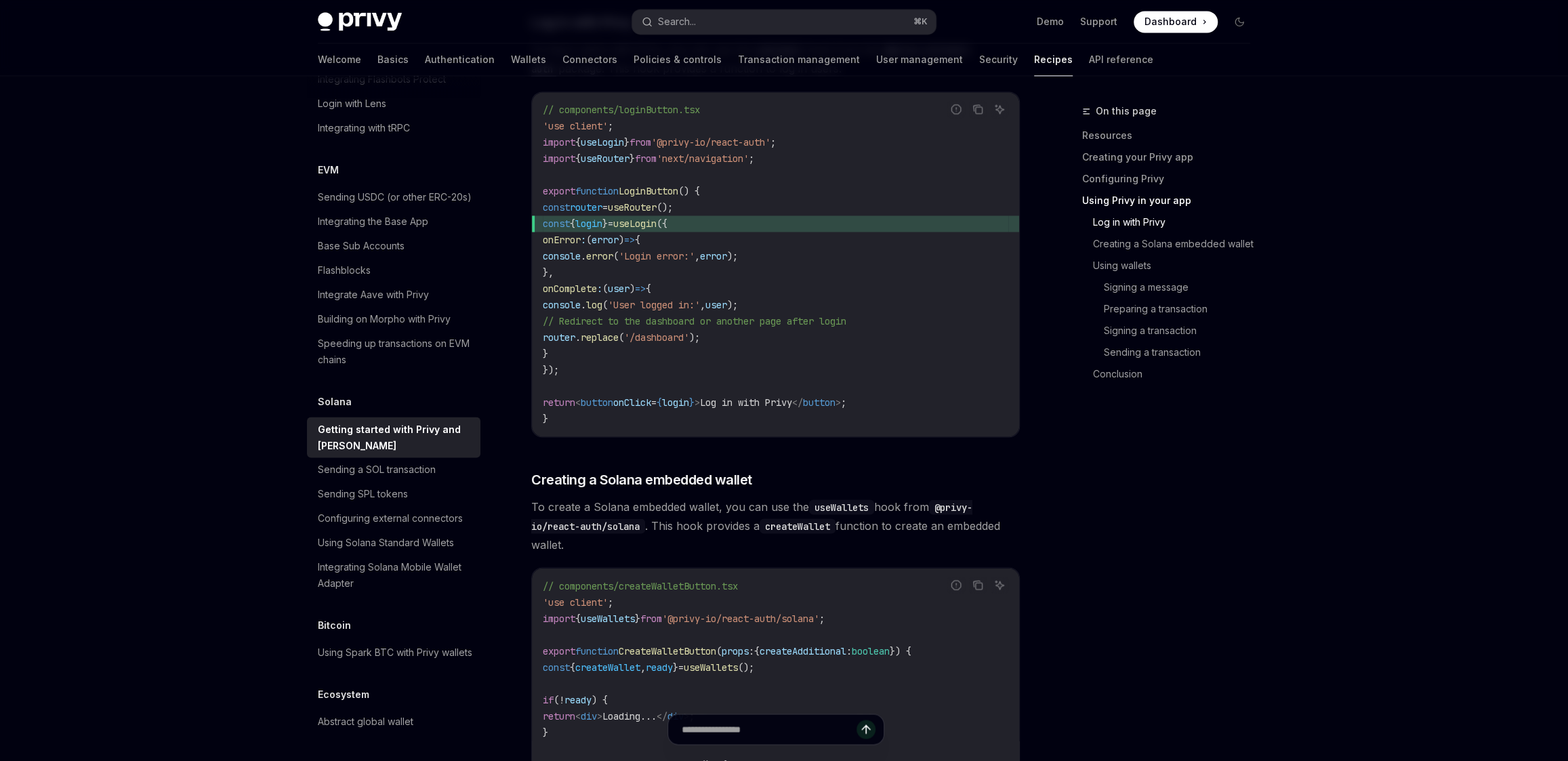
scroll to position [1687, 0]
drag, startPoint x: 804, startPoint y: 222, endPoint x: 805, endPoint y: 173, distance: 49.0
click at [804, 222] on span "const { login } = useLogin ({" at bounding box center [775, 221] width 465 height 16
click at [770, 139] on span "'@privy-io/react-auth'" at bounding box center [711, 140] width 119 height 12
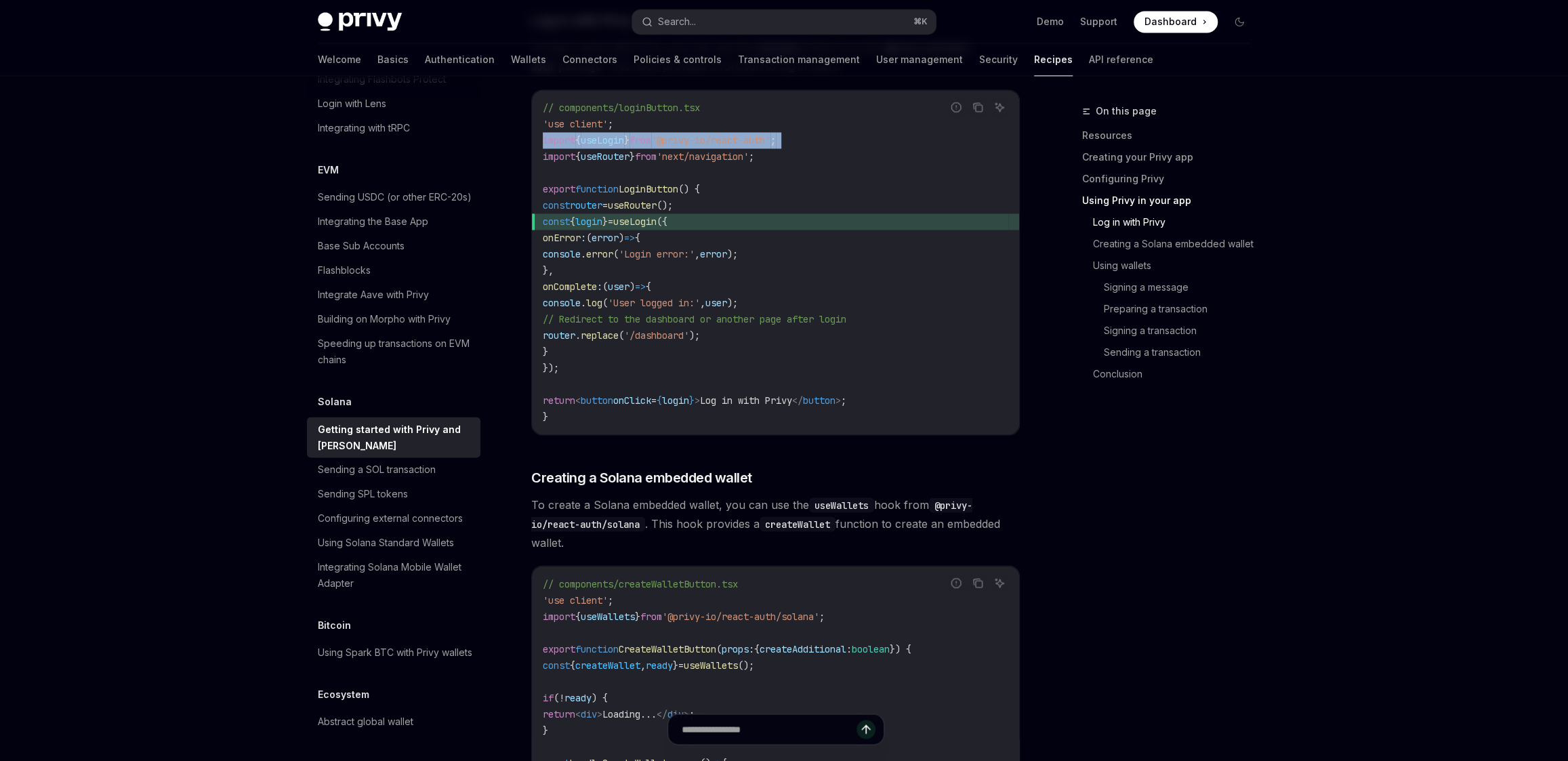
click at [770, 139] on span "'@privy-io/react-auth'" at bounding box center [711, 140] width 119 height 12
copy code "import { useLogin } from '@privy-io/react-auth' ;"
click at [619, 333] on span "replace" at bounding box center [599, 336] width 38 height 12
drag, startPoint x: 584, startPoint y: 371, endPoint x: 581, endPoint y: 319, distance: 52.1
click at [584, 370] on code "// components/loginButton.tsx 'use client' ; import { useLogin } from '@privy-i…" at bounding box center [775, 262] width 465 height 325
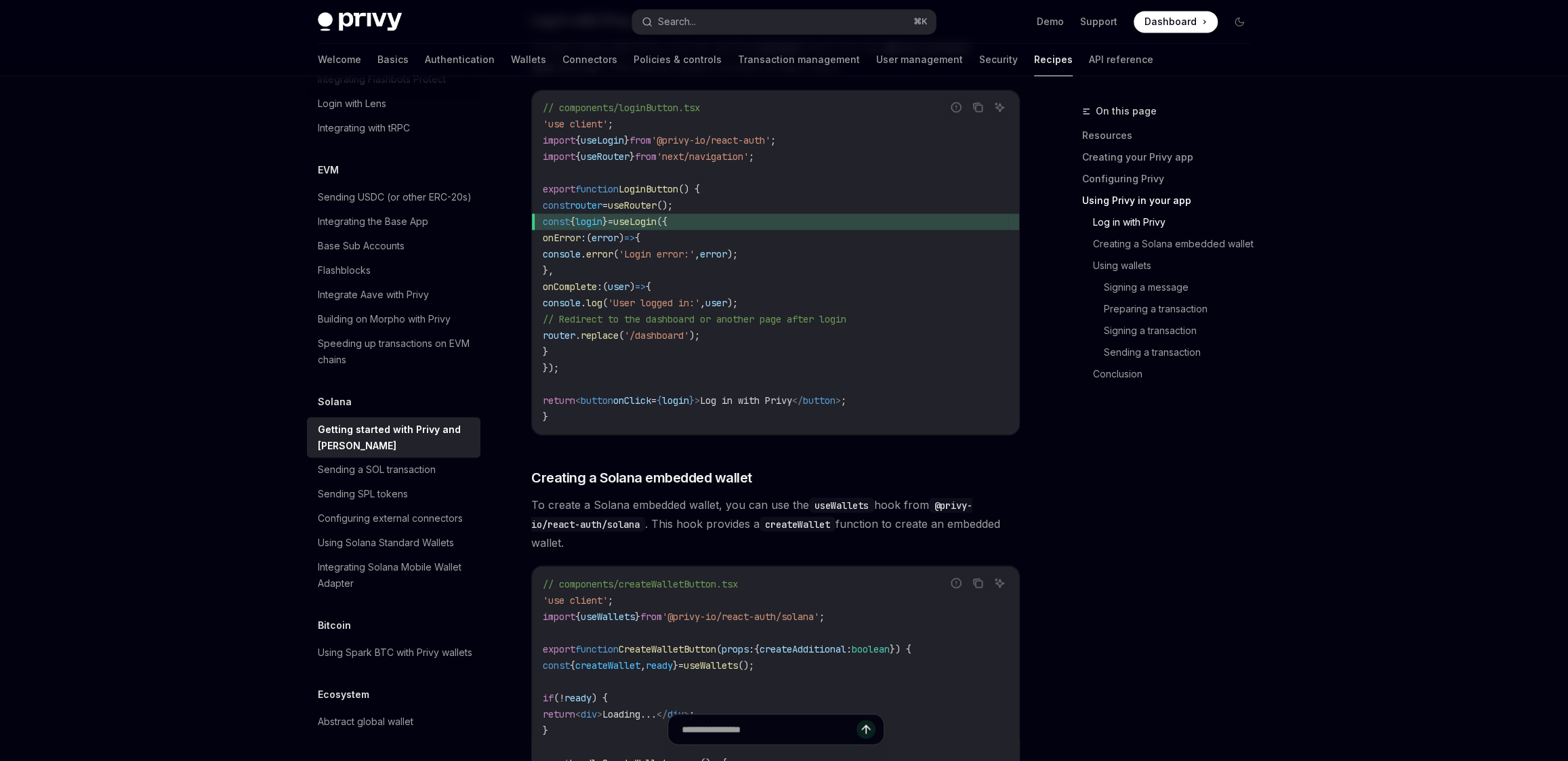
drag, startPoint x: 581, startPoint y: 319, endPoint x: 542, endPoint y: 229, distance: 98.1
click at [543, 229] on code "// components/loginButton.tsx 'use client' ; import { useLogin } from '@privy-i…" at bounding box center [775, 262] width 465 height 325
click at [541, 252] on div "// components/loginButton.tsx 'use client' ; import { useLogin } from '@privy-i…" at bounding box center [775, 262] width 487 height 344
click at [587, 374] on code "// components/loginButton.tsx 'use client' ; import { useLogin } from '@privy-i…" at bounding box center [775, 262] width 465 height 325
copy code "const { login } = useLogin ({ onError : ( error ) => { console . error ( 'Login…"
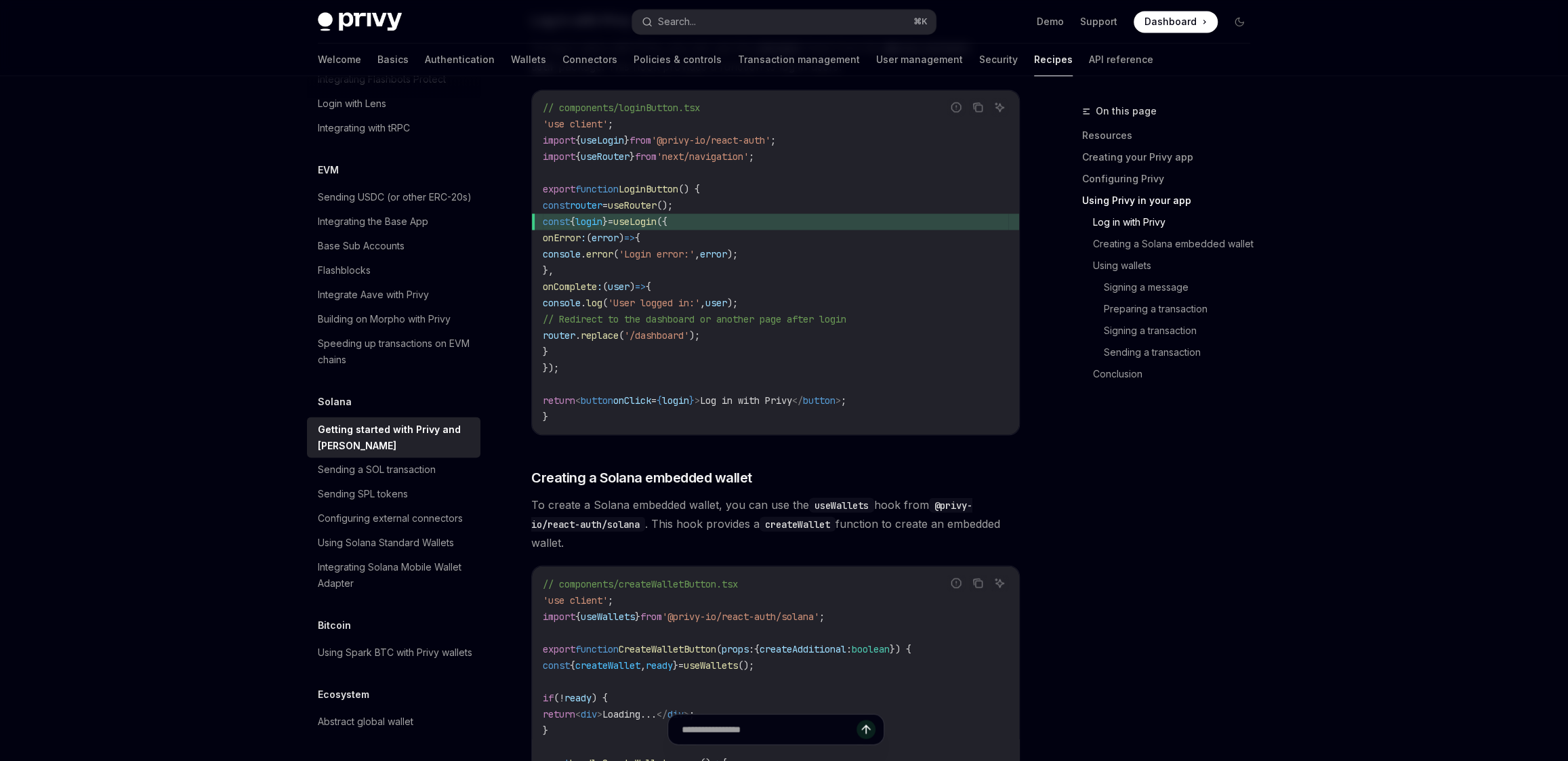
drag, startPoint x: 585, startPoint y: 357, endPoint x: 546, endPoint y: 222, distance: 140.5
click at [546, 222] on code "// components/loginButton.tsx 'use client' ; import { useLogin } from '@privy-i…" at bounding box center [775, 262] width 465 height 325
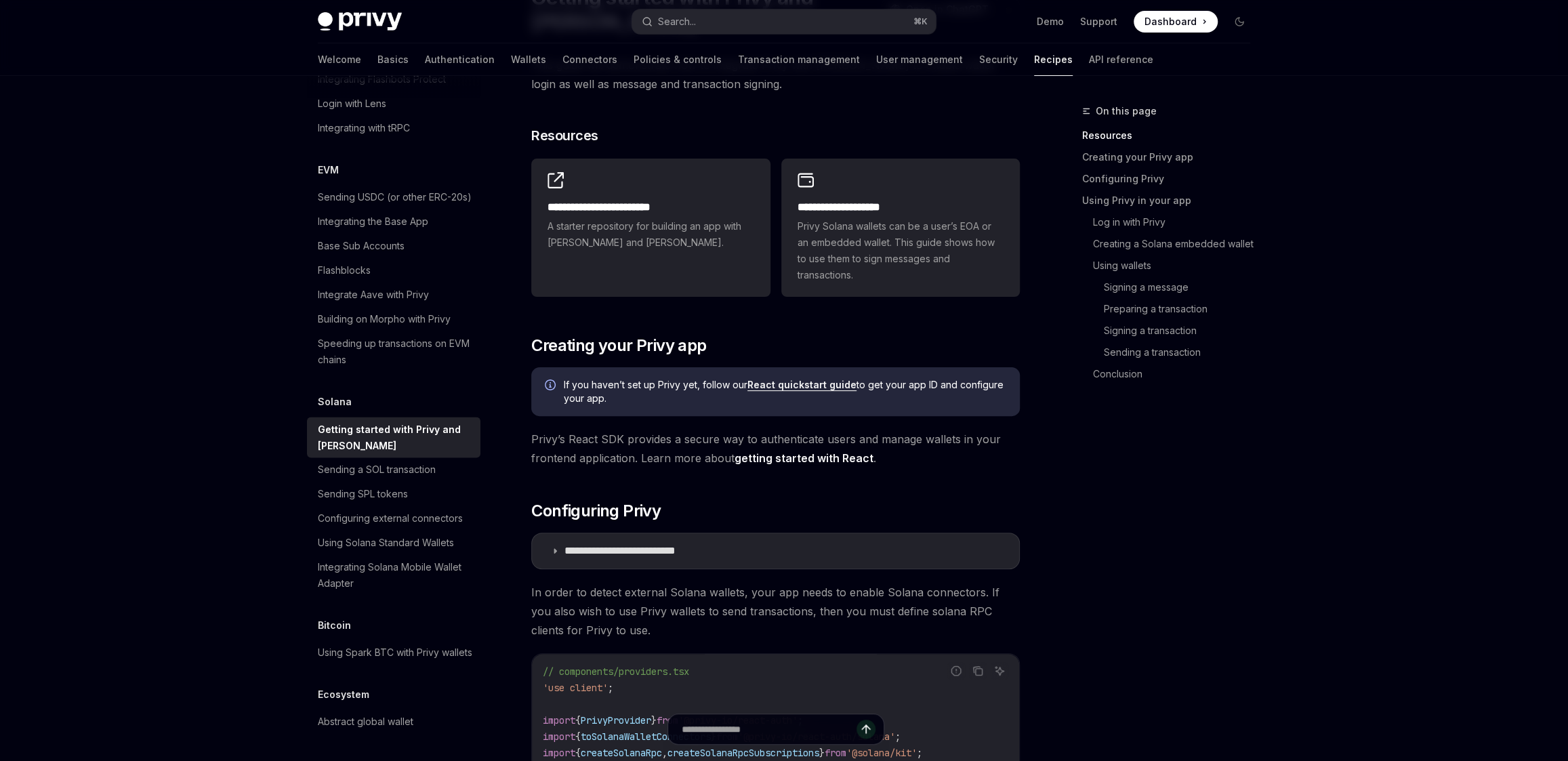
scroll to position [187, 0]
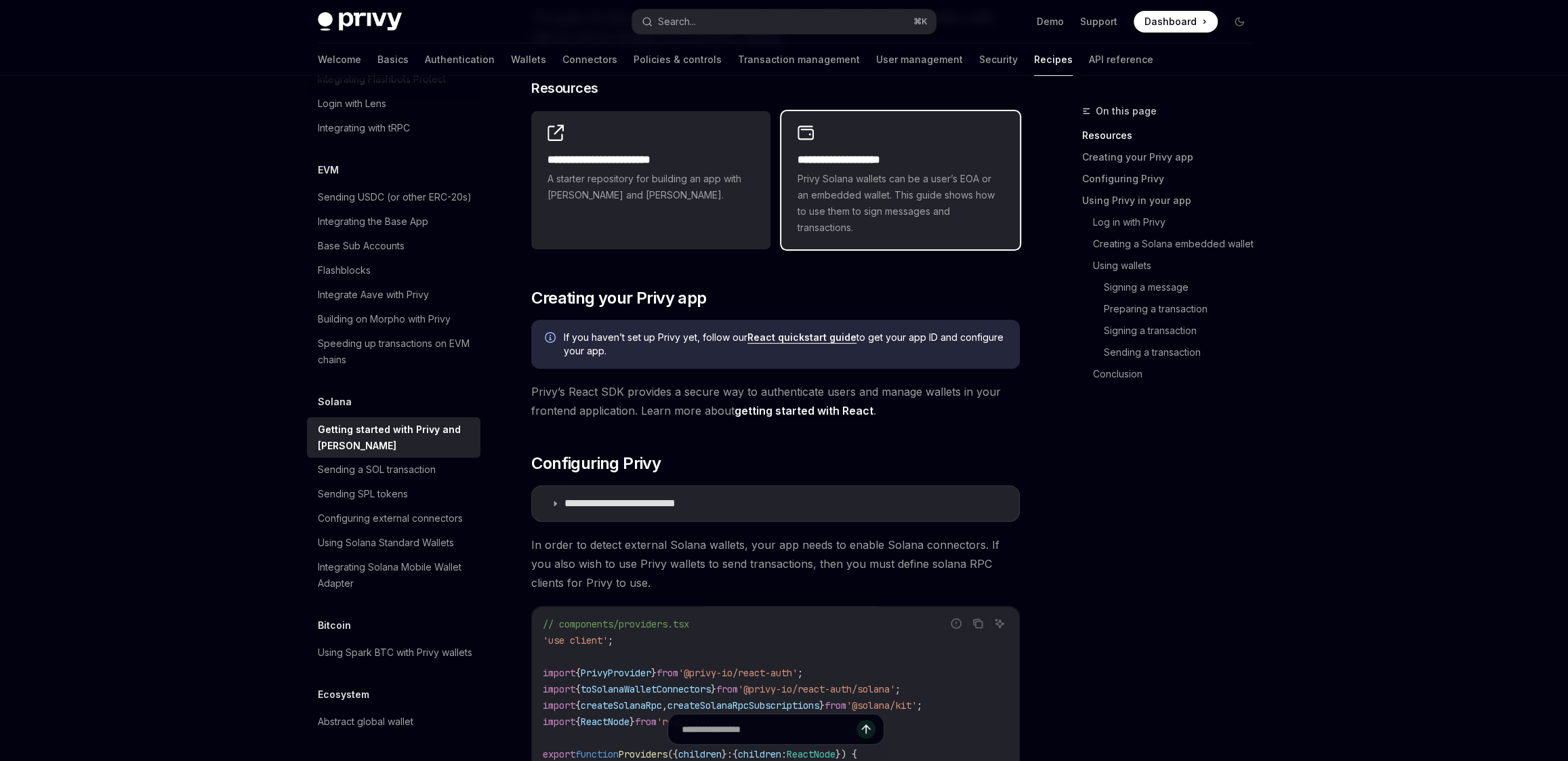
click at [925, 212] on span "Privy Solana wallets can be a user’s EOA or an embedded wallet. This guide show…" at bounding box center [901, 203] width 206 height 65
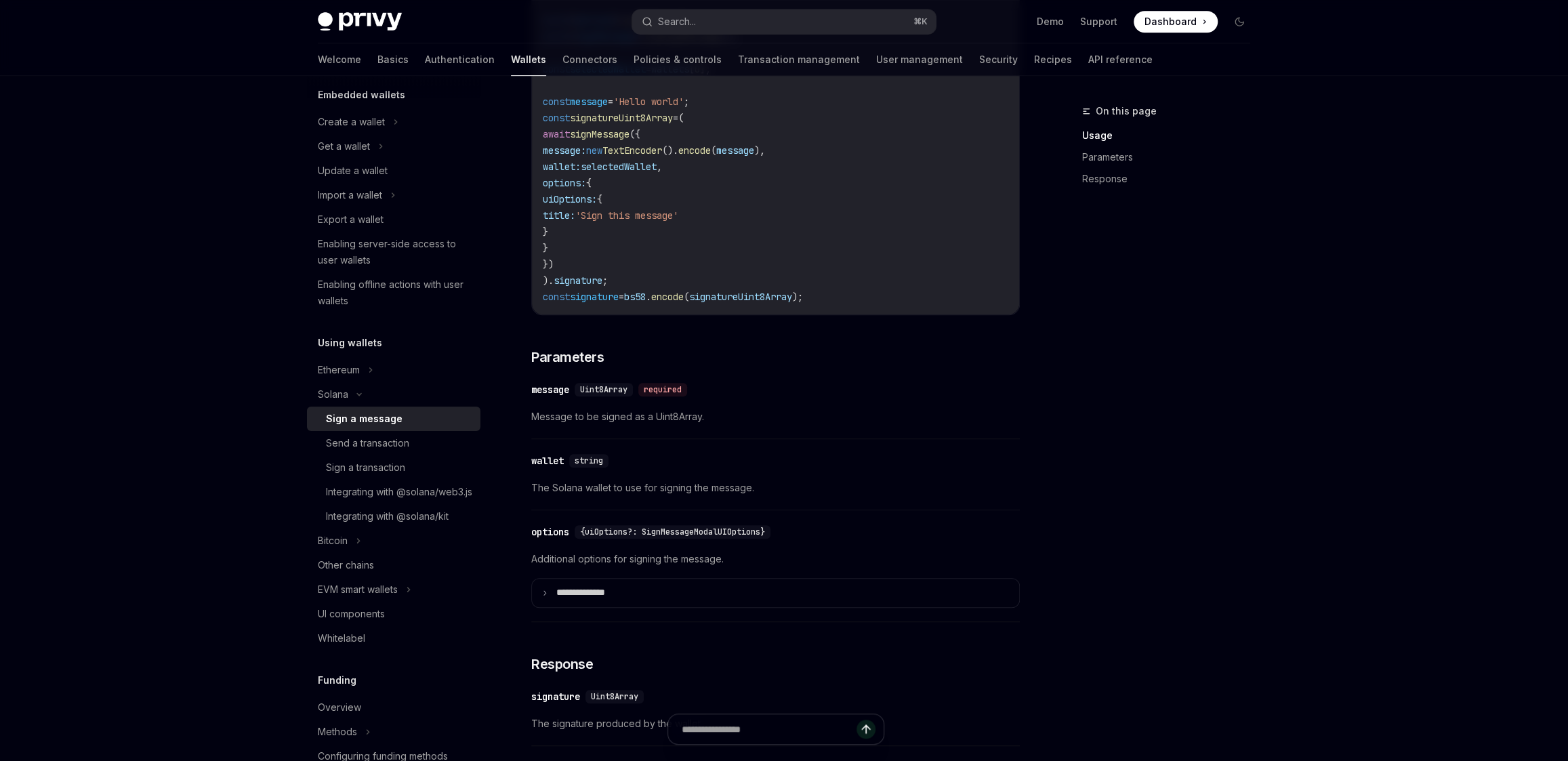
scroll to position [894, 0]
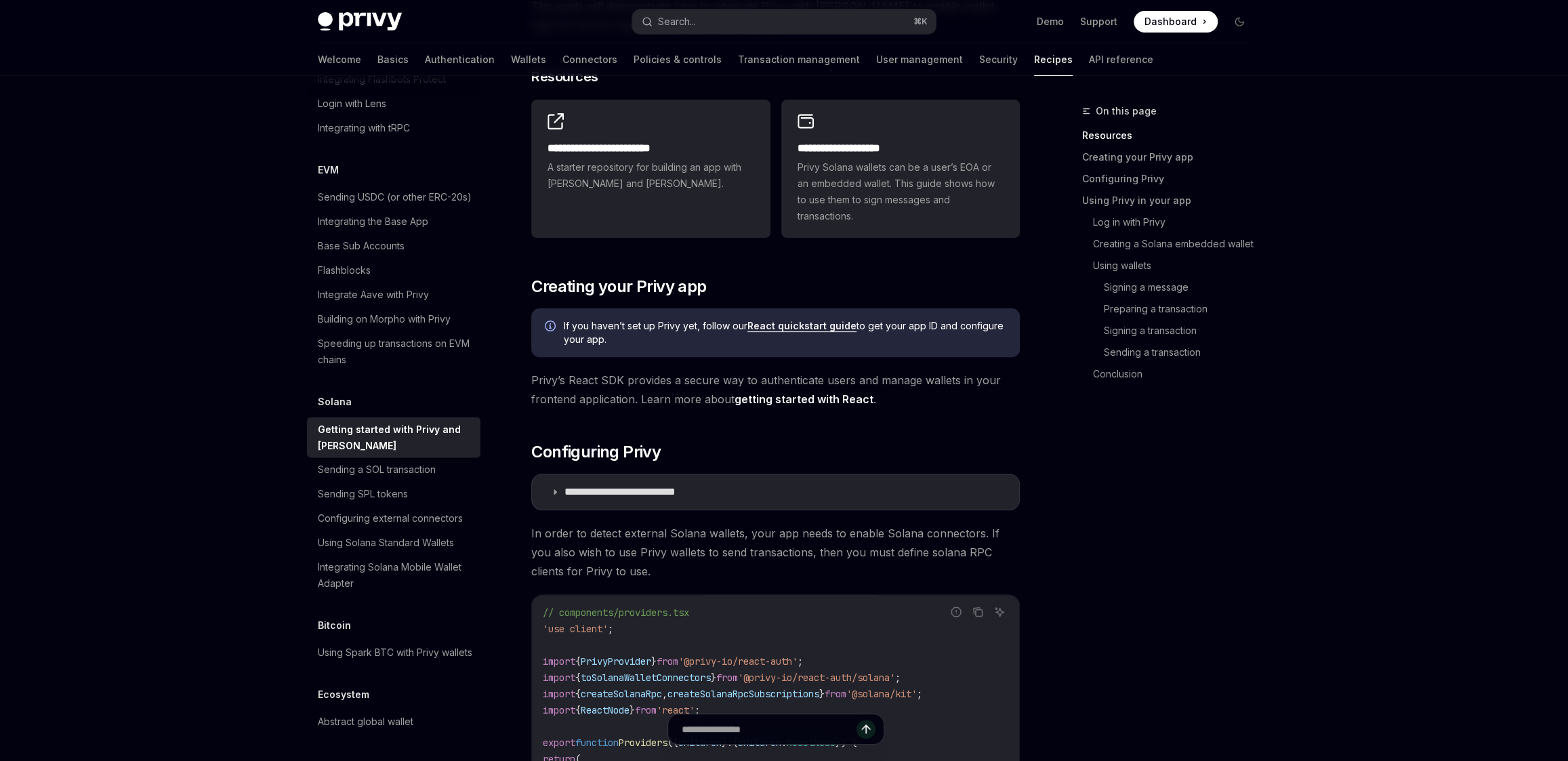
scroll to position [187, 0]
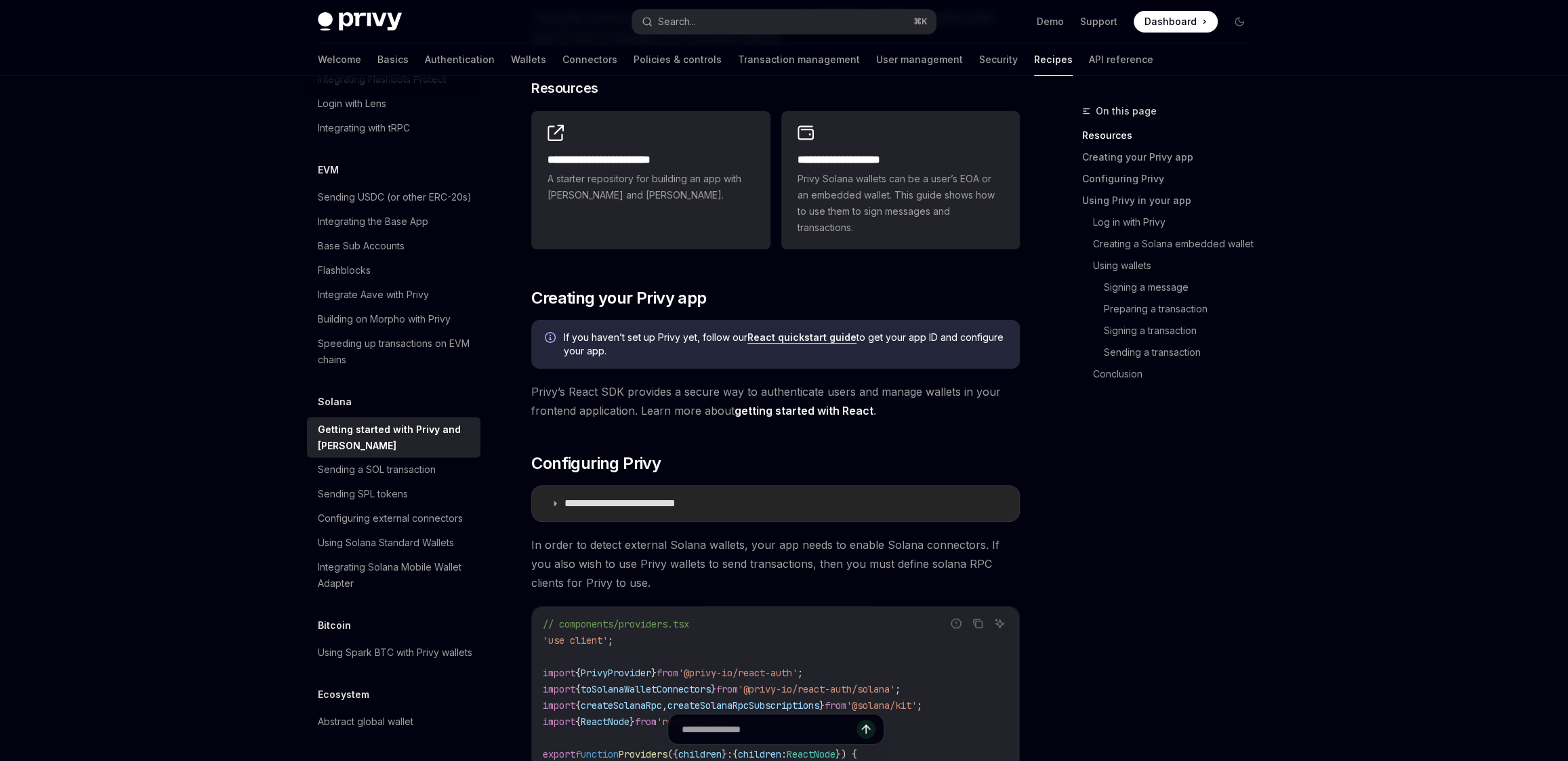
click at [746, 508] on summary "**********" at bounding box center [775, 503] width 487 height 35
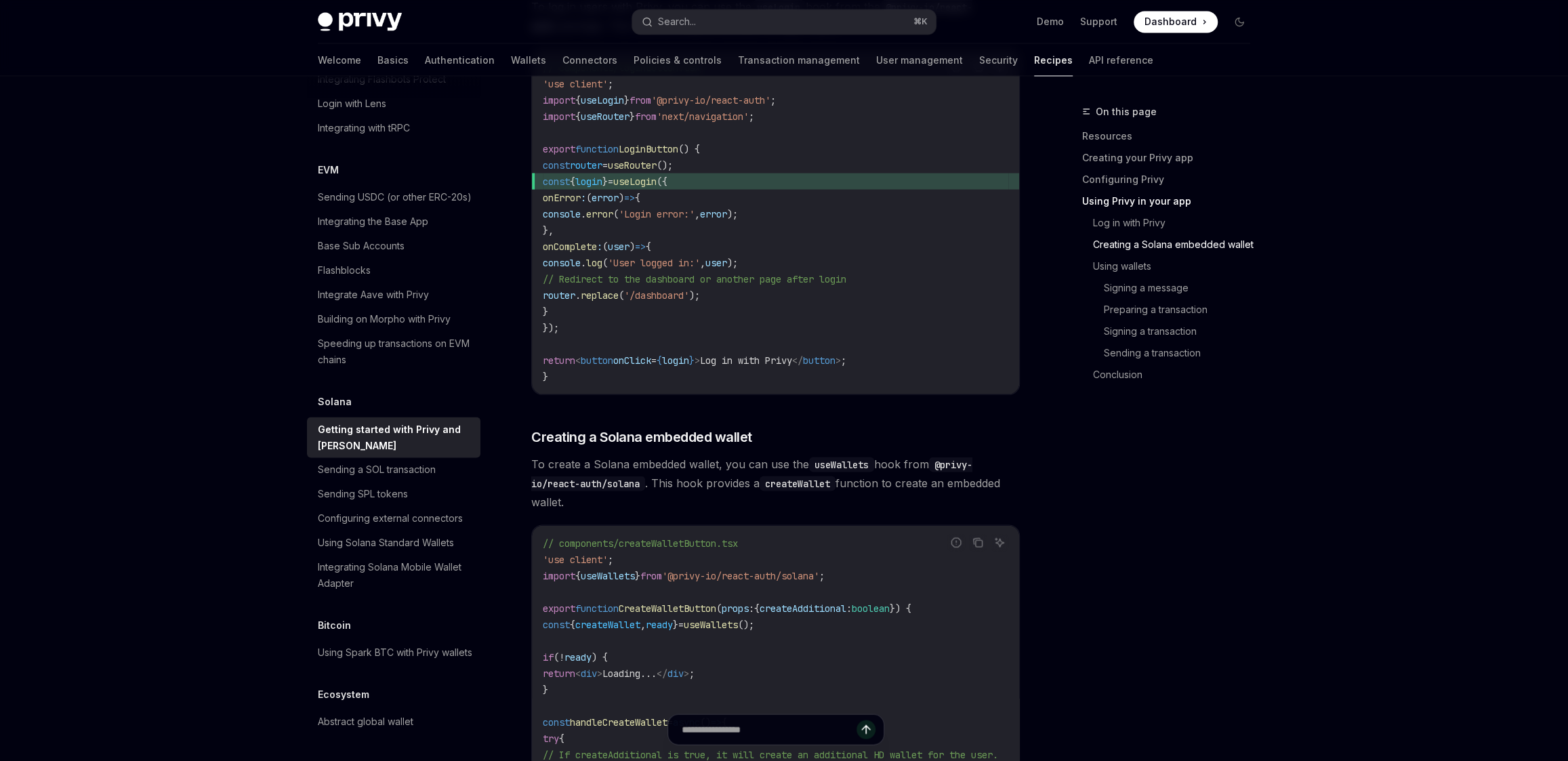
scroll to position [2122, 0]
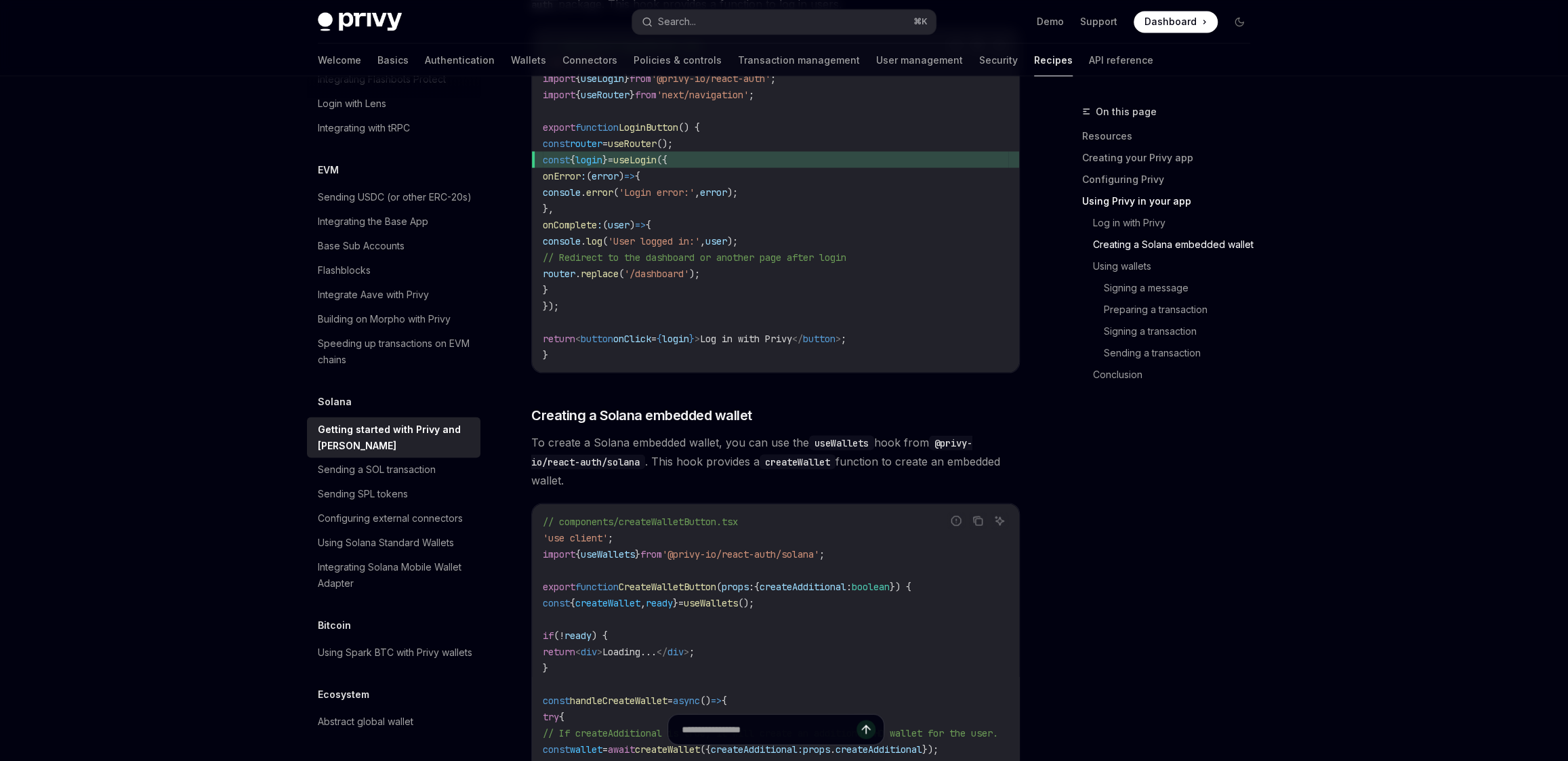
type textarea "*"
